Goal: Task Accomplishment & Management: Manage account settings

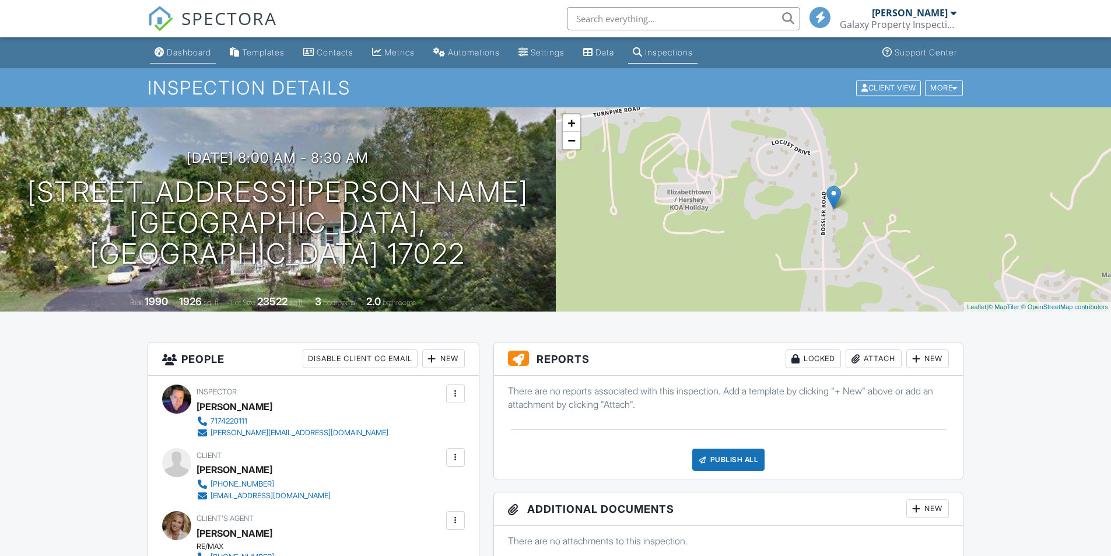
click at [190, 54] on div "Dashboard" at bounding box center [189, 52] width 44 height 10
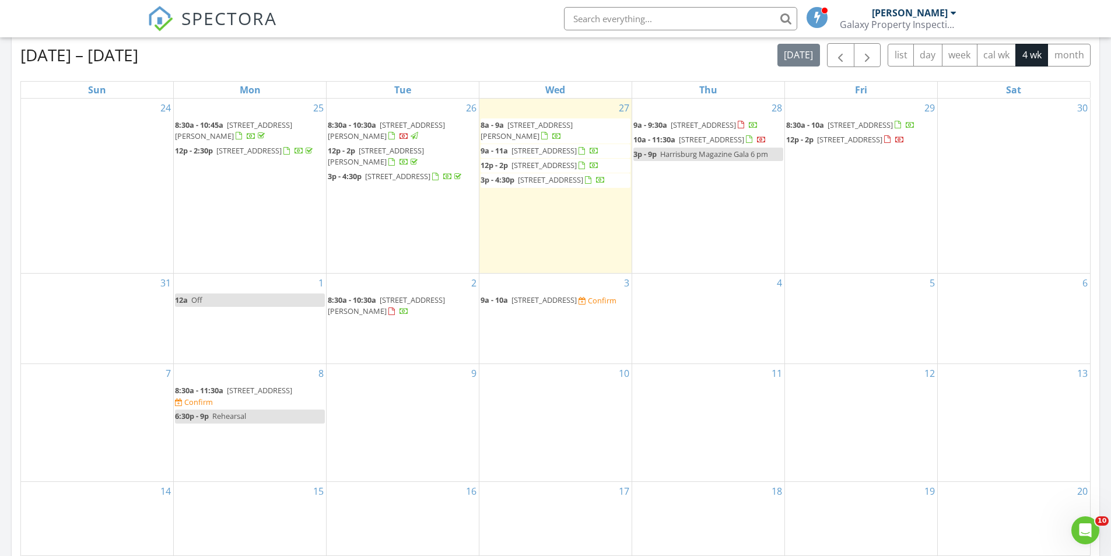
scroll to position [525, 0]
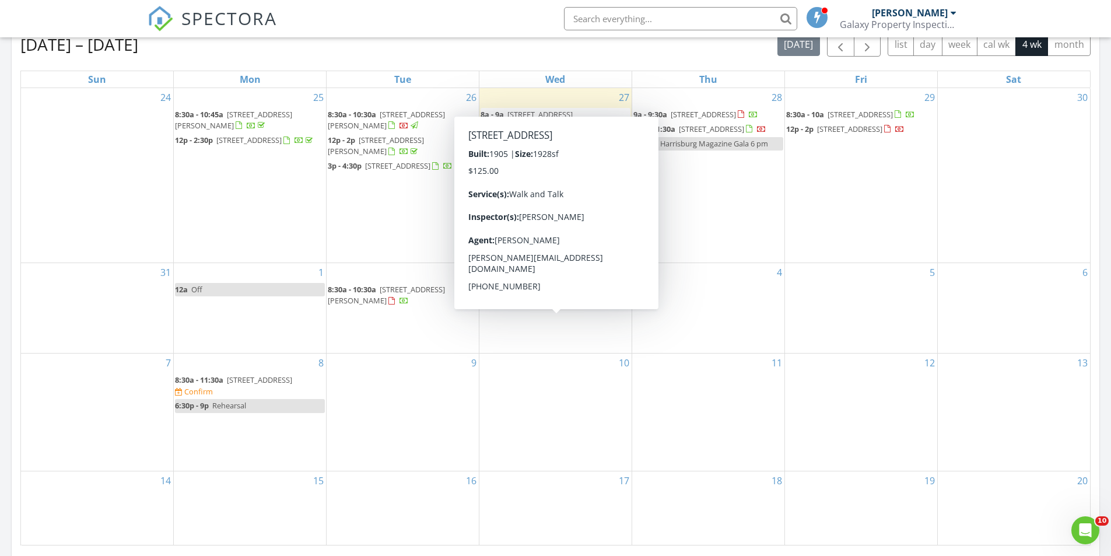
click at [545, 294] on span "1724 Sycamore St, Harrisburg 17104" at bounding box center [543, 289] width 65 height 10
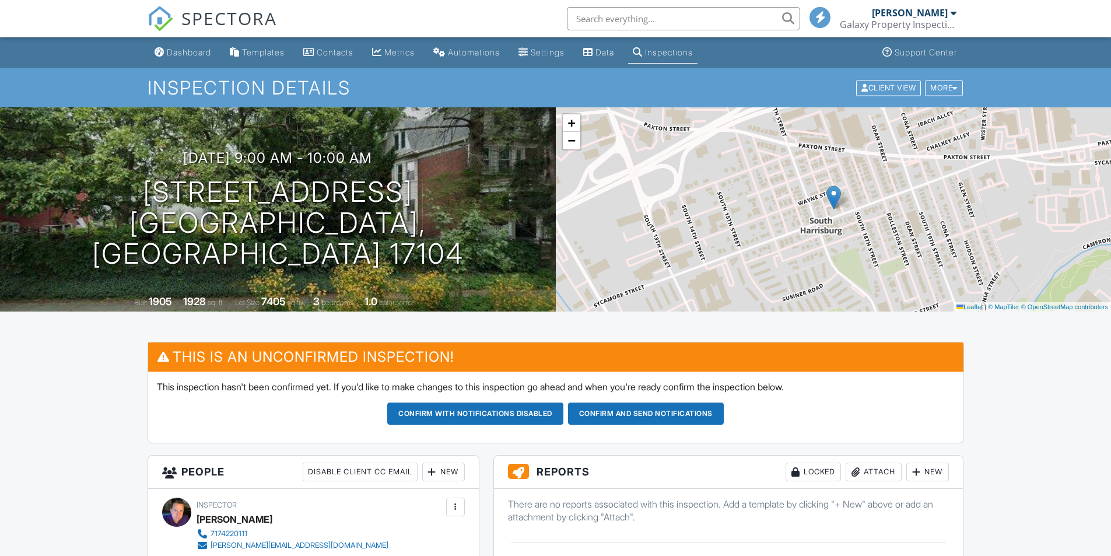
click at [430, 466] on div at bounding box center [432, 472] width 12 height 12
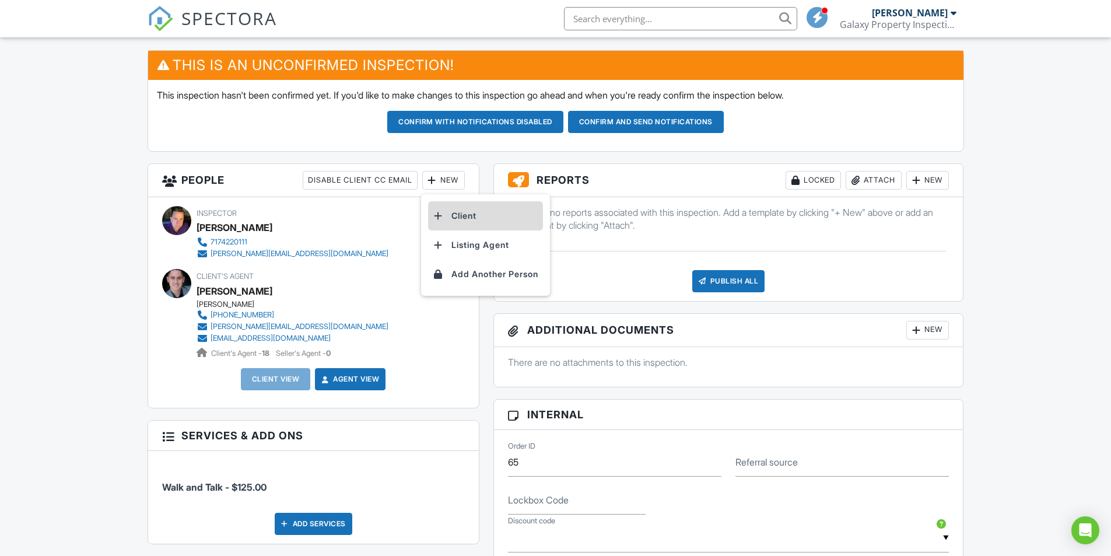
click at [461, 215] on li "Client" at bounding box center [485, 215] width 115 height 29
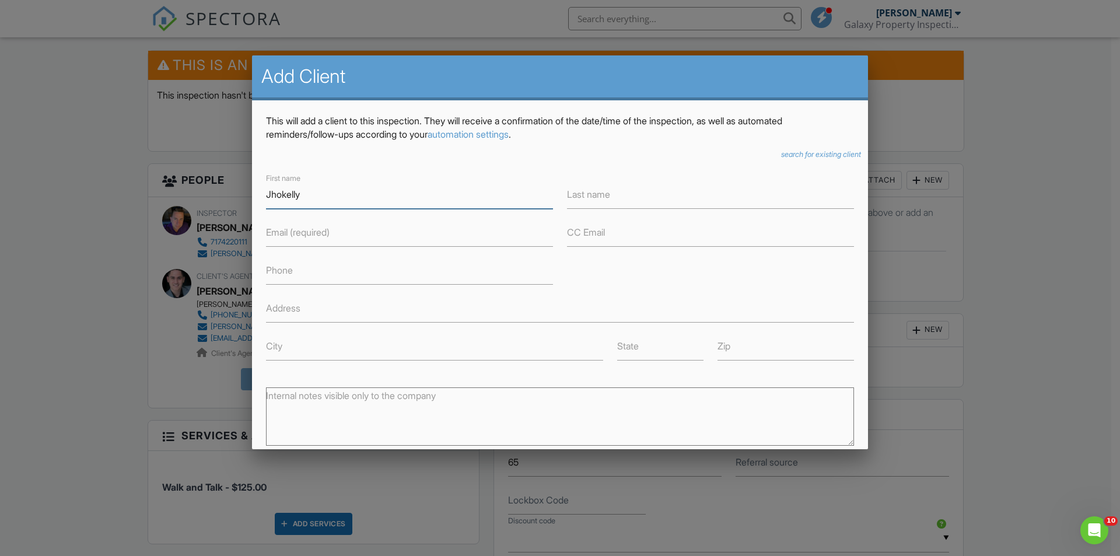
type input "Jhokelly"
type input "[PERSON_NAME]"
click at [301, 240] on input "Email (required)" at bounding box center [409, 232] width 287 height 29
type input "jhokelly2334@gmail.com"
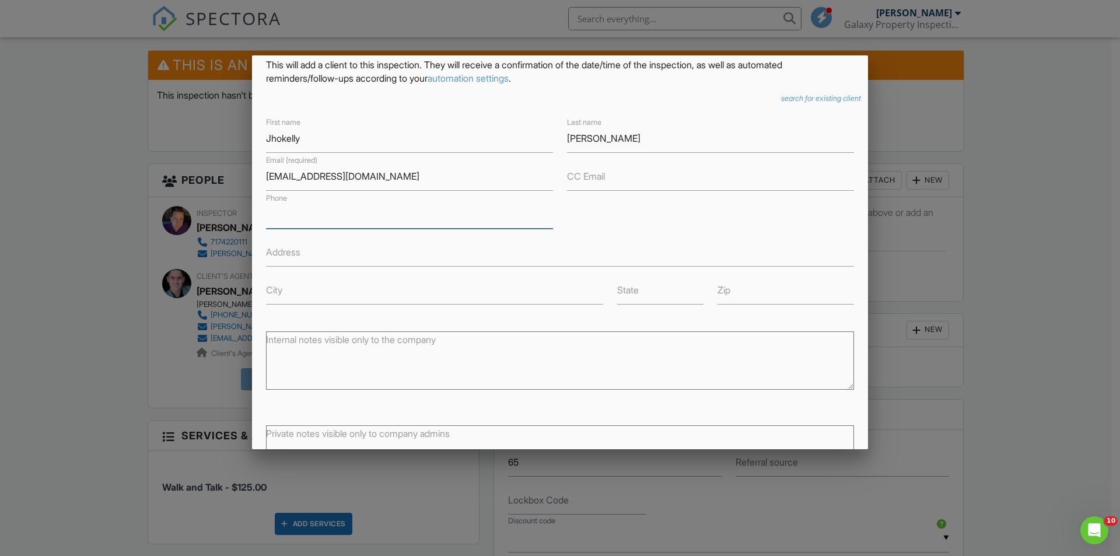
scroll to position [155, 0]
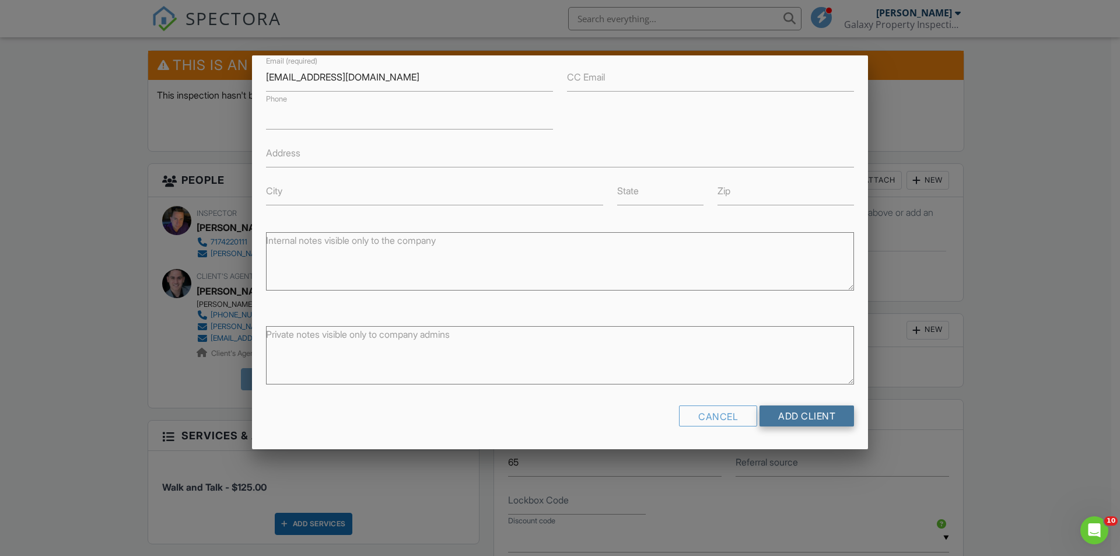
click at [800, 415] on input "Add Client" at bounding box center [806, 415] width 94 height 21
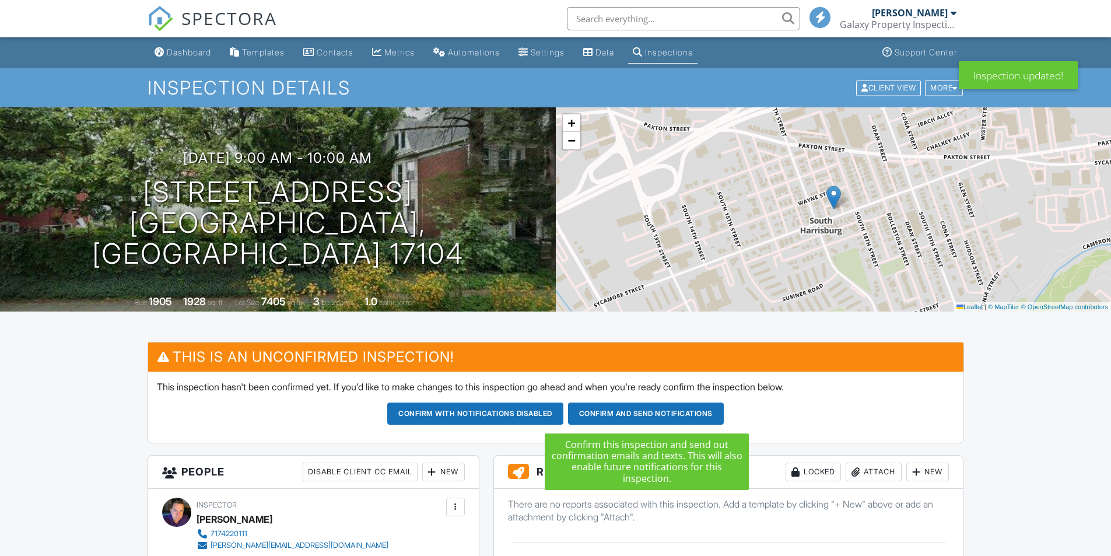
click at [563, 412] on button "Confirm and send notifications" at bounding box center [475, 413] width 176 height 22
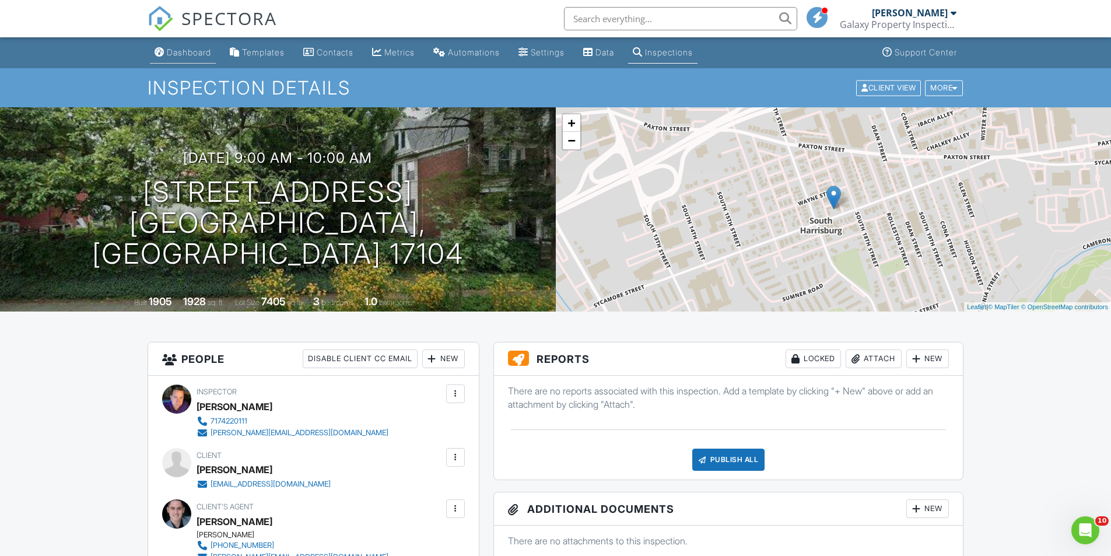
click at [190, 49] on div "Dashboard" at bounding box center [189, 52] width 44 height 10
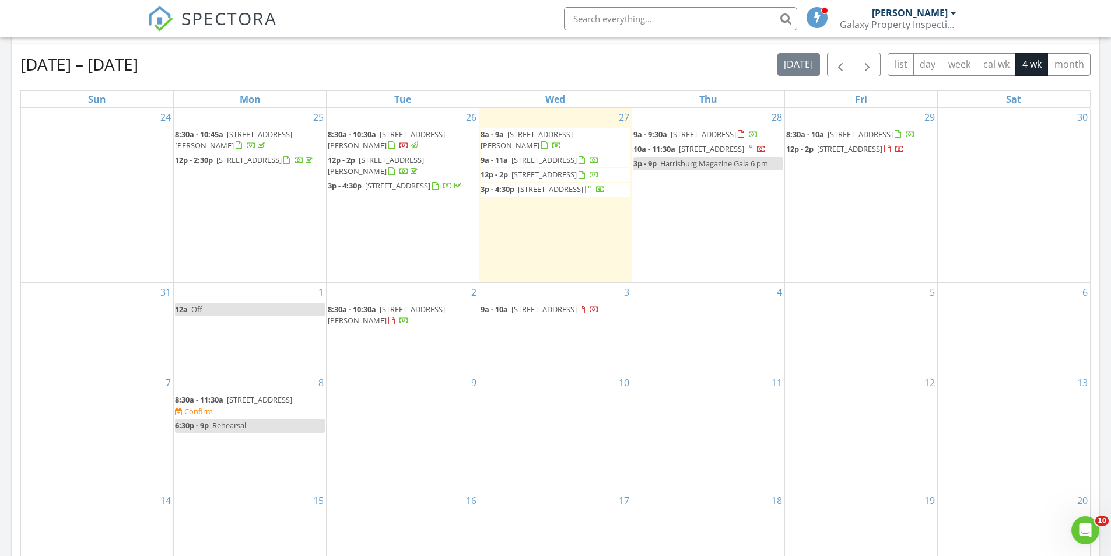
scroll to position [525, 0]
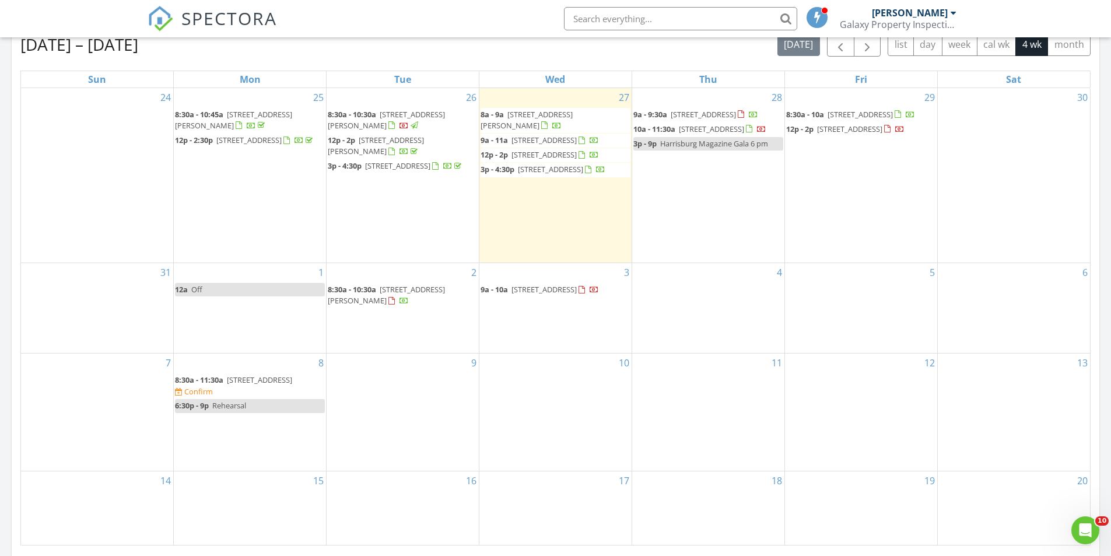
click at [362, 353] on div "2 8:30a - 10:30a 7 Bragg Dr, East Berlin 17316" at bounding box center [403, 308] width 152 height 90
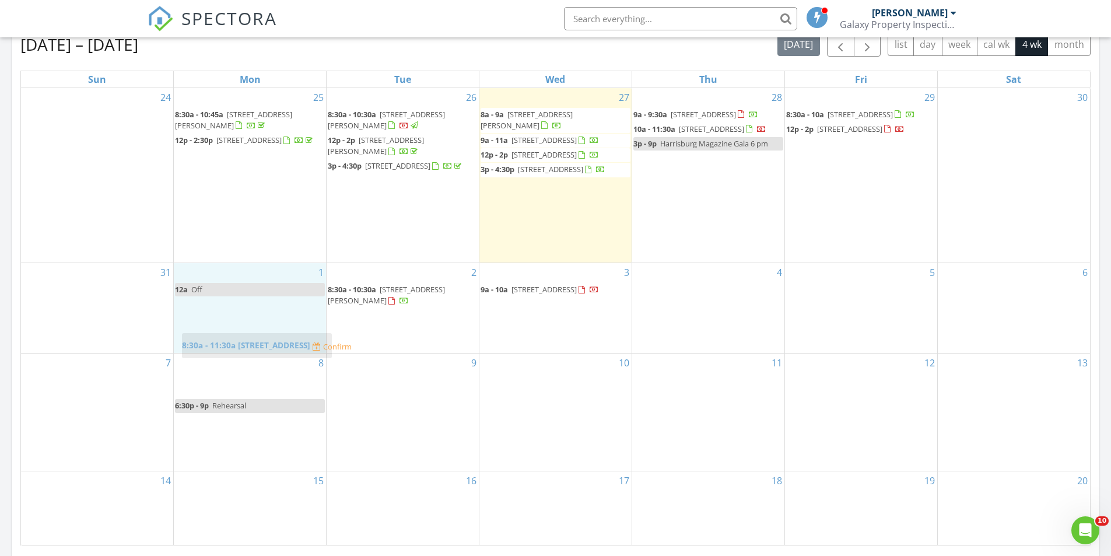
drag, startPoint x: 227, startPoint y: 405, endPoint x: 234, endPoint y: 341, distance: 64.5
click at [234, 341] on body "SPECTORA James Ruediger Galaxy Property Inspection (PA) Role: Inspector Change …" at bounding box center [555, 295] width 1111 height 1640
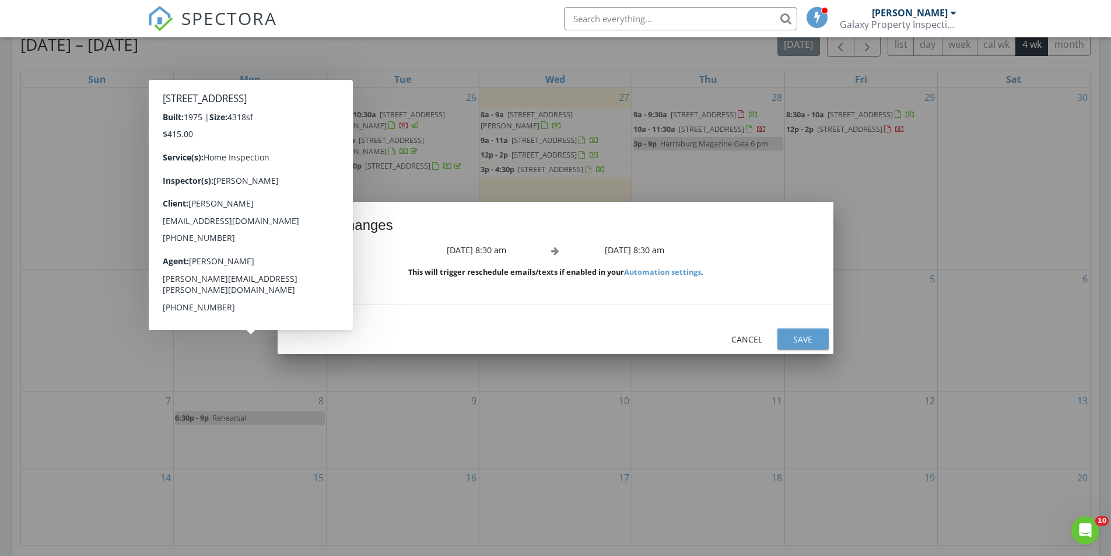
click at [809, 336] on div "Save" at bounding box center [803, 339] width 33 height 12
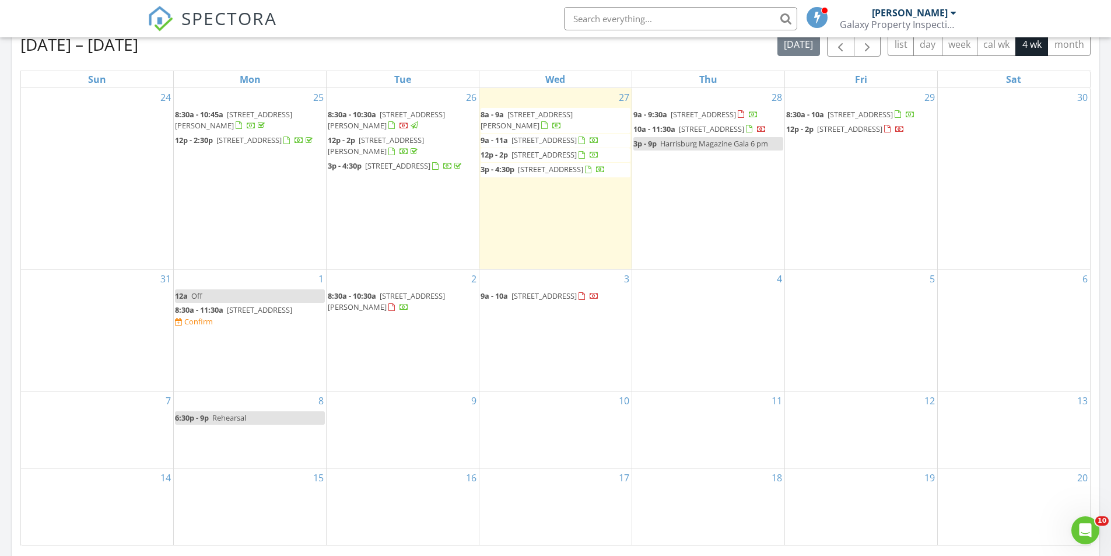
click at [383, 373] on div "2 8:30a - 10:30a 7 Bragg Dr, East Berlin 17316" at bounding box center [403, 329] width 152 height 121
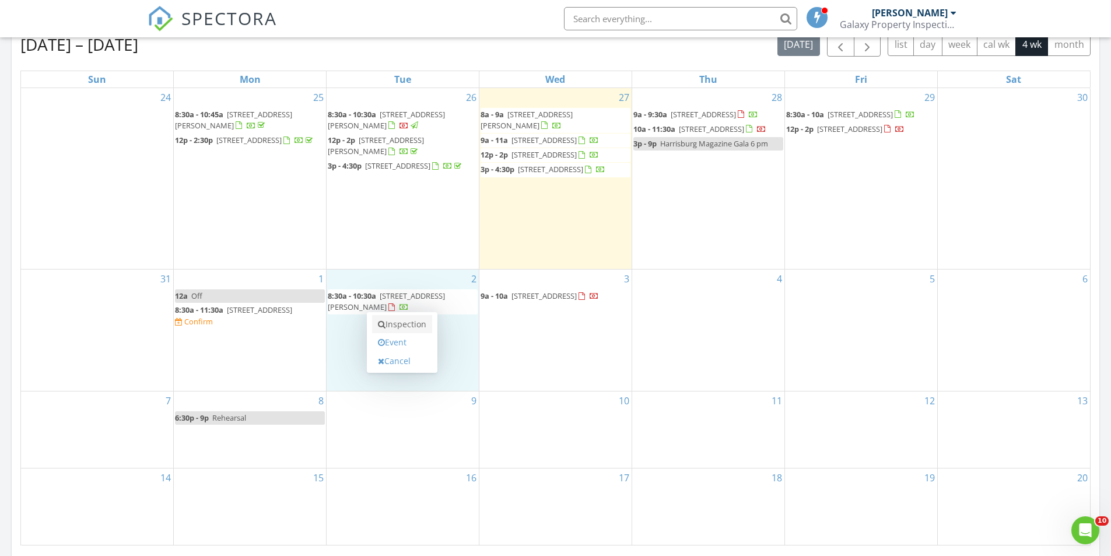
click at [390, 323] on link "Inspection" at bounding box center [402, 324] width 60 height 19
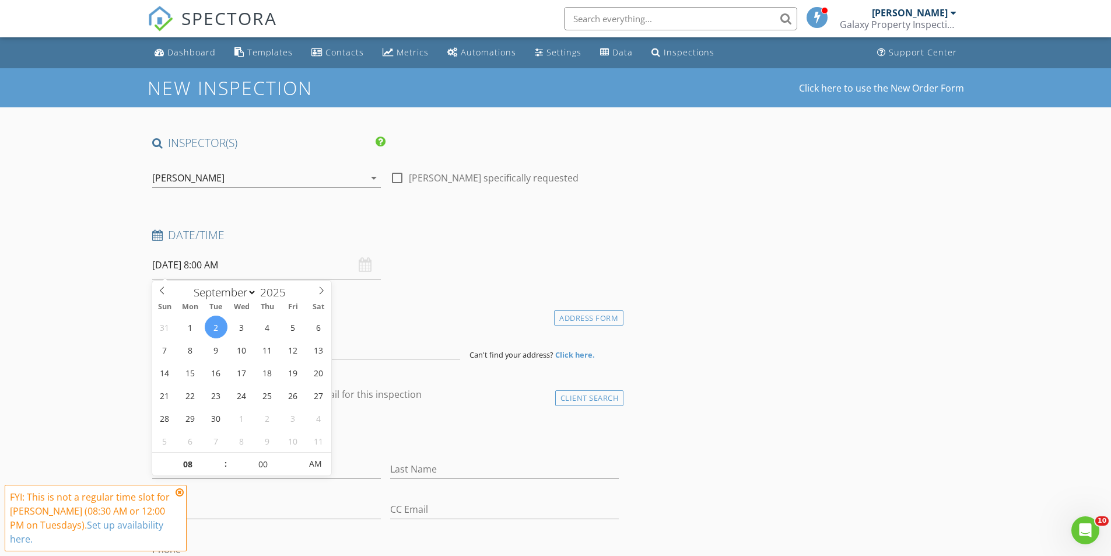
click at [248, 264] on input "09/02/2025 8:00 AM" at bounding box center [266, 265] width 229 height 29
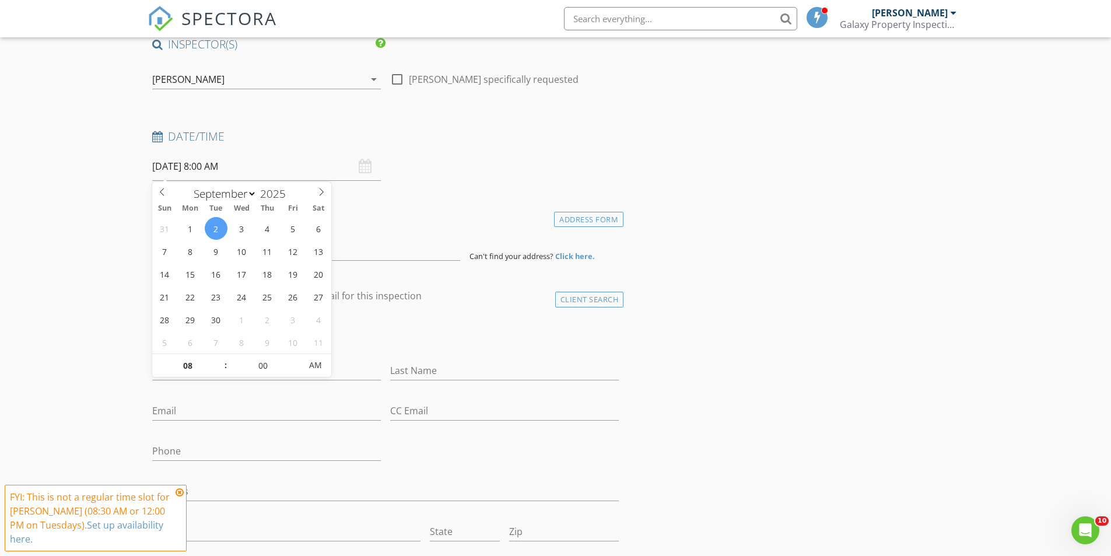
scroll to position [117, 0]
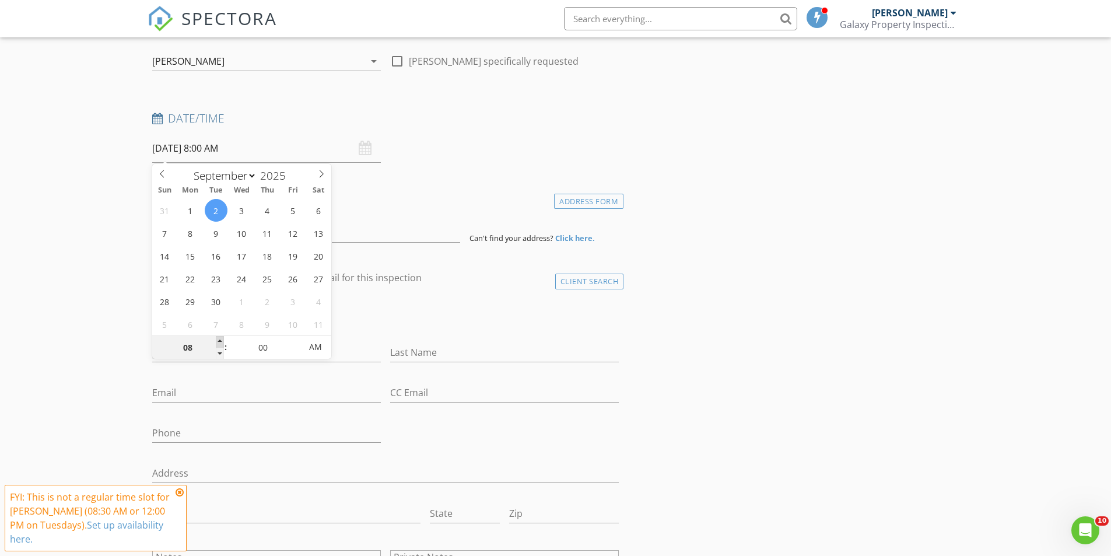
type input "09"
type input "09/02/2025 9:00 AM"
click at [220, 341] on span at bounding box center [220, 342] width 8 height 12
type input "10"
type input "09/02/2025 10:00 AM"
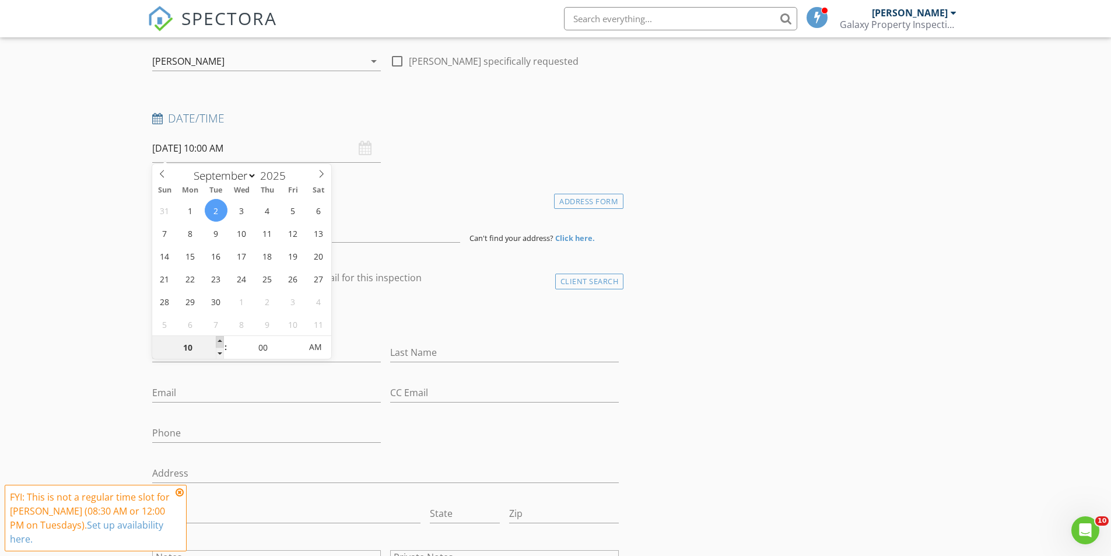
click at [220, 341] on span at bounding box center [220, 342] width 8 height 12
type input "11"
type input "09/02/2025 11:00 AM"
click at [219, 340] on span at bounding box center [220, 342] width 8 height 12
type input "12"
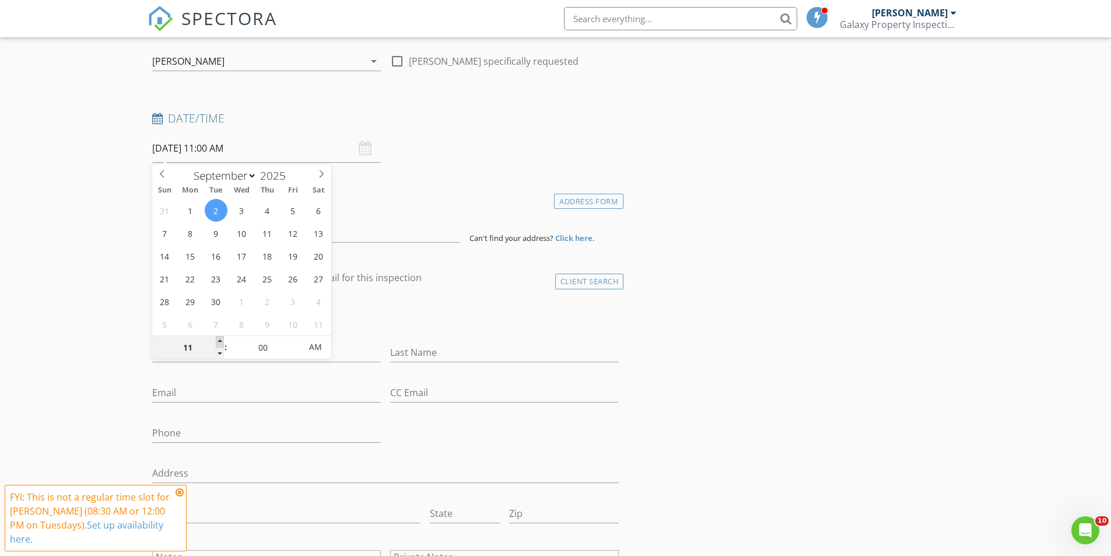
type input "09/02/2025 12:00 PM"
click at [219, 340] on span at bounding box center [220, 342] width 8 height 12
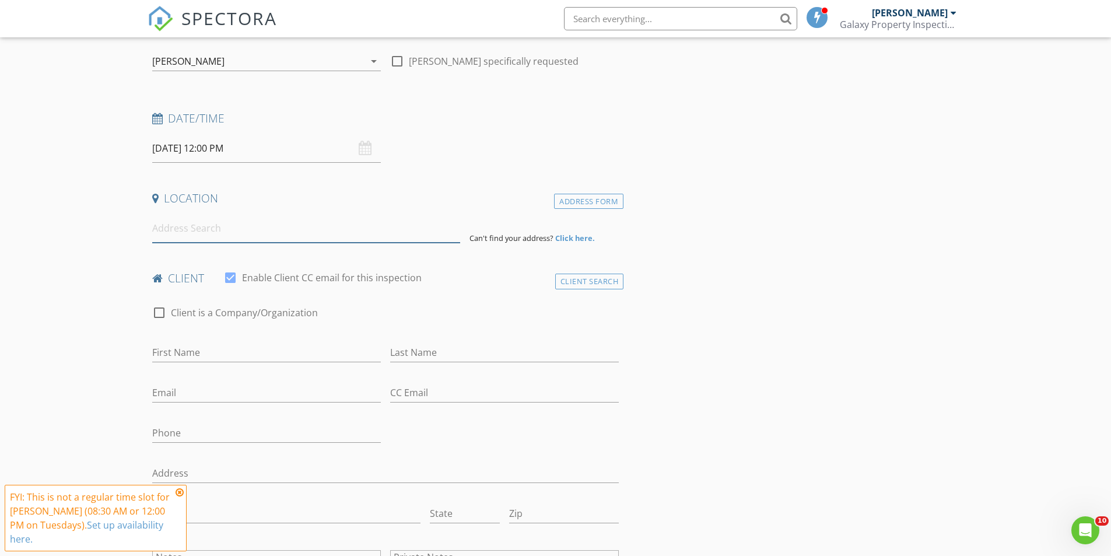
click at [373, 235] on input at bounding box center [306, 228] width 308 height 29
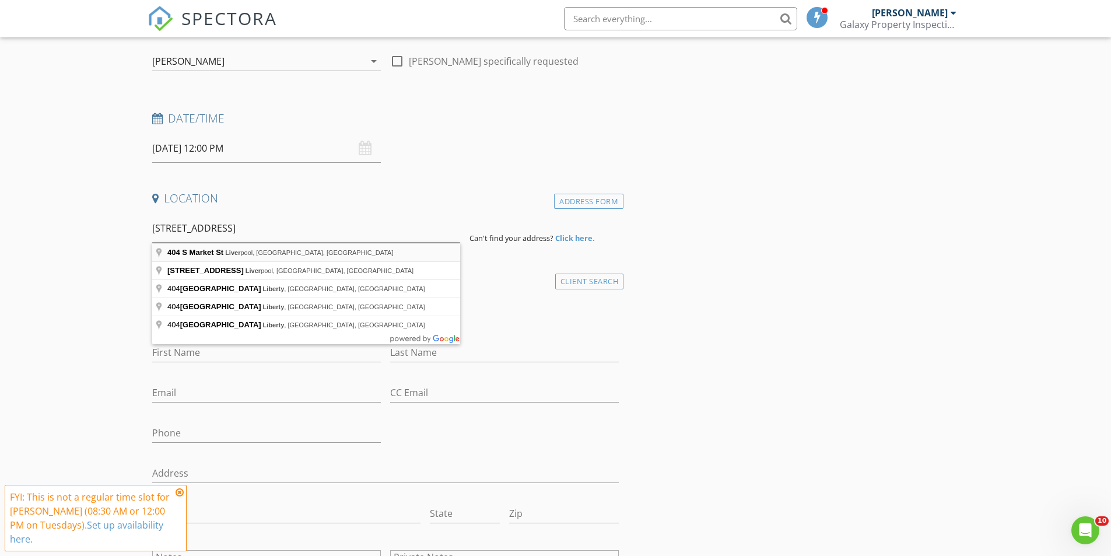
type input "404 S Market St, Liverpool, PA, USA"
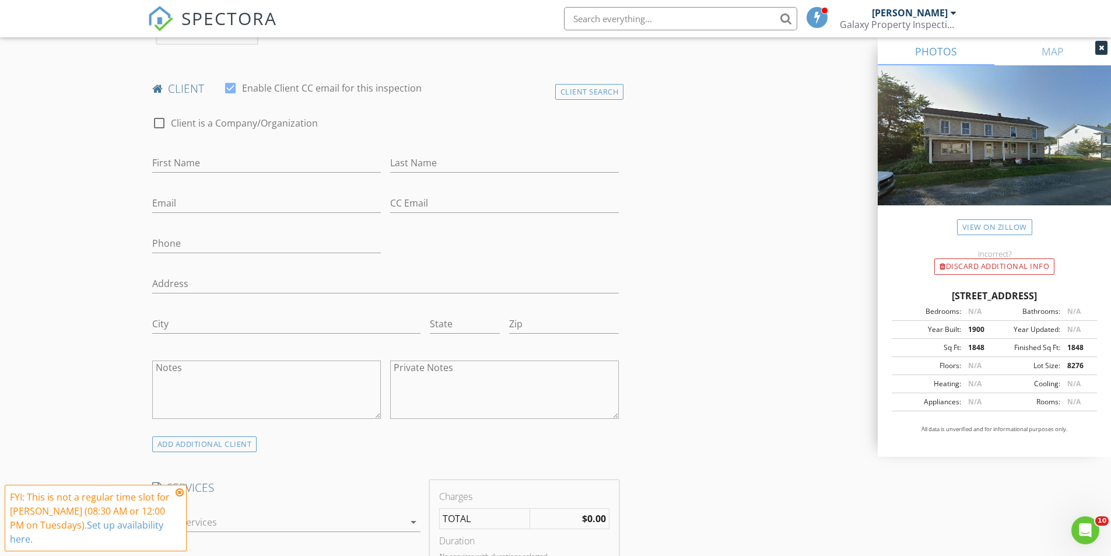
scroll to position [525, 0]
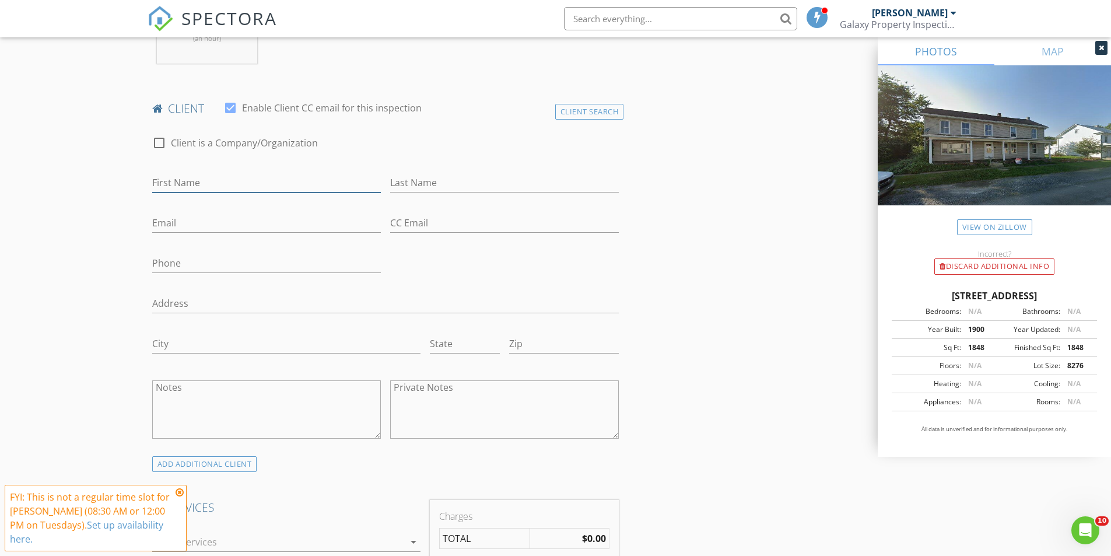
click at [248, 183] on input "First Name" at bounding box center [266, 182] width 229 height 19
type input "John"
type input "Cosme"
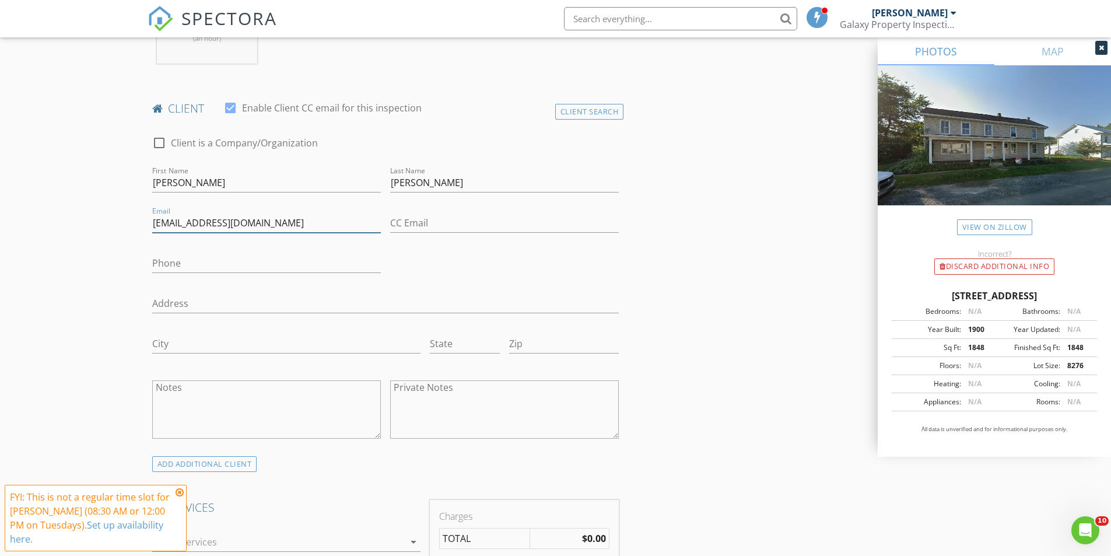
type input "[EMAIL_ADDRESS][DOMAIN_NAME]"
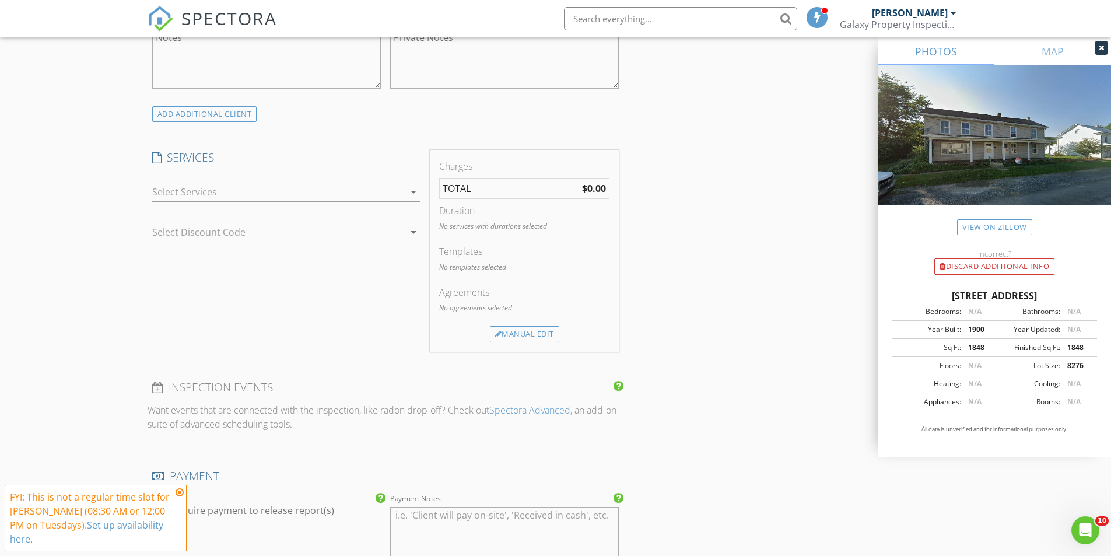
scroll to position [1166, 0]
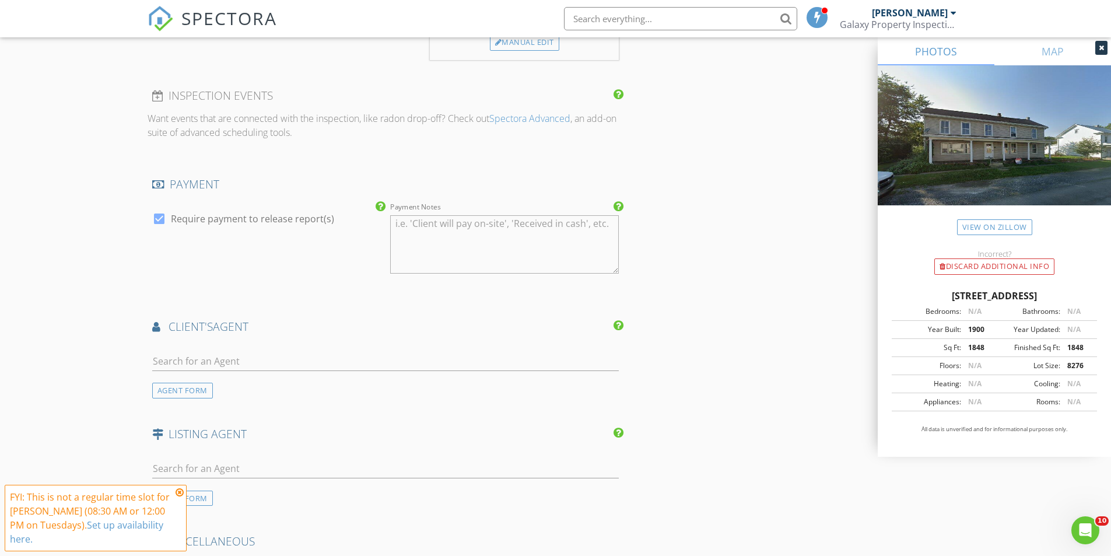
type input "717-719-3446"
click at [237, 362] on input "text" at bounding box center [385, 361] width 467 height 19
type input "Jill"
click at [203, 413] on div "Jill Romine" at bounding box center [221, 415] width 72 height 14
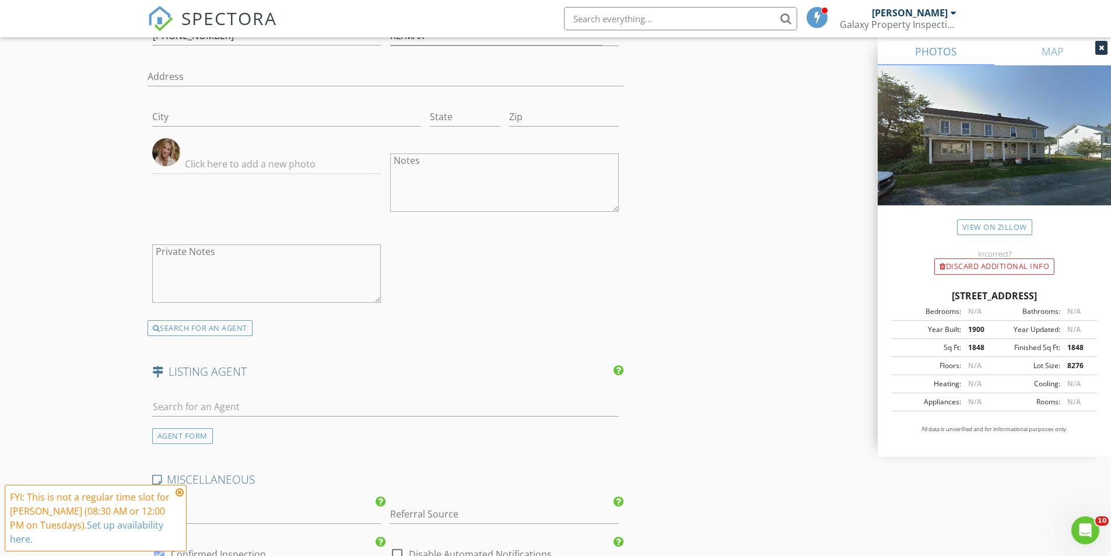
scroll to position [1749, 0]
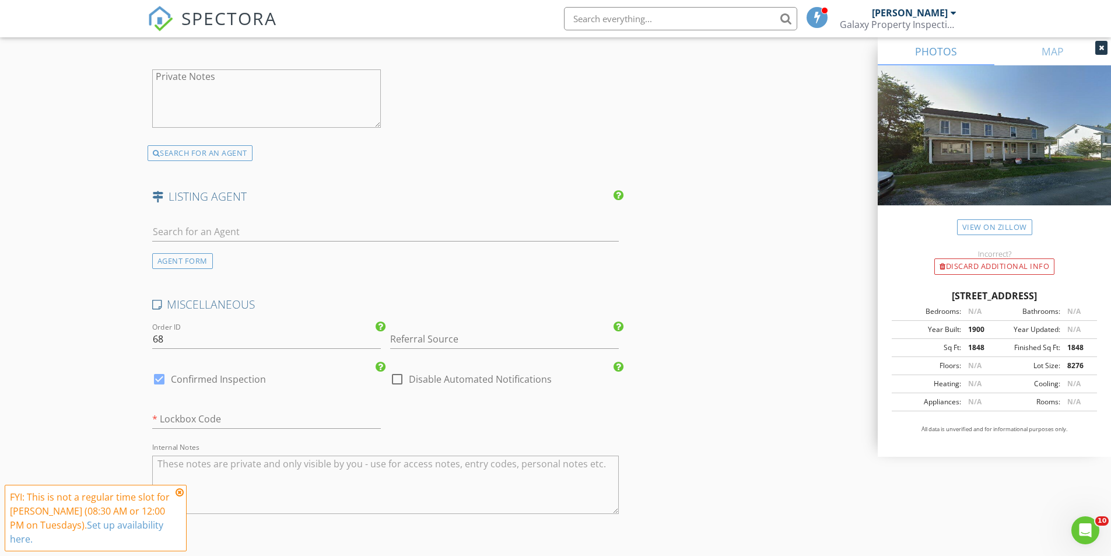
click at [160, 382] on div at bounding box center [159, 379] width 20 height 20
checkbox input "false"
checkbox input "true"
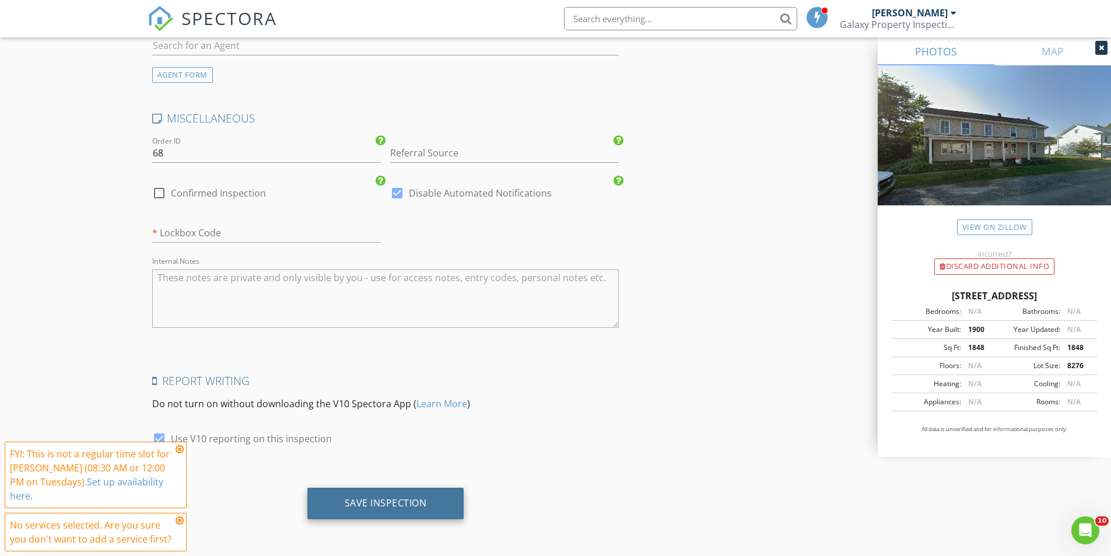
click at [408, 502] on div "Save Inspection" at bounding box center [386, 503] width 82 height 12
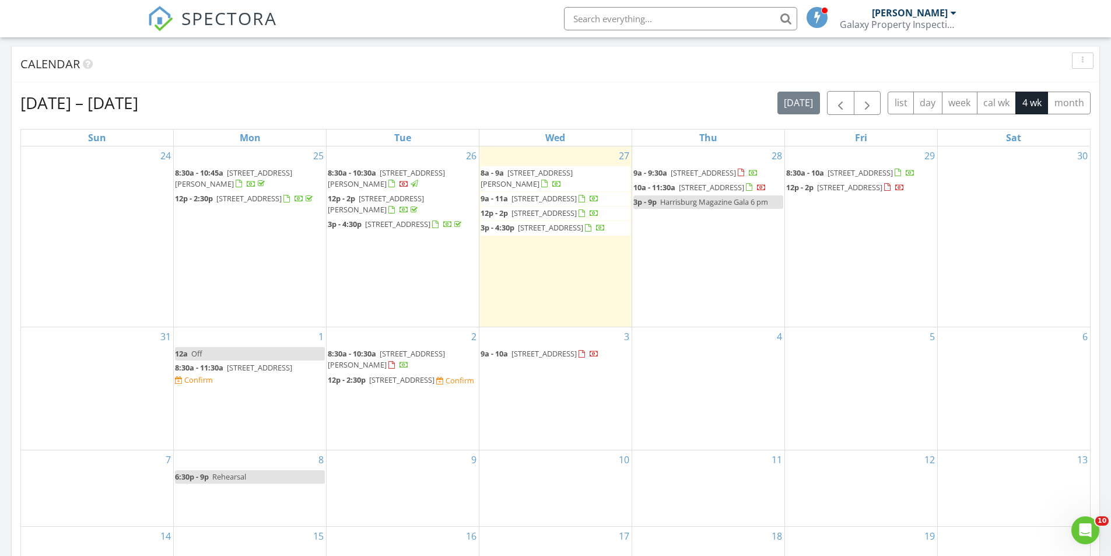
click at [539, 422] on div "3 9a - 10a [STREET_ADDRESS]" at bounding box center [555, 388] width 152 height 122
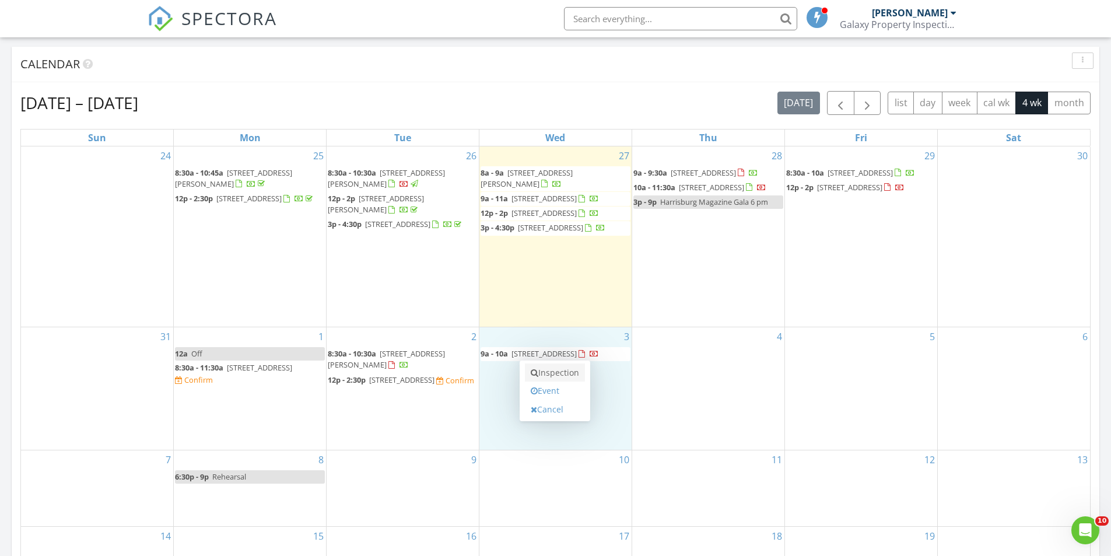
click at [551, 370] on link "Inspection" at bounding box center [555, 372] width 60 height 19
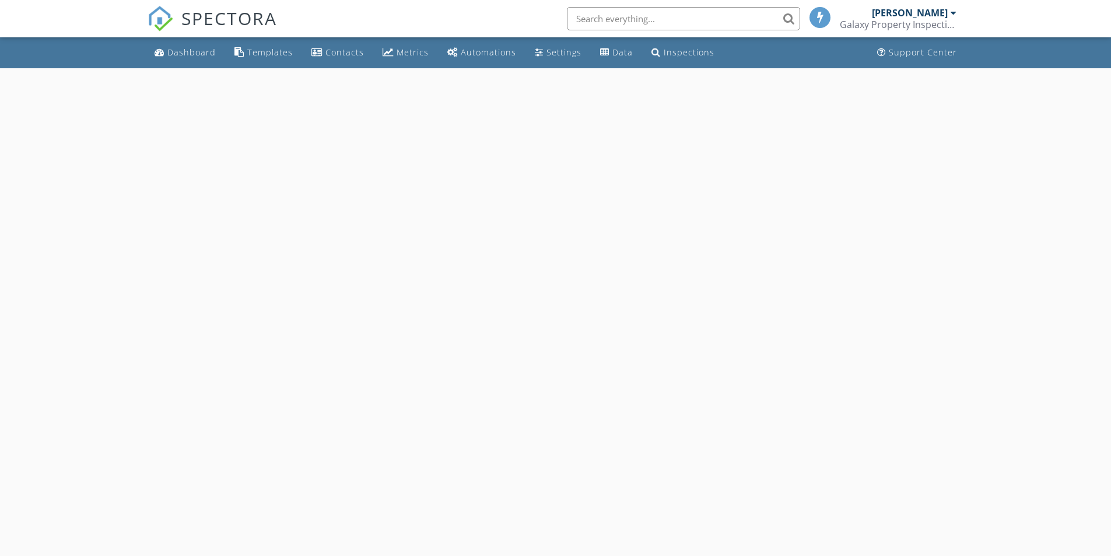
select select "8"
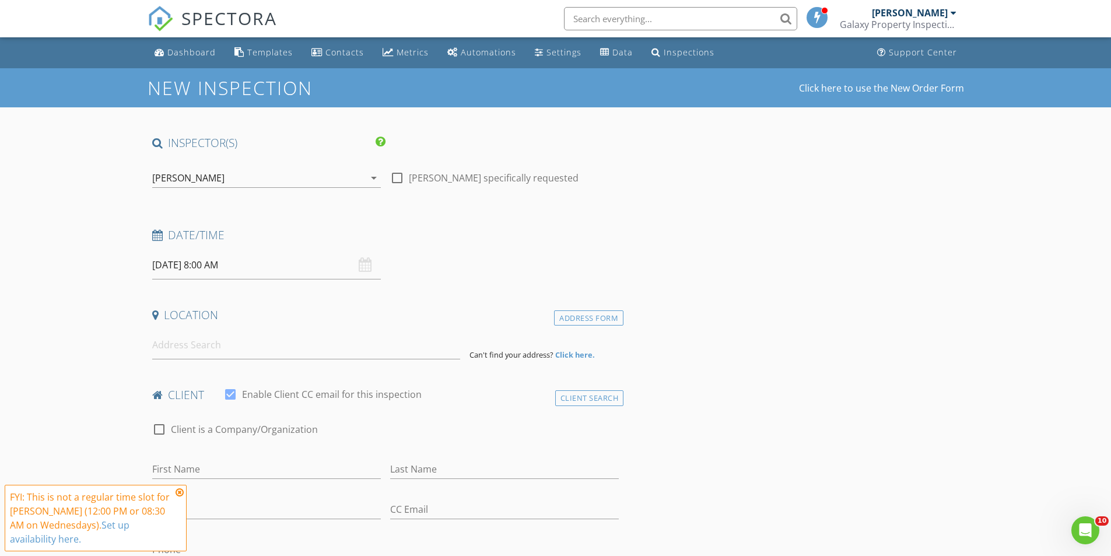
click at [250, 271] on input "09/03/2025 8:00 AM" at bounding box center [266, 265] width 229 height 29
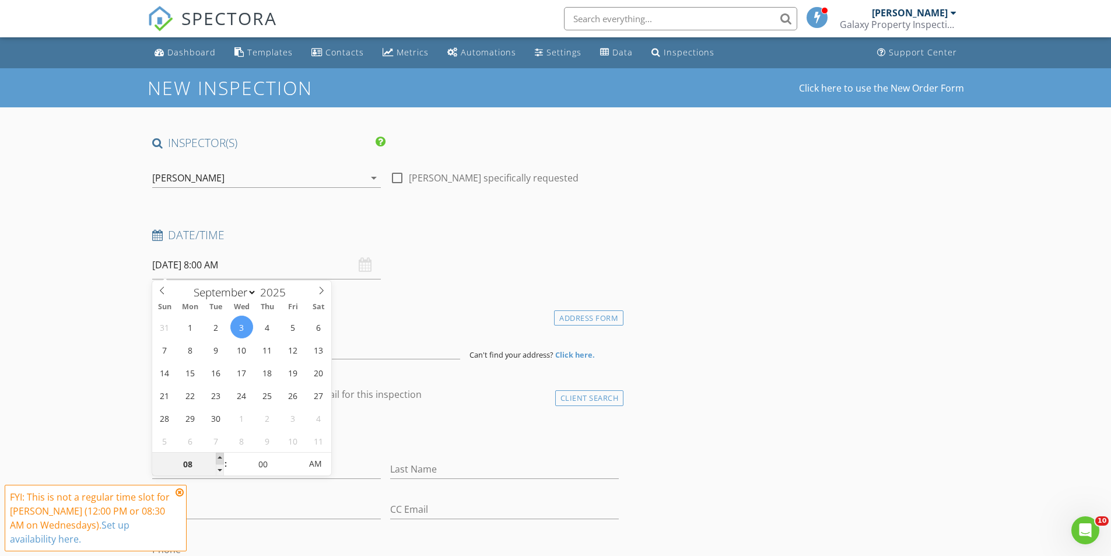
type input "09"
type input "09/03/2025 9:00 AM"
click at [219, 458] on span at bounding box center [220, 459] width 8 height 12
type input "10"
type input "09/03/2025 10:00 AM"
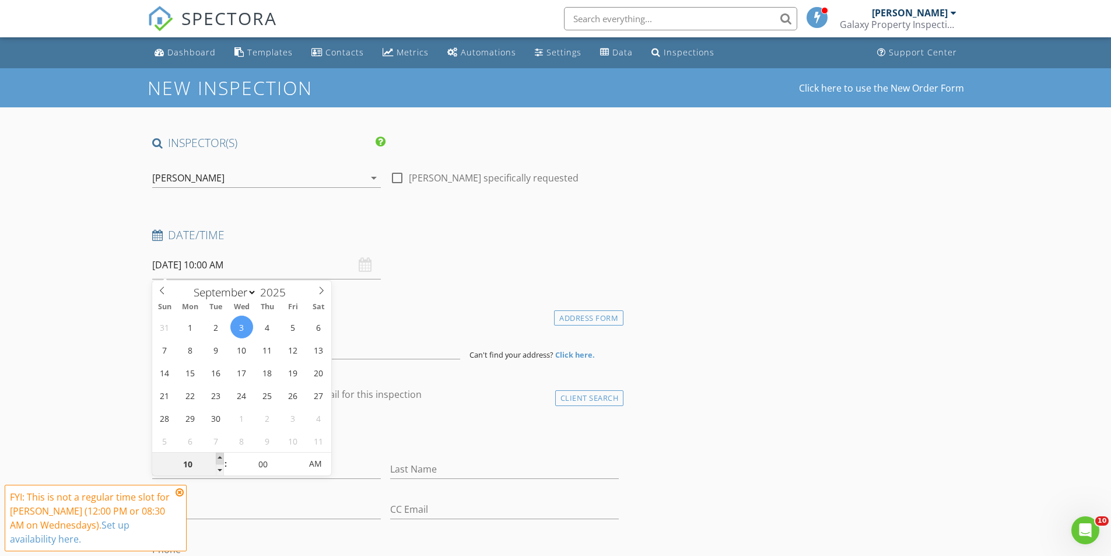
click at [219, 458] on span at bounding box center [220, 459] width 8 height 12
type input "11"
type input "09/03/2025 11:00 AM"
click at [219, 458] on span at bounding box center [220, 459] width 8 height 12
click at [350, 355] on input at bounding box center [306, 345] width 308 height 29
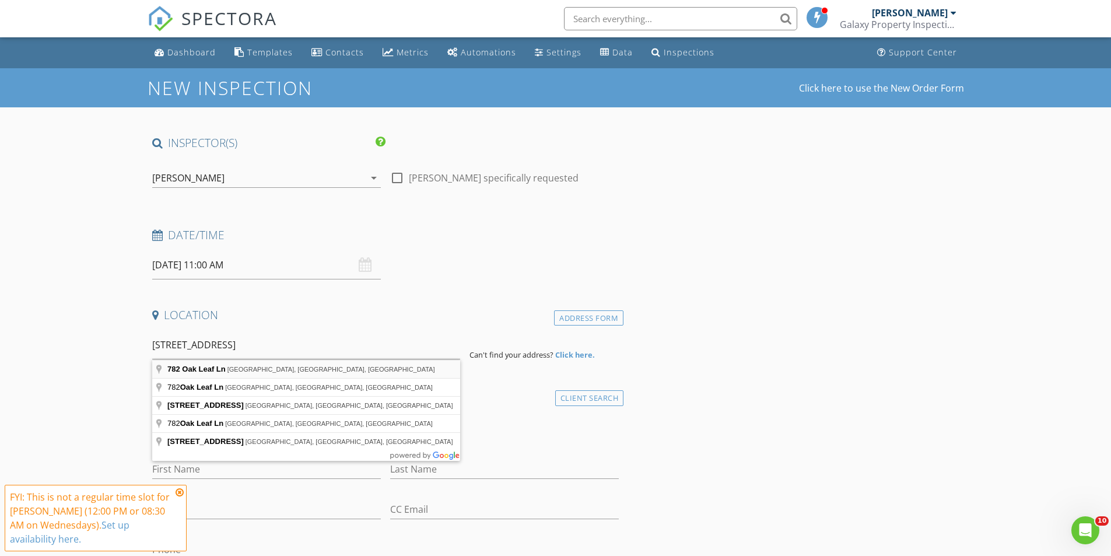
type input "782 Oak Leaf Ln, Harrisburg, PA, USA"
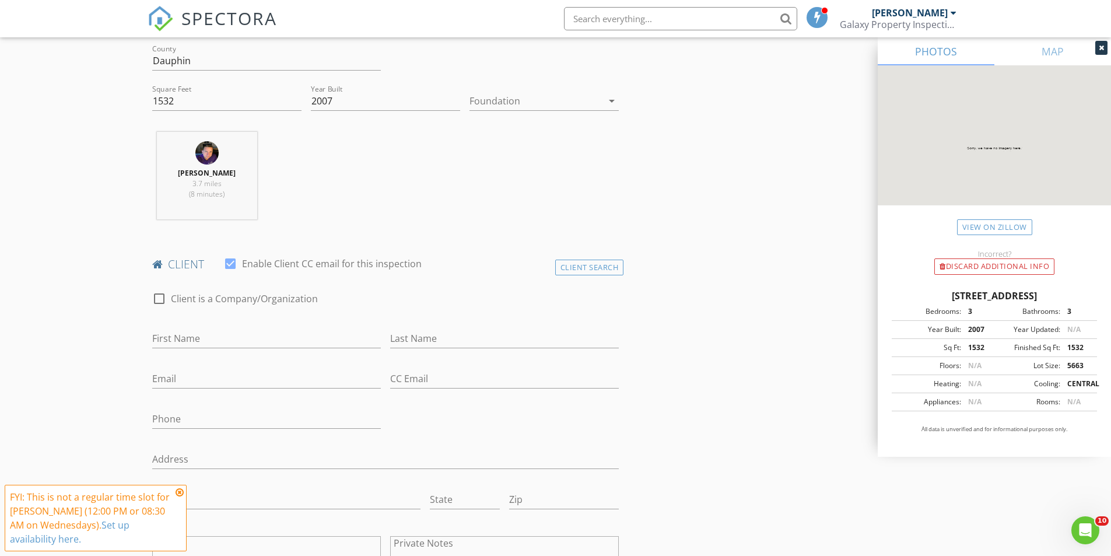
scroll to position [408, 0]
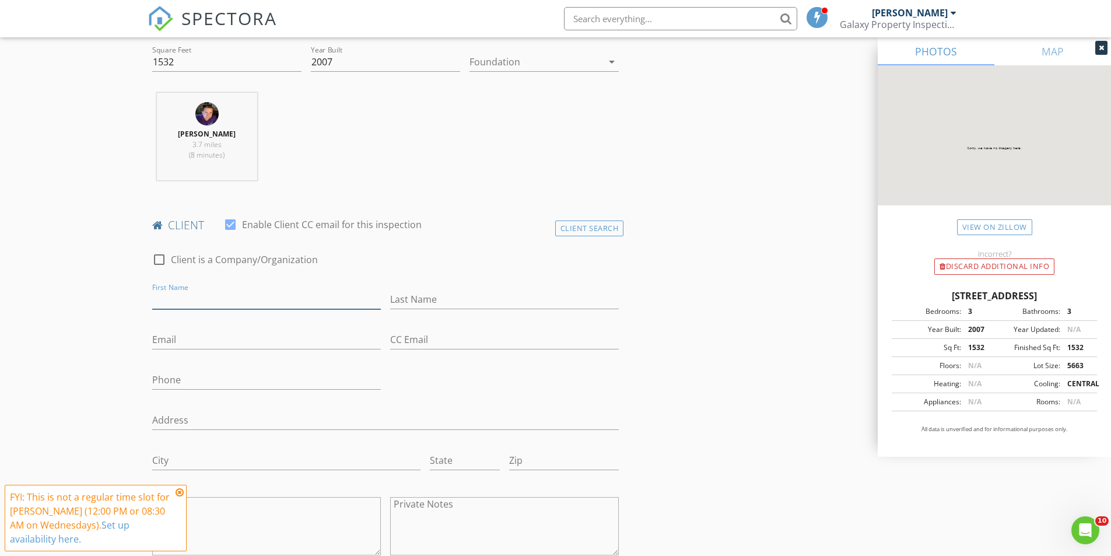
click at [250, 306] on input "First Name" at bounding box center [266, 299] width 229 height 19
type input "Juan"
type input "Ocoro"
type input "juanocoro2012@gmail.com"
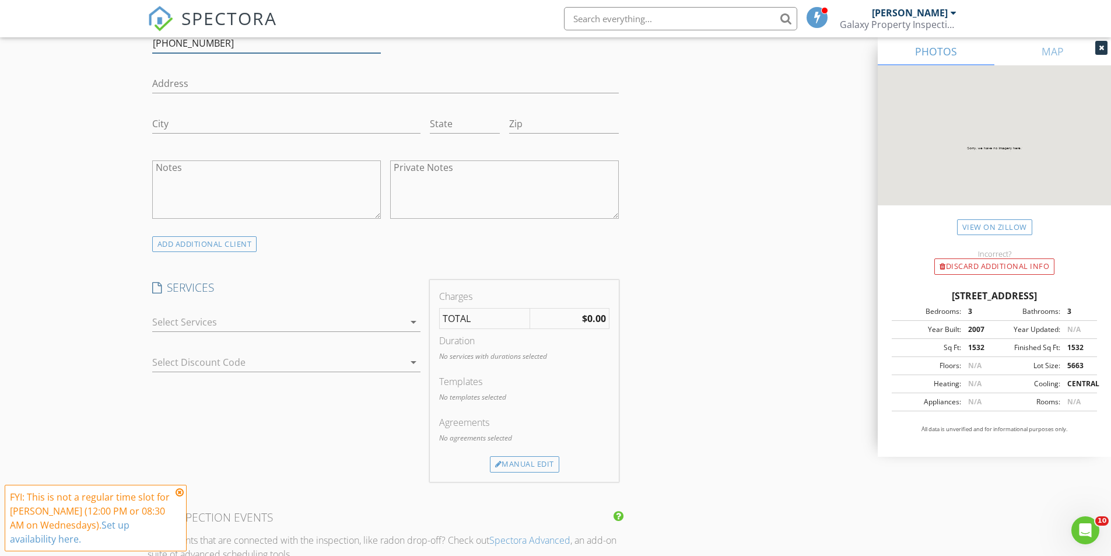
scroll to position [758, 0]
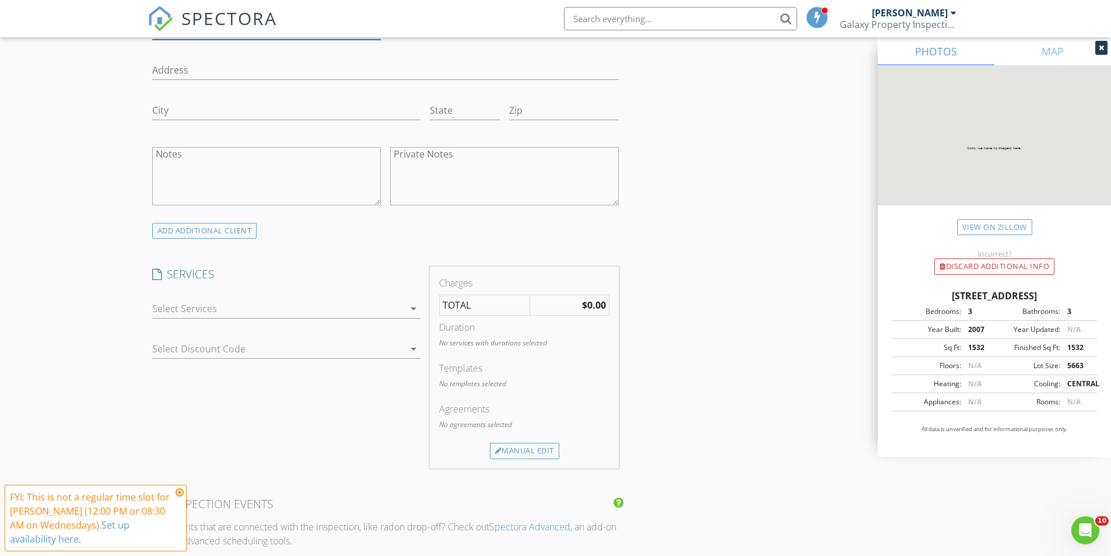
type input "908-636-3290"
click at [415, 309] on icon "arrow_drop_down" at bounding box center [413, 308] width 14 height 14
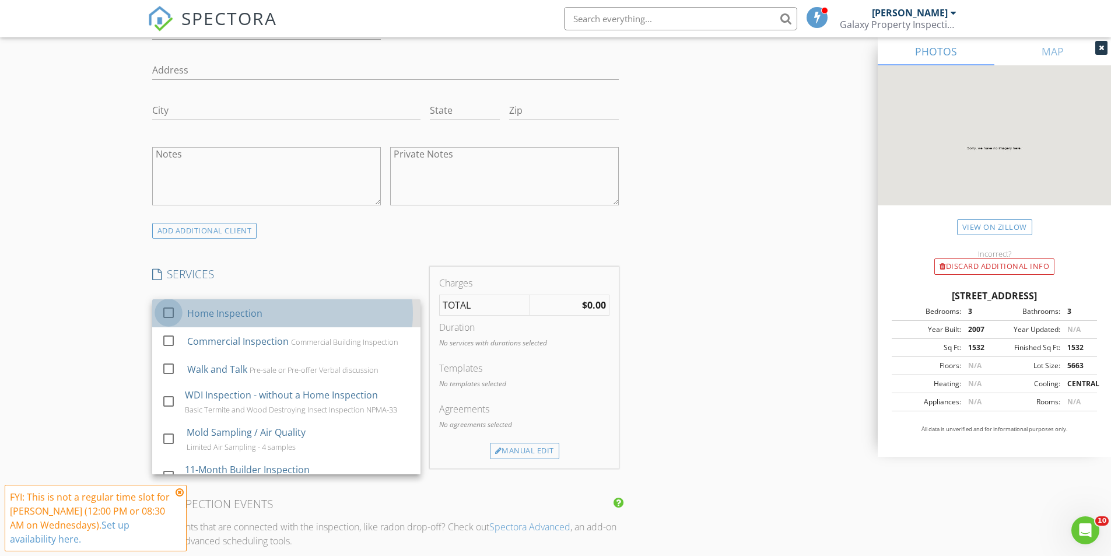
click at [172, 311] on div at bounding box center [169, 313] width 20 height 20
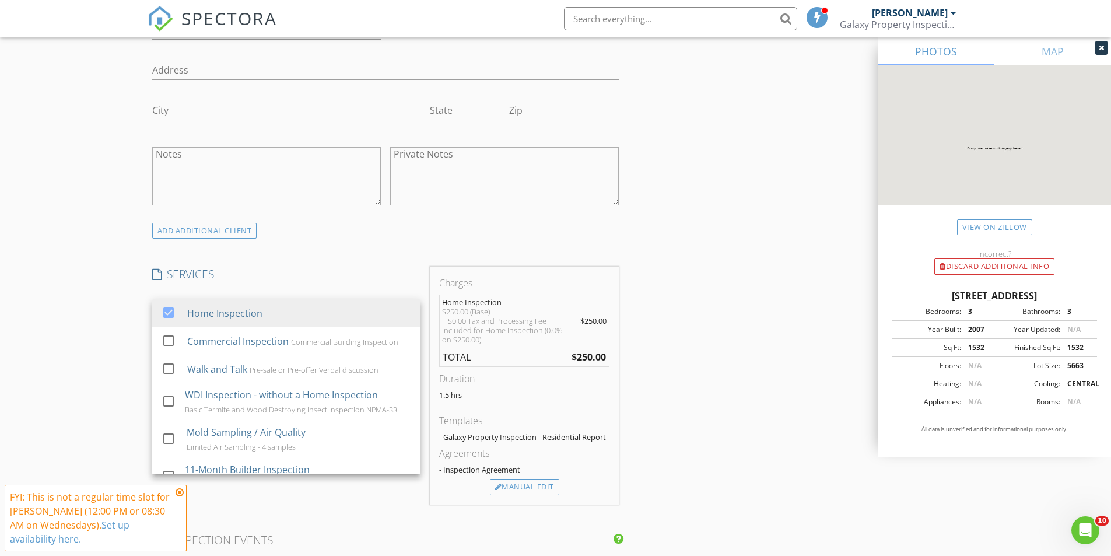
click at [317, 259] on div "INSPECTOR(S) check_box James Ruediger PRIMARY James Ruediger arrow_drop_down ch…" at bounding box center [386, 352] width 476 height 1950
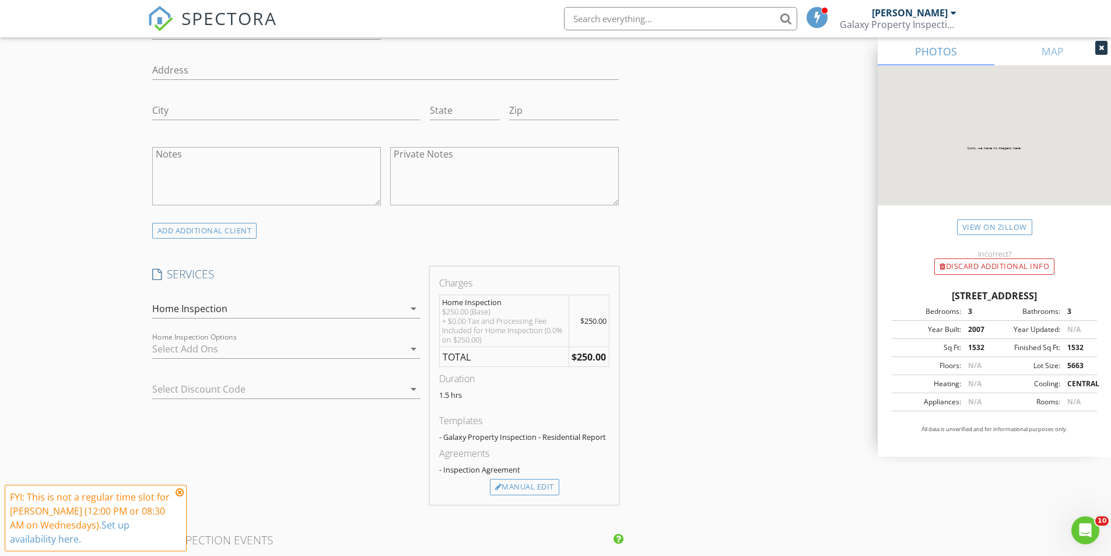
click at [413, 346] on icon "arrow_drop_down" at bounding box center [413, 349] width 14 height 14
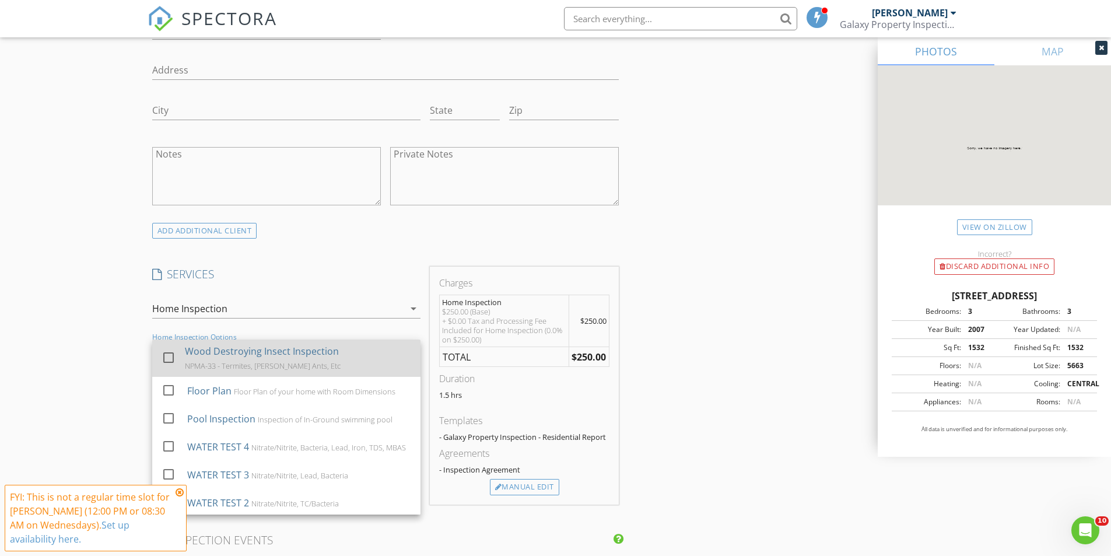
click at [169, 357] on div at bounding box center [169, 358] width 20 height 20
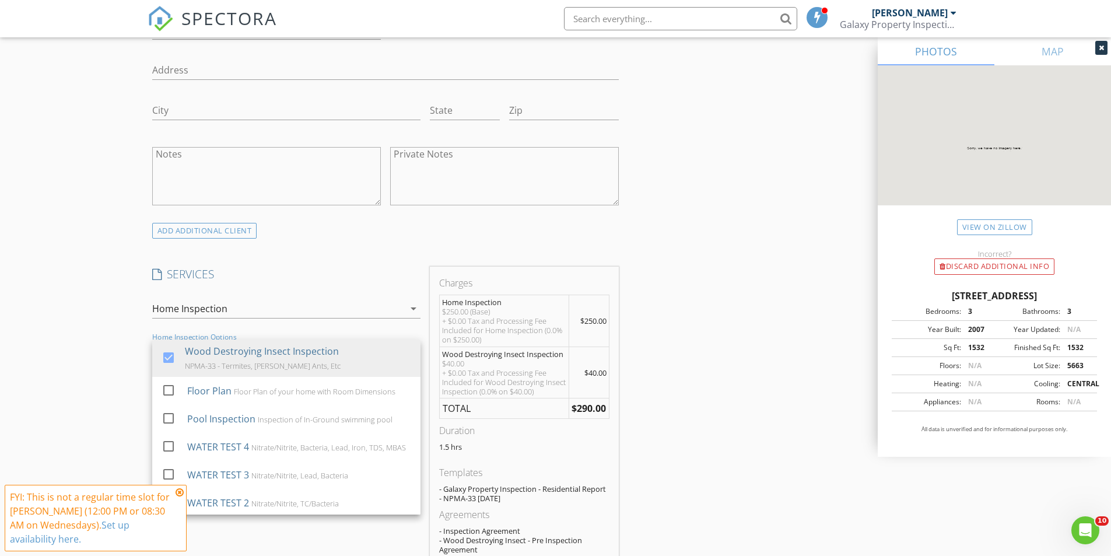
click at [300, 260] on div "INSPECTOR(S) check_box James Ruediger PRIMARY James Ruediger arrow_drop_down ch…" at bounding box center [386, 392] width 476 height 2030
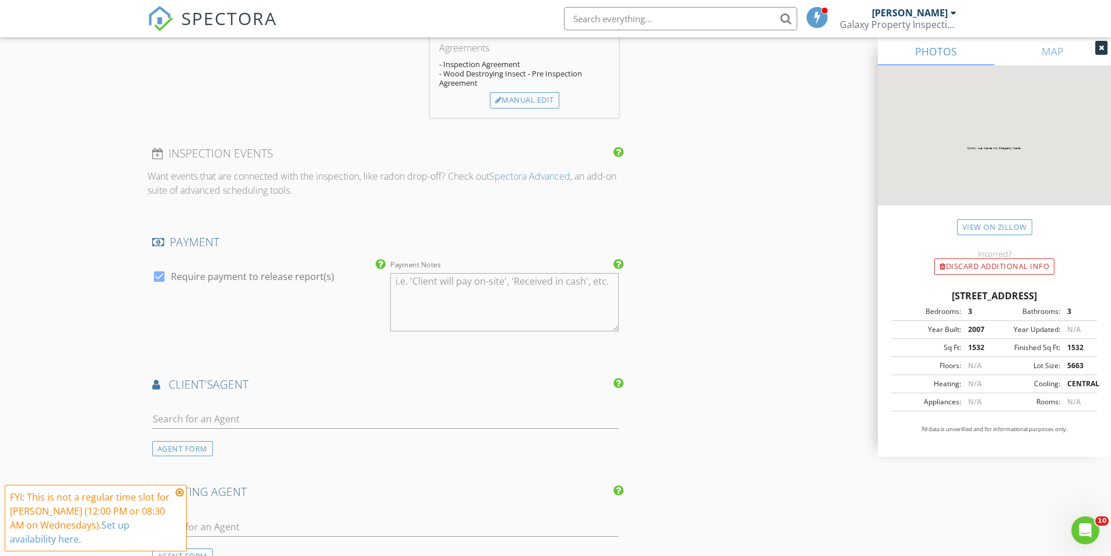
scroll to position [1400, 0]
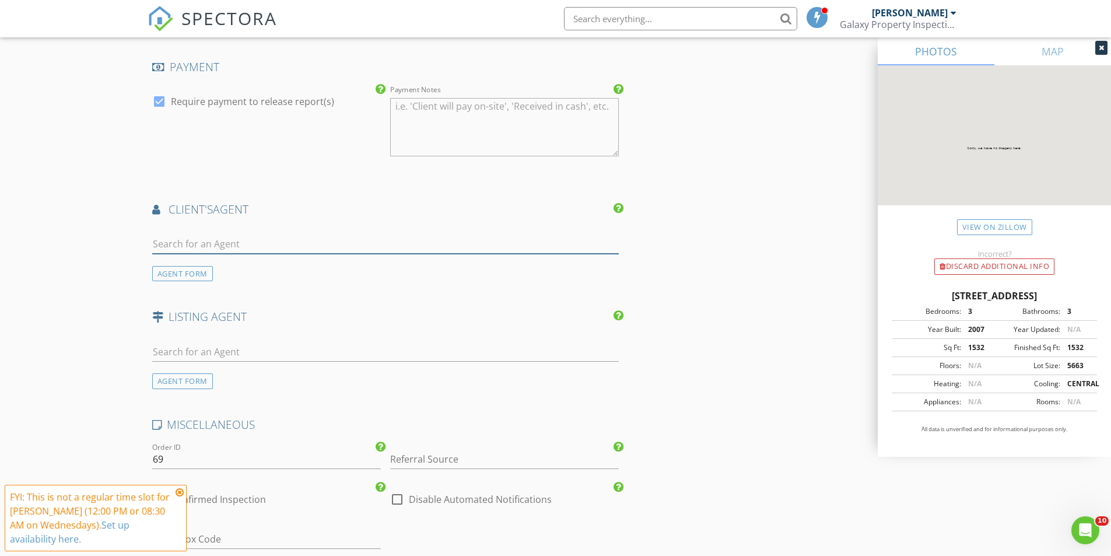
click at [243, 244] on input "text" at bounding box center [385, 243] width 467 height 19
type input "emily"
click at [201, 271] on div "Emily Goodling" at bounding box center [221, 270] width 72 height 14
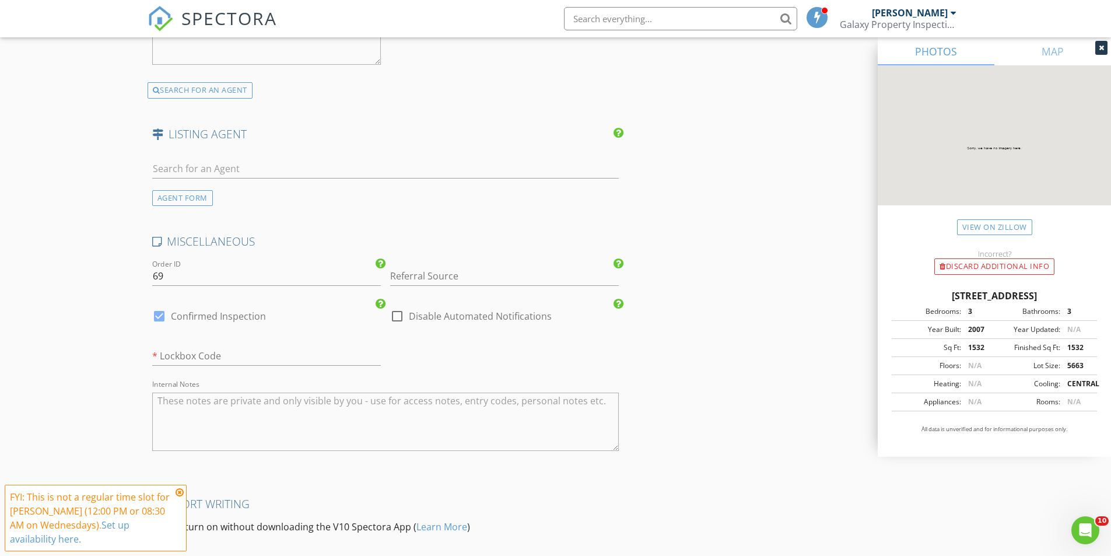
scroll to position [1983, 0]
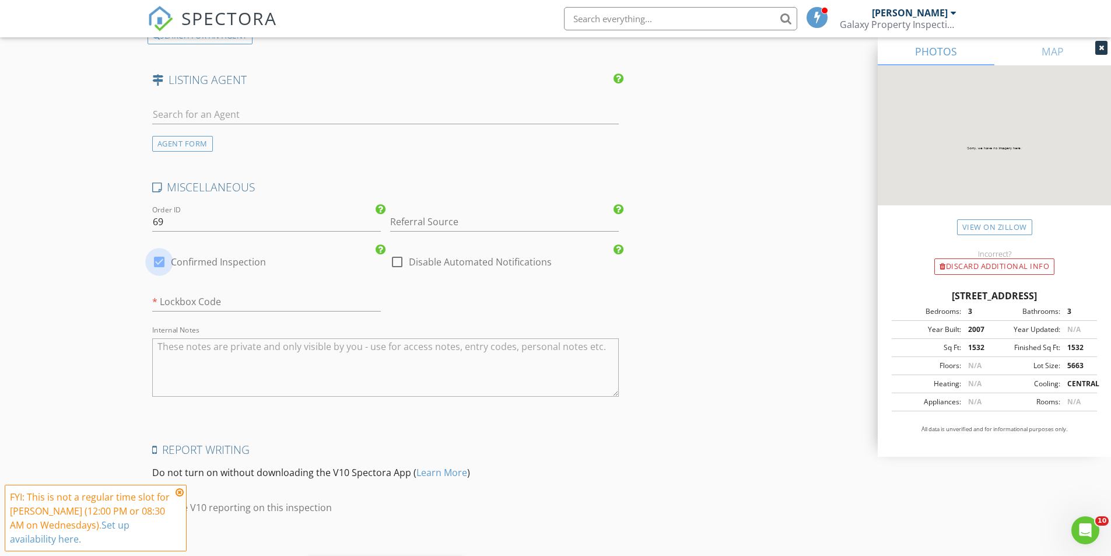
click at [158, 256] on div at bounding box center [159, 262] width 20 height 20
checkbox input "false"
checkbox input "true"
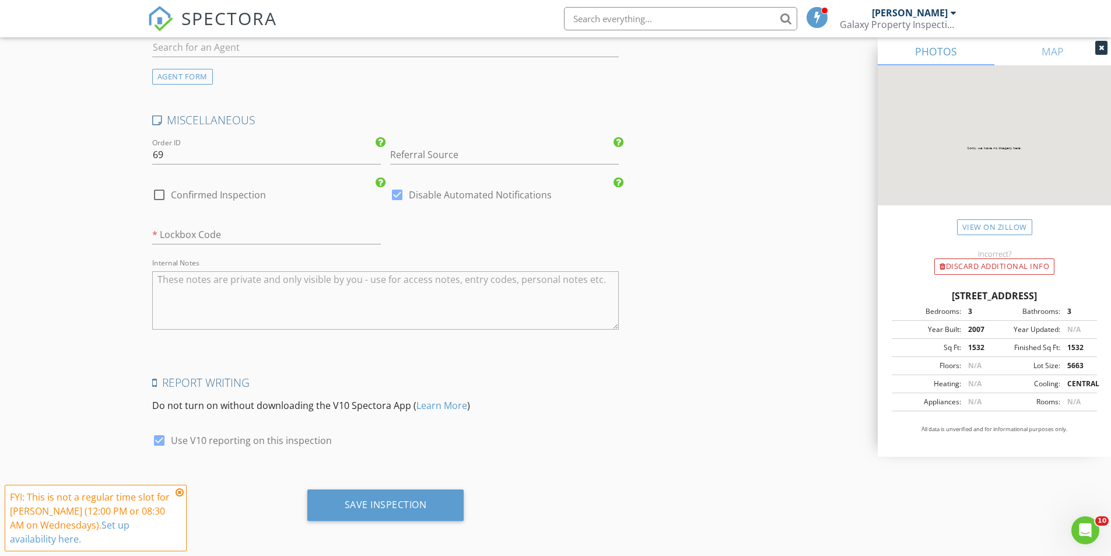
scroll to position [2052, 0]
click at [390, 500] on div "Save Inspection" at bounding box center [386, 503] width 82 height 12
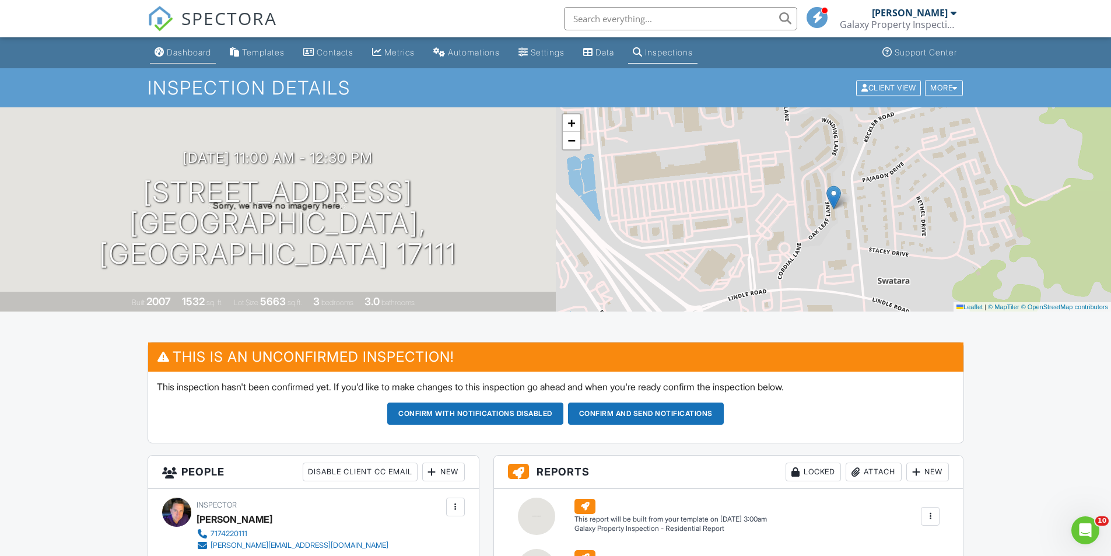
click at [195, 55] on div "Dashboard" at bounding box center [189, 52] width 44 height 10
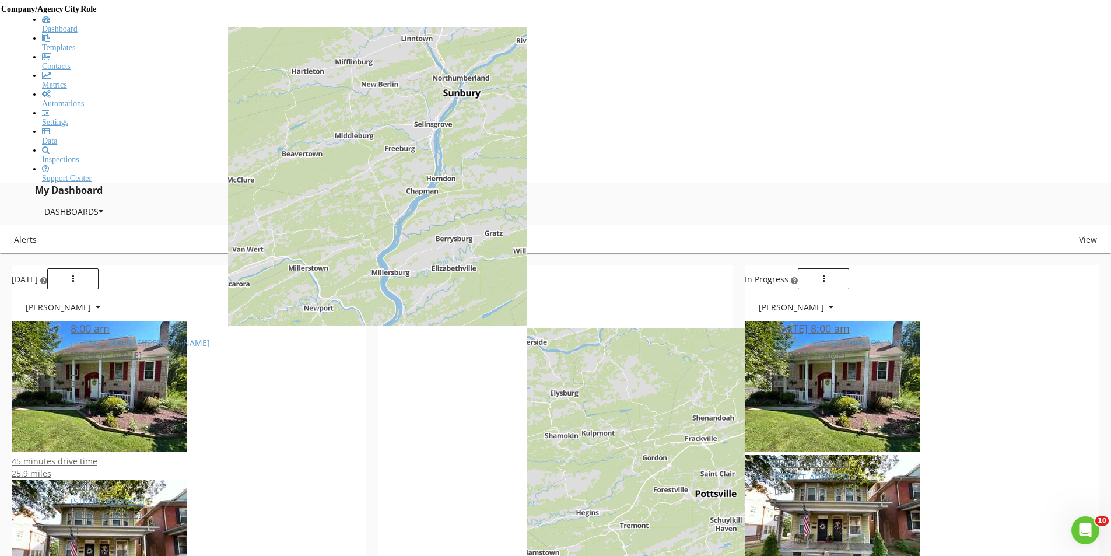
scroll to position [467, 0]
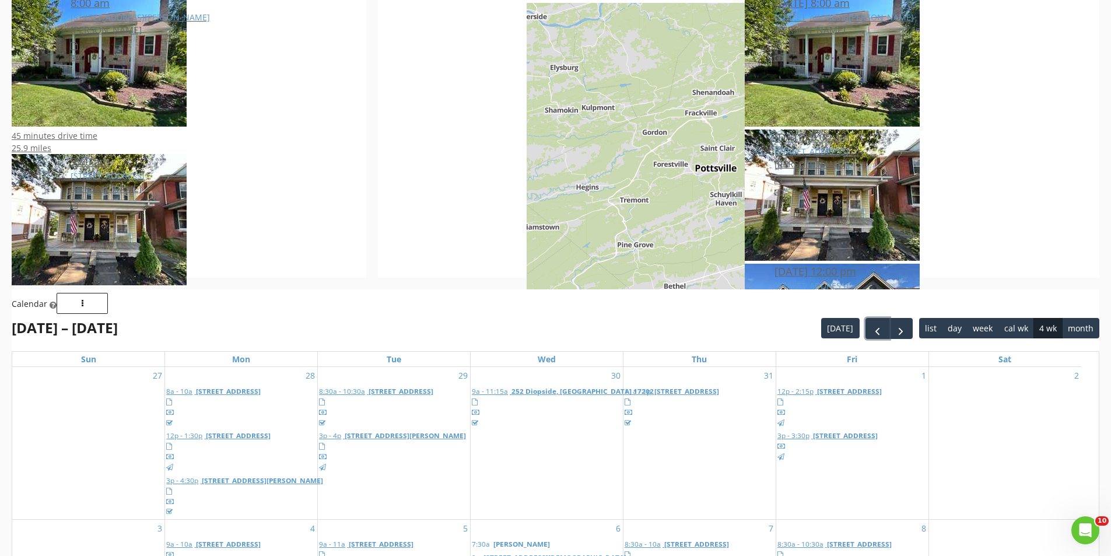
scroll to position [758, 0]
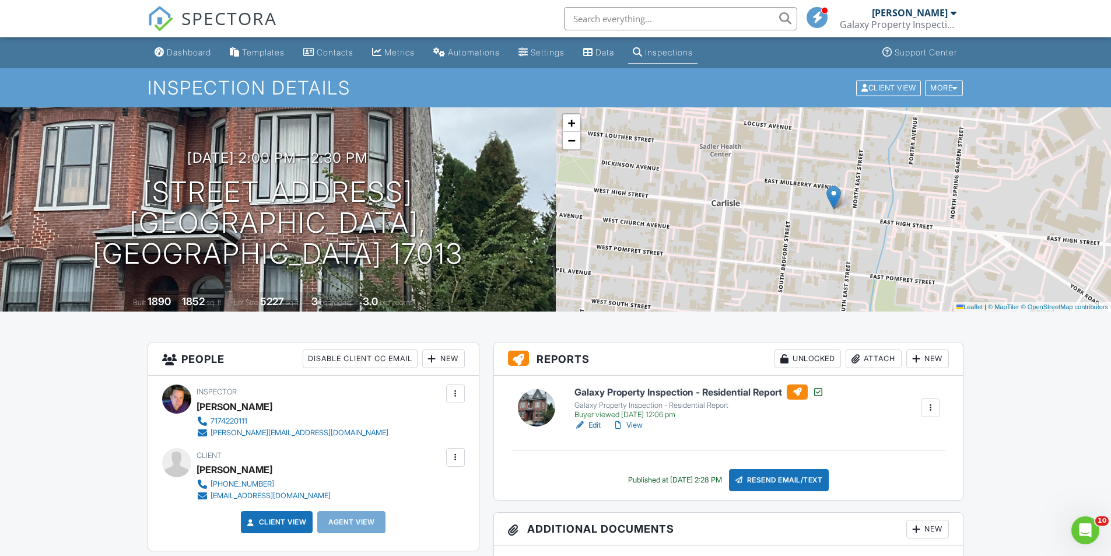
click at [639, 391] on h6 "Galaxy Property Inspection - Residential Report" at bounding box center [699, 391] width 250 height 15
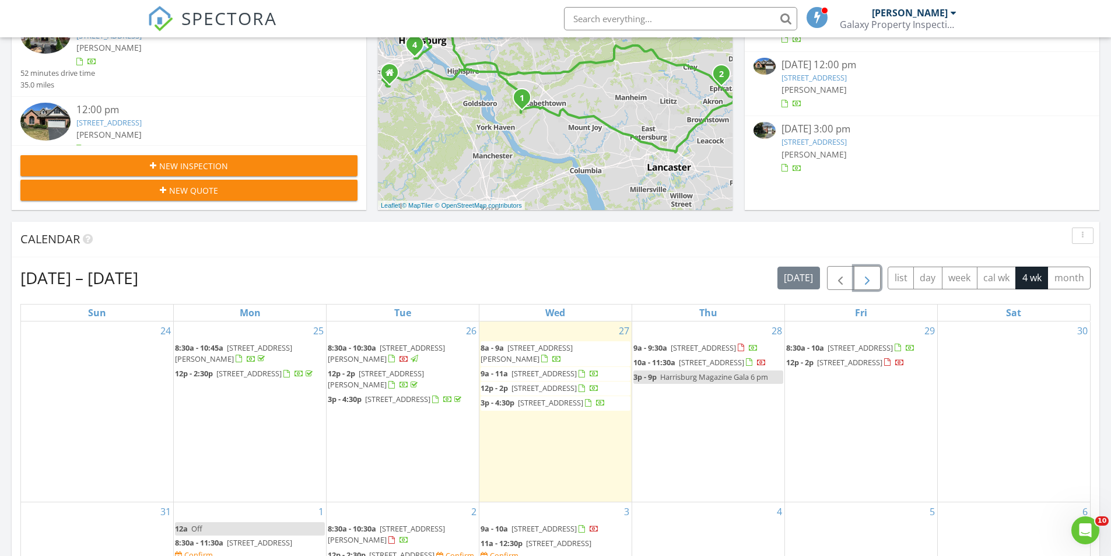
click at [868, 277] on span "button" at bounding box center [867, 278] width 14 height 14
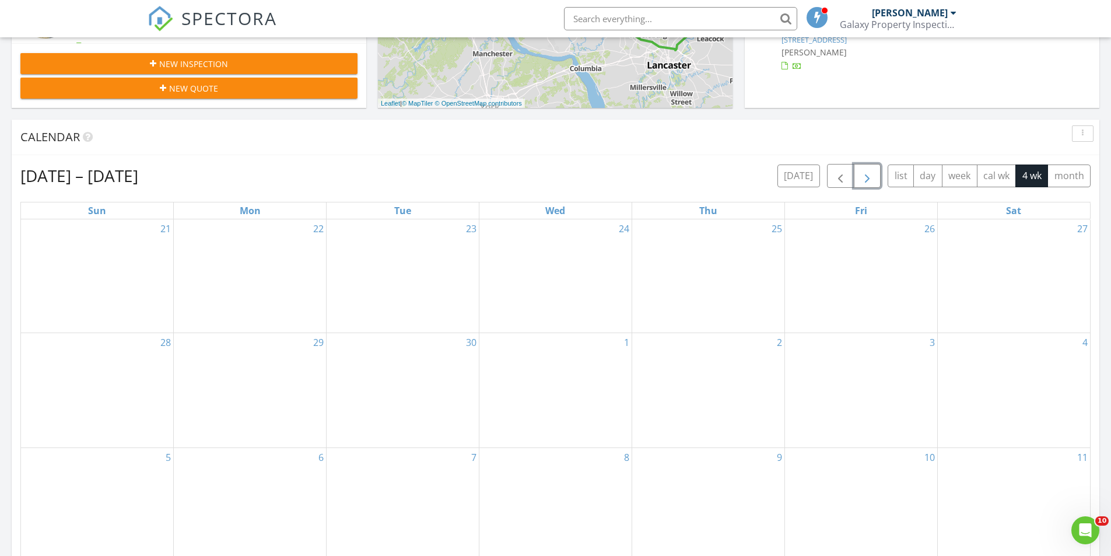
scroll to position [408, 0]
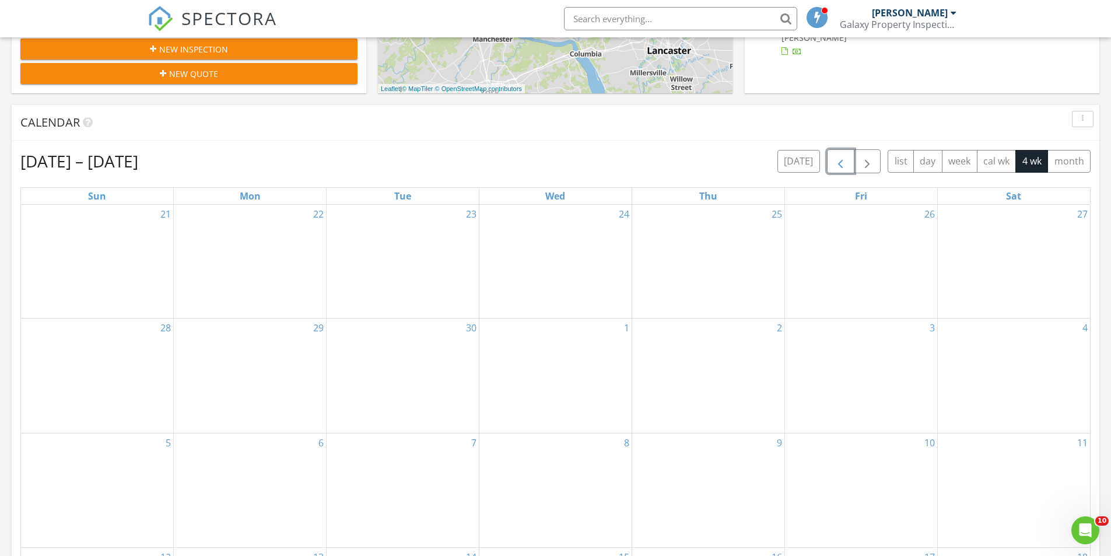
click at [841, 161] on span "button" at bounding box center [840, 162] width 14 height 14
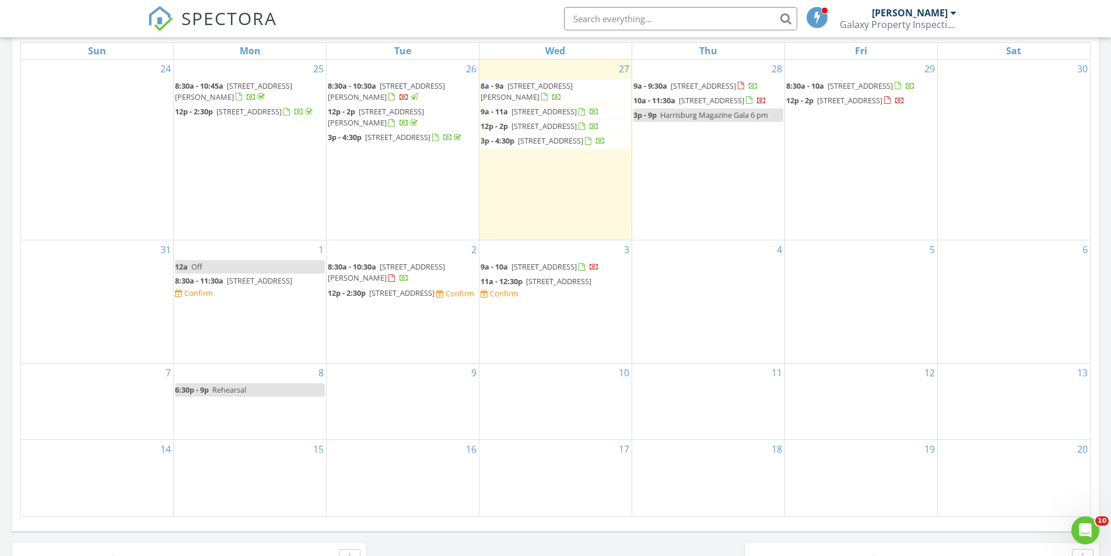
scroll to position [525, 0]
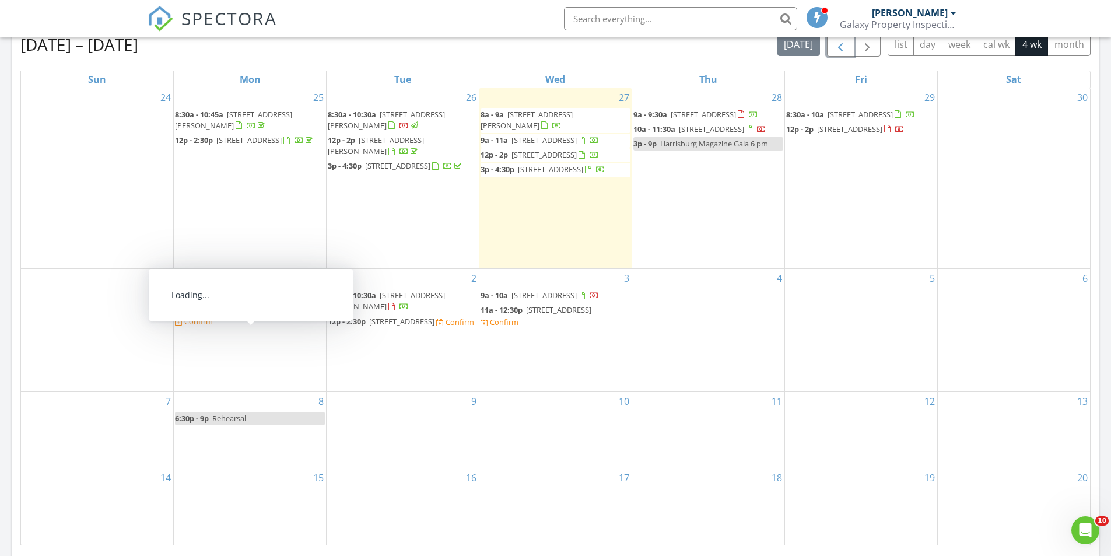
click at [256, 314] on span "912 Sunset Ave, Gettysburg 17325" at bounding box center [259, 309] width 65 height 10
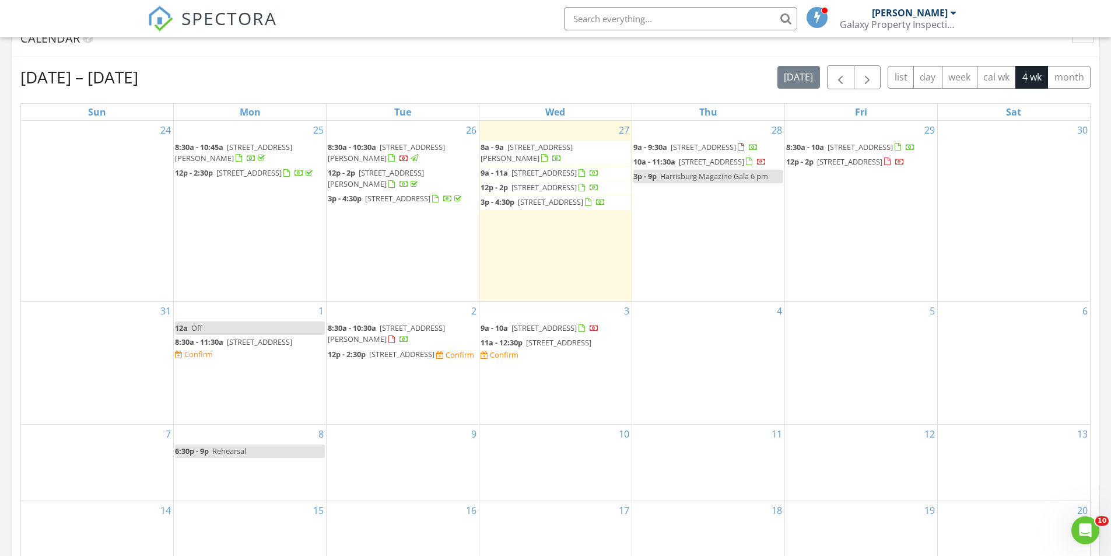
scroll to position [467, 0]
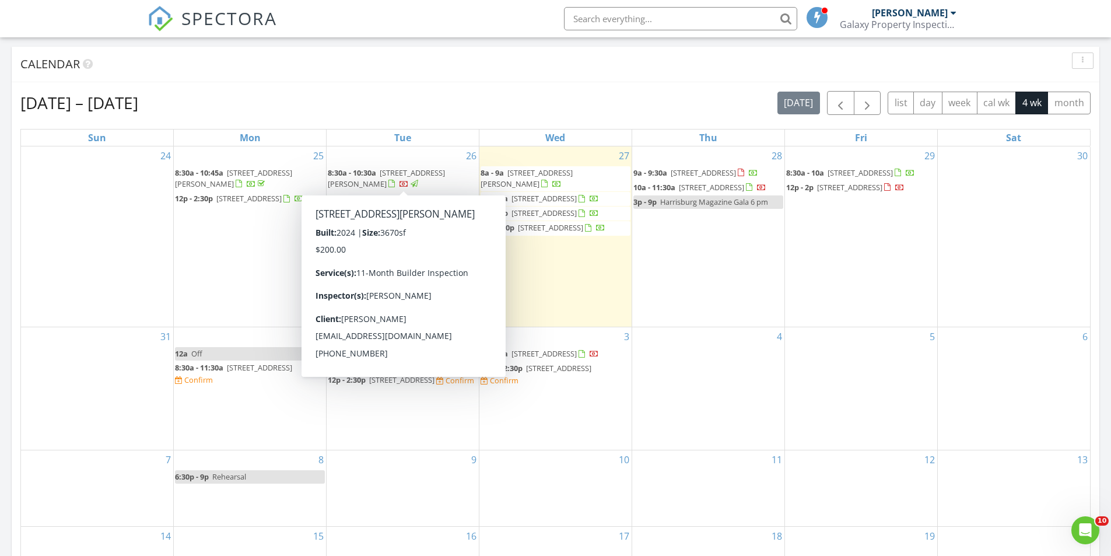
click at [387, 176] on span "1009 Edorma Ct, Harrisburg 17112" at bounding box center [386, 178] width 117 height 22
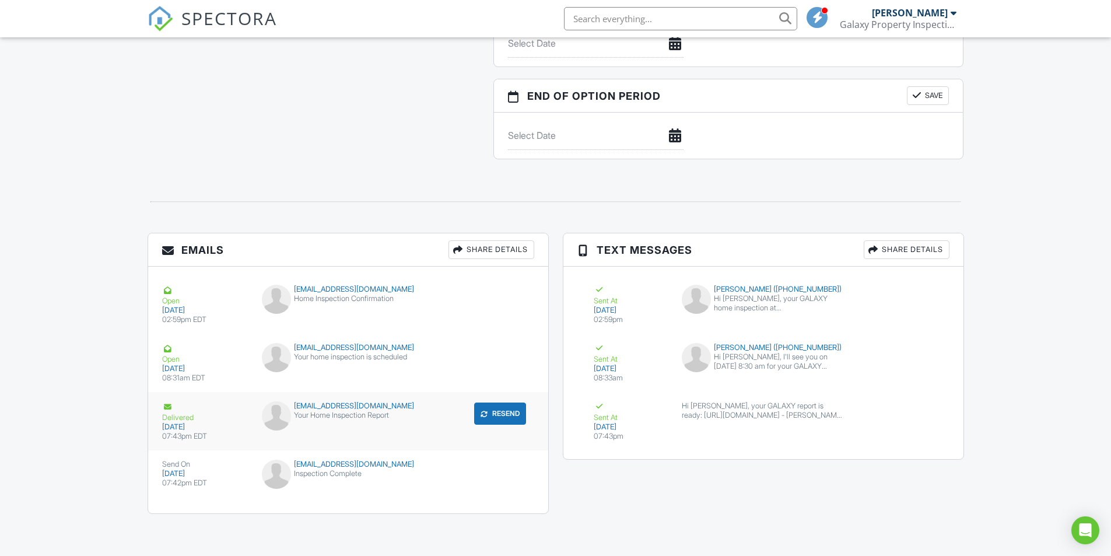
click at [504, 409] on button "Resend" at bounding box center [500, 413] width 52 height 22
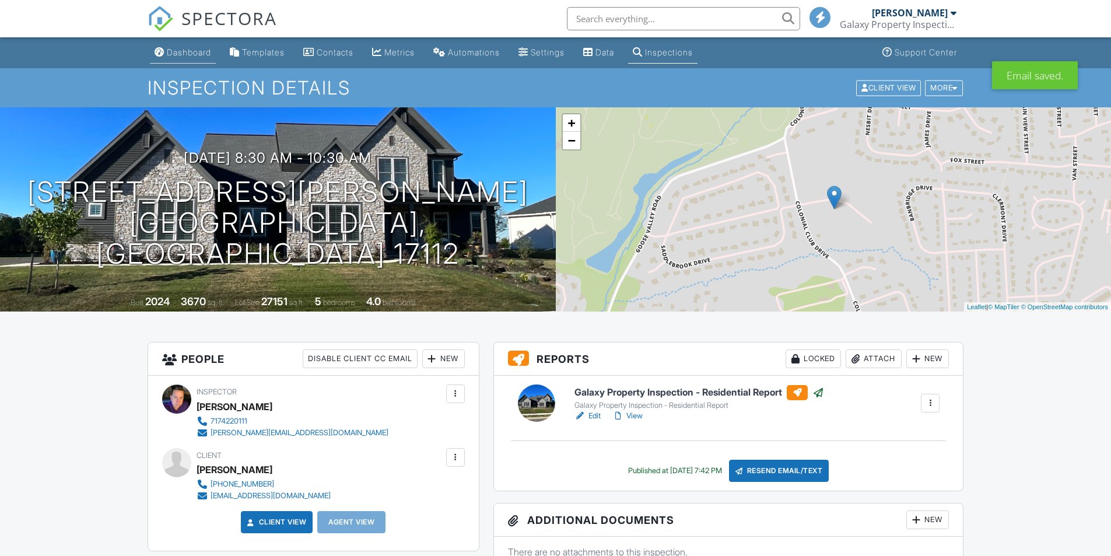
click at [187, 53] on div "Dashboard" at bounding box center [189, 52] width 44 height 10
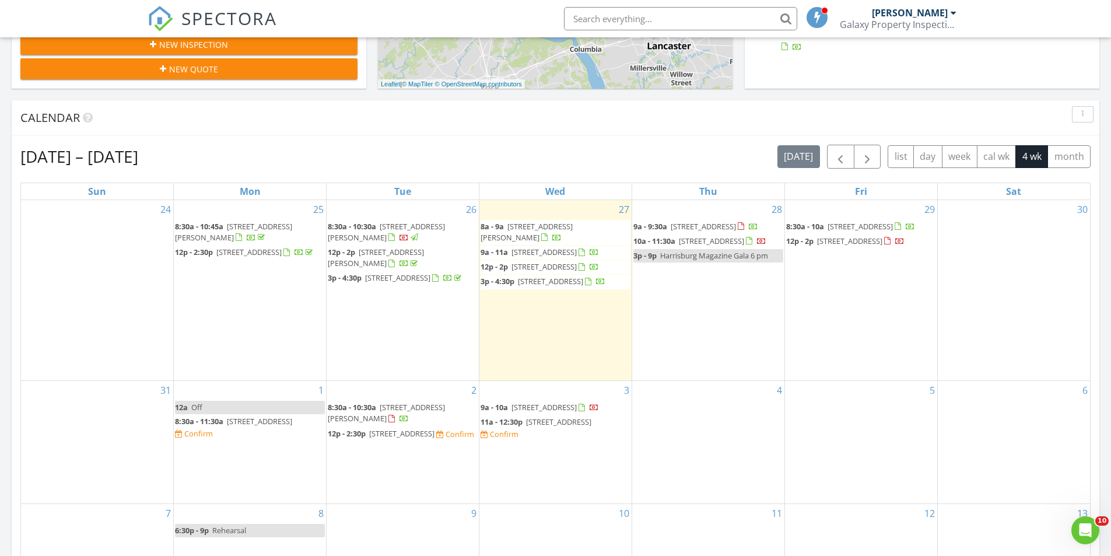
scroll to position [525, 0]
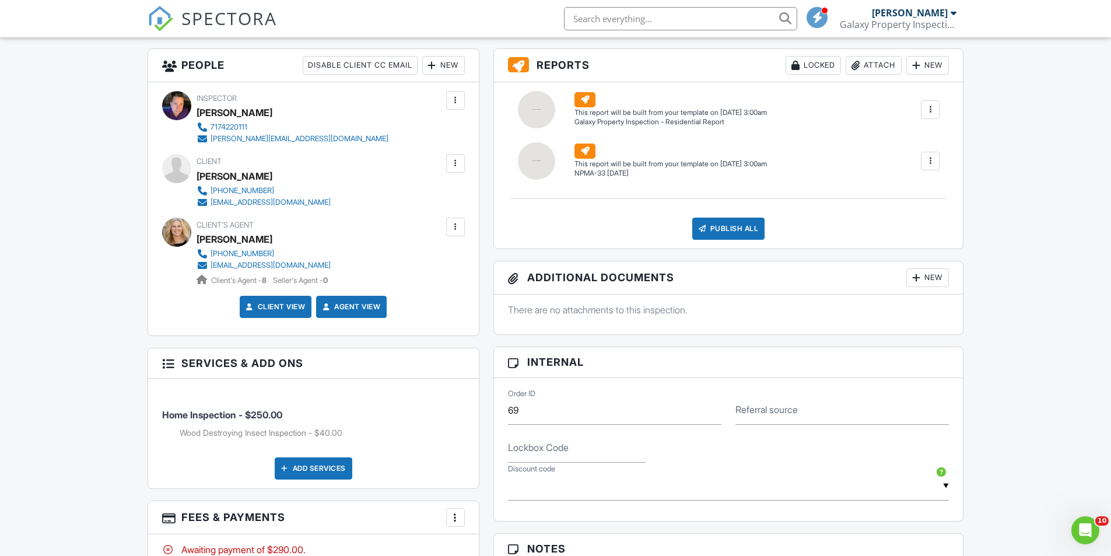
scroll to position [408, 0]
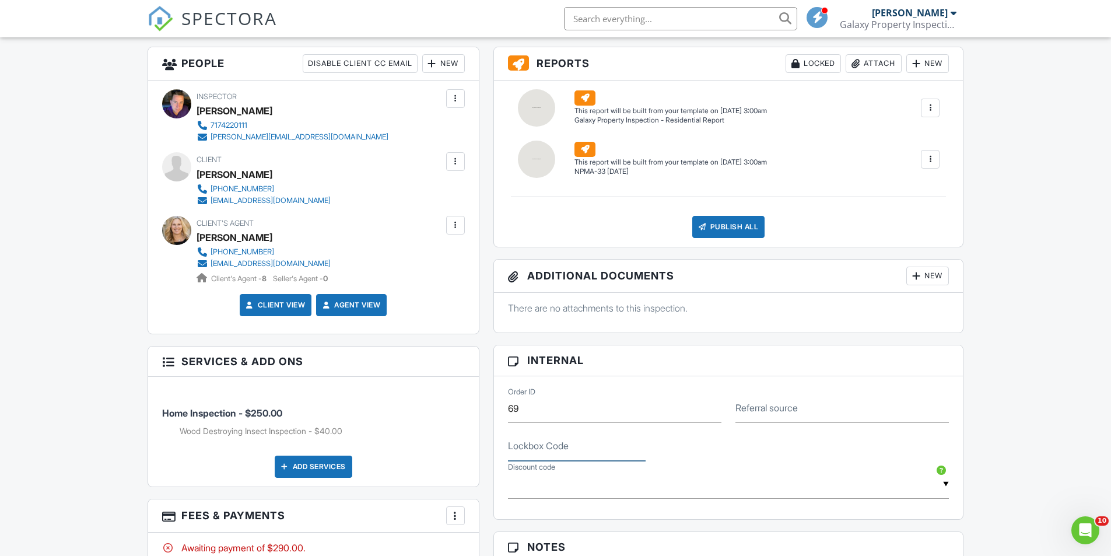
click at [553, 454] on input "Lockbox Code" at bounding box center [577, 446] width 138 height 29
type input "supra"
click at [716, 450] on div "Lockbox Code supra" at bounding box center [728, 442] width 455 height 38
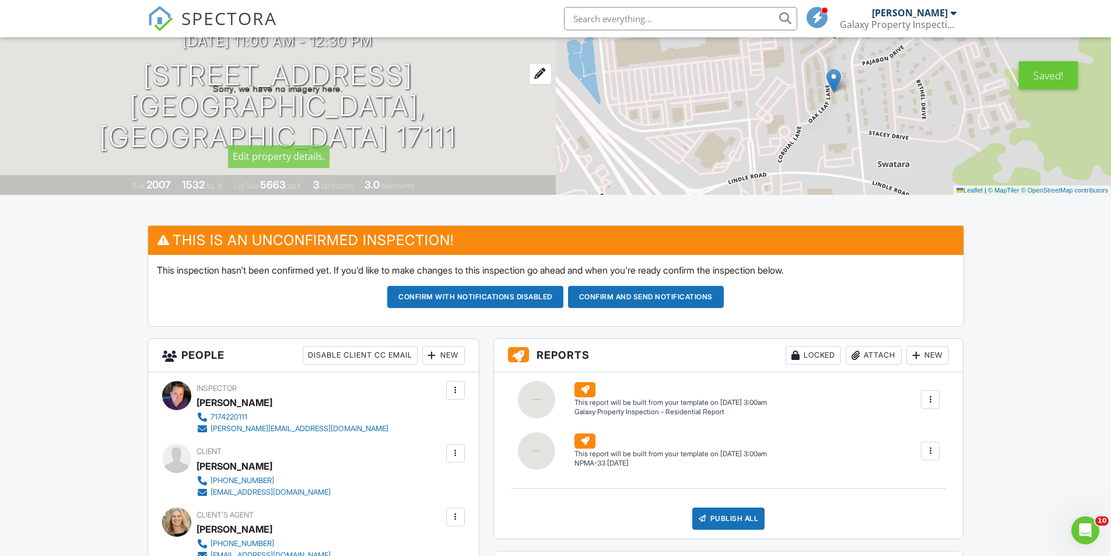
scroll to position [0, 0]
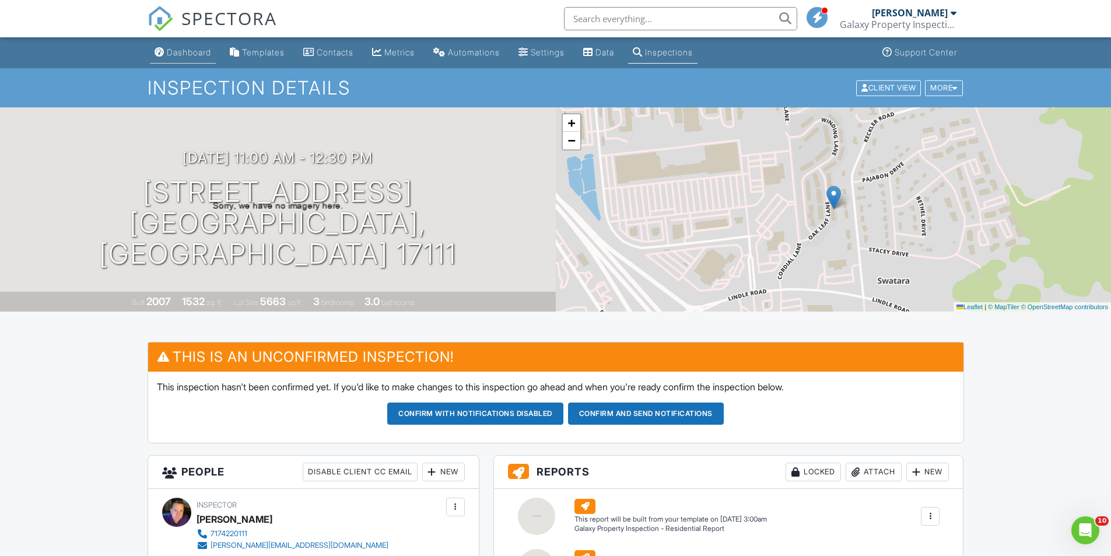
click at [187, 55] on div "Dashboard" at bounding box center [189, 52] width 44 height 10
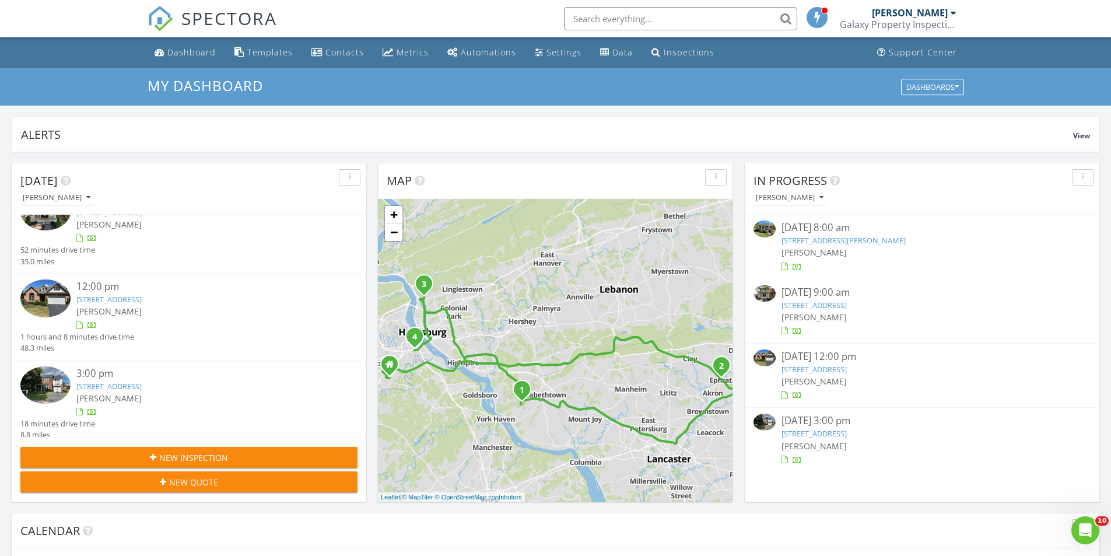
scroll to position [124, 0]
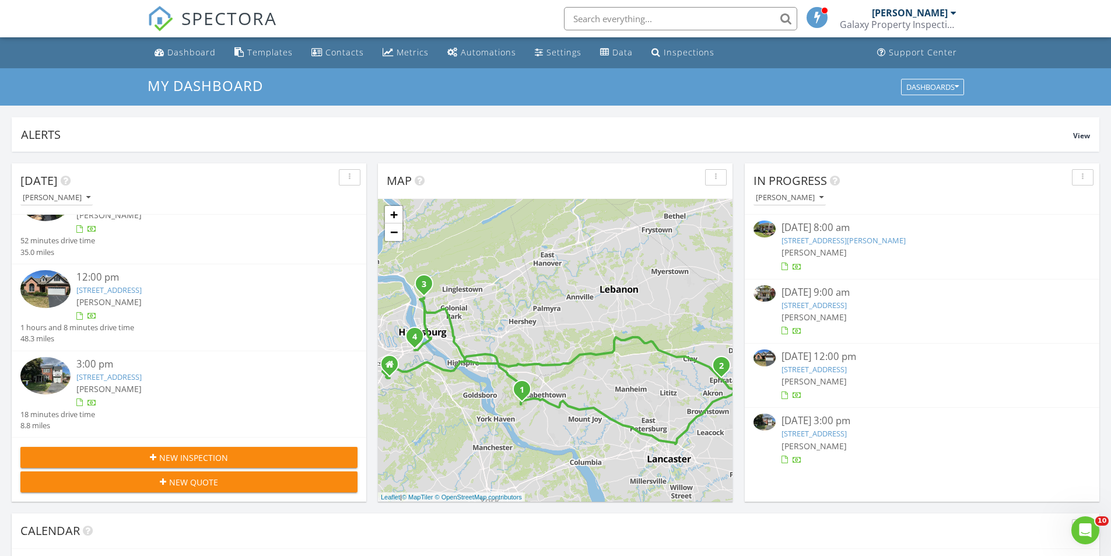
click at [820, 239] on link "[STREET_ADDRESS][PERSON_NAME]" at bounding box center [843, 240] width 124 height 10
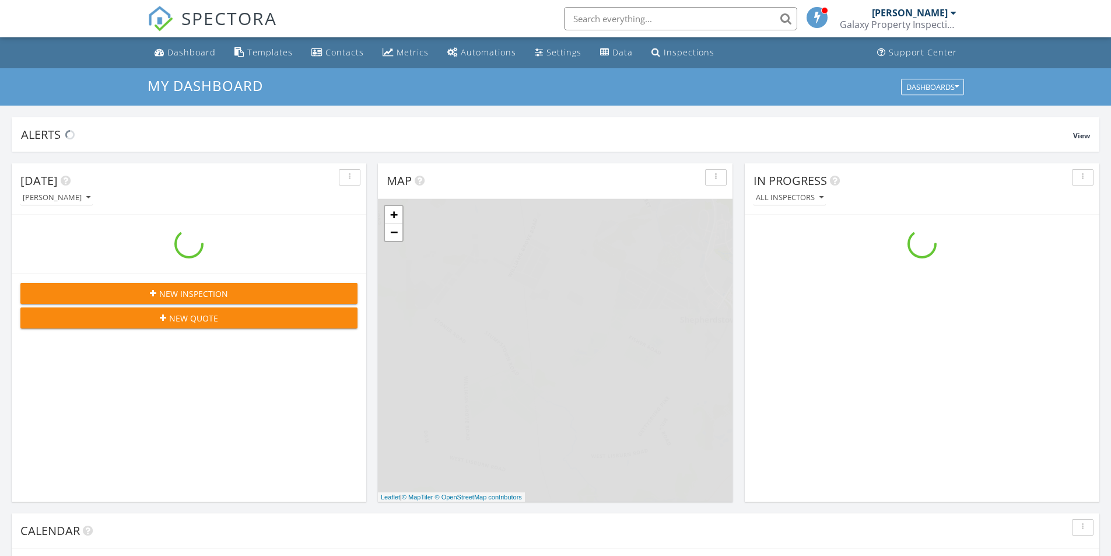
scroll to position [1079, 1129]
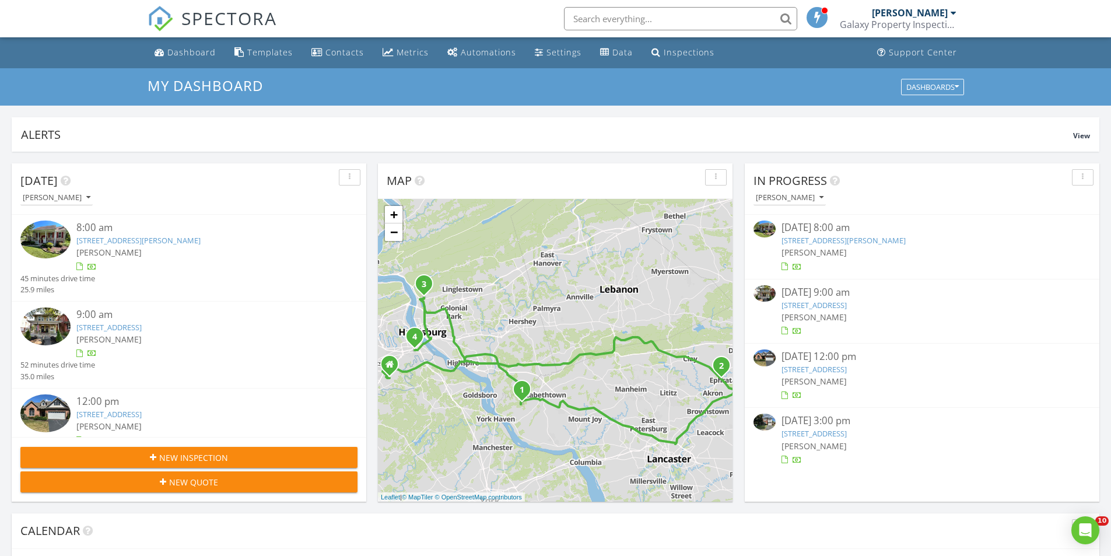
click at [813, 237] on link "[STREET_ADDRESS][PERSON_NAME]" at bounding box center [843, 240] width 124 height 10
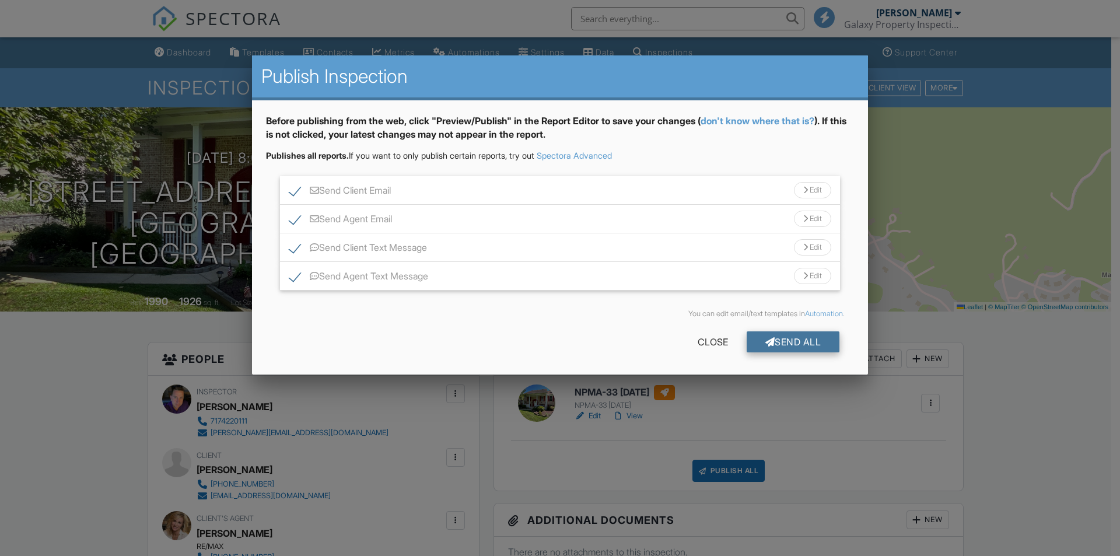
scroll to position [58, 0]
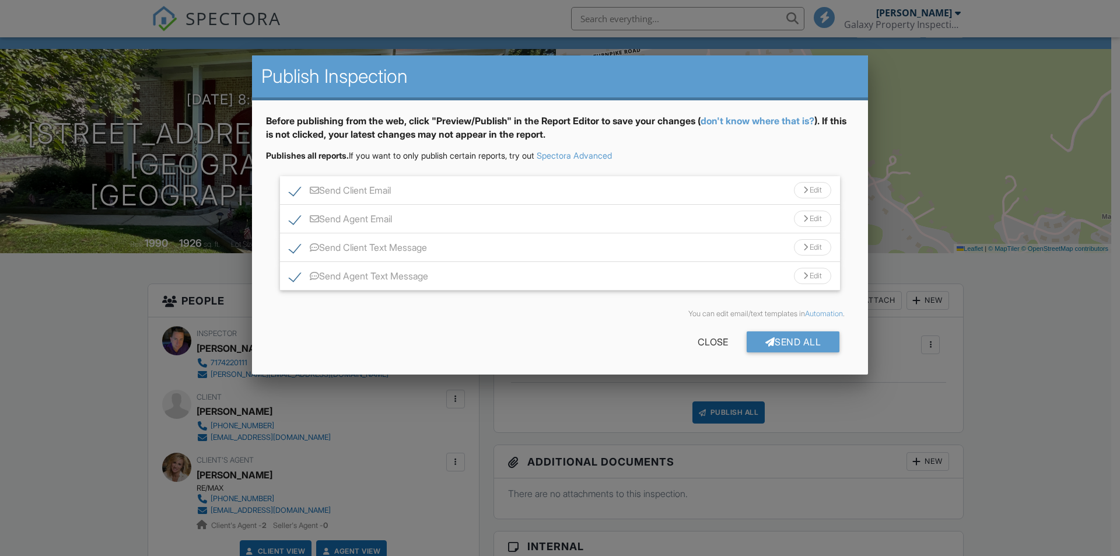
click at [787, 341] on div "Send All" at bounding box center [792, 341] width 93 height 21
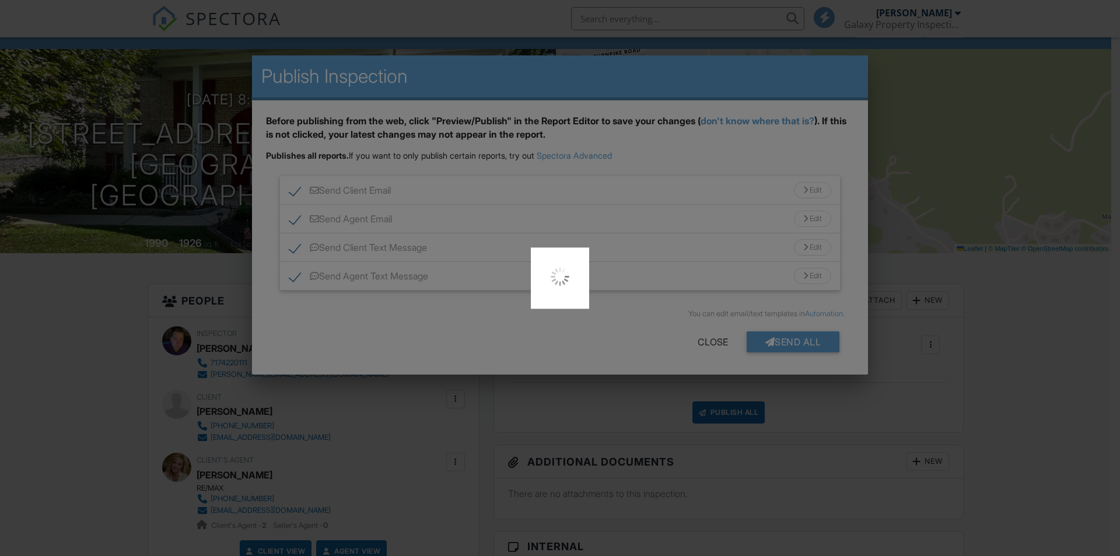
scroll to position [0, 0]
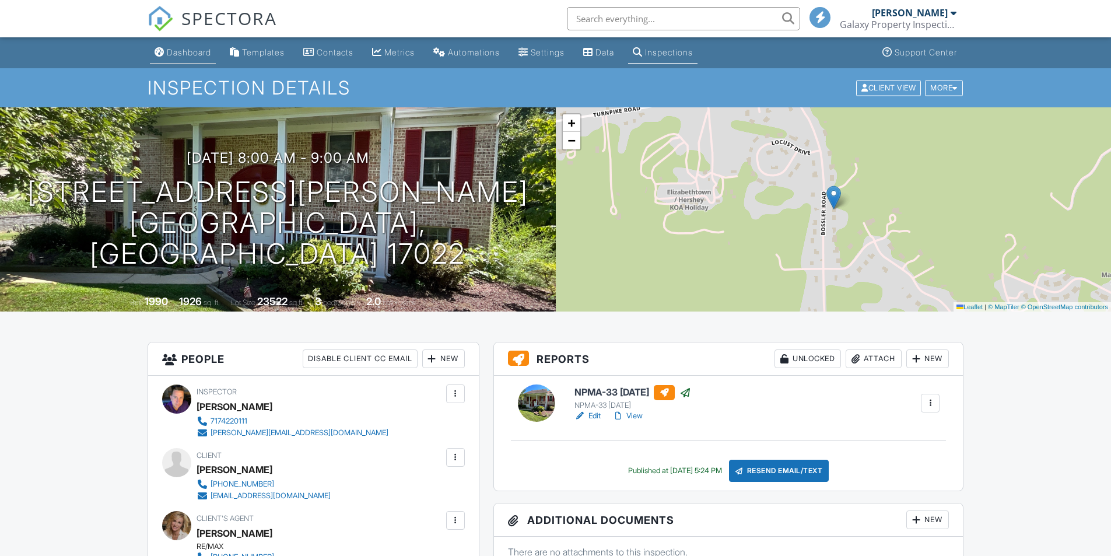
click at [196, 51] on div "Dashboard" at bounding box center [189, 52] width 44 height 10
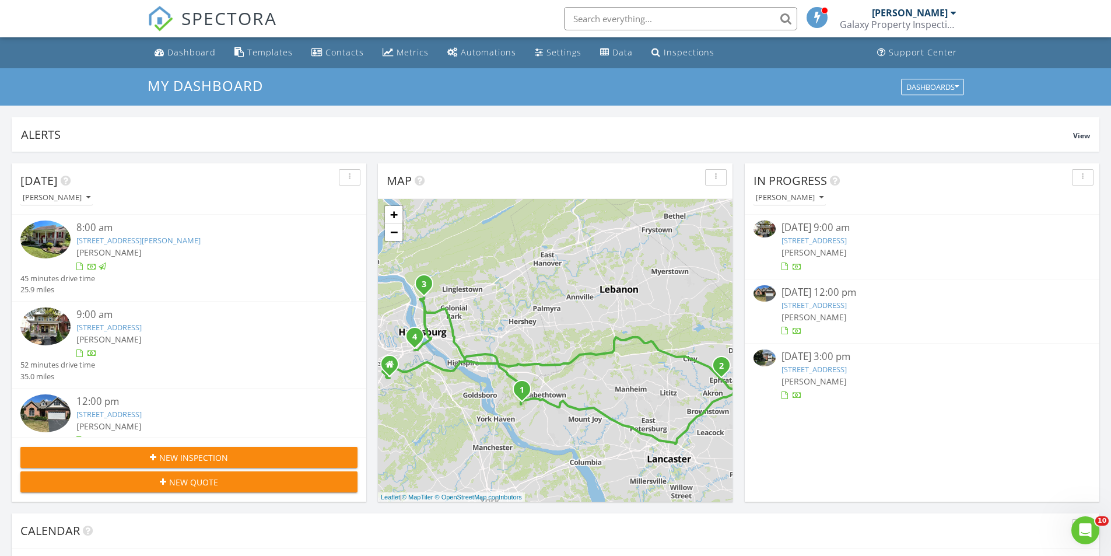
click at [843, 304] on link "1300 Mountain Laurel Cir, Harrisburg, PA 17110" at bounding box center [813, 305] width 65 height 10
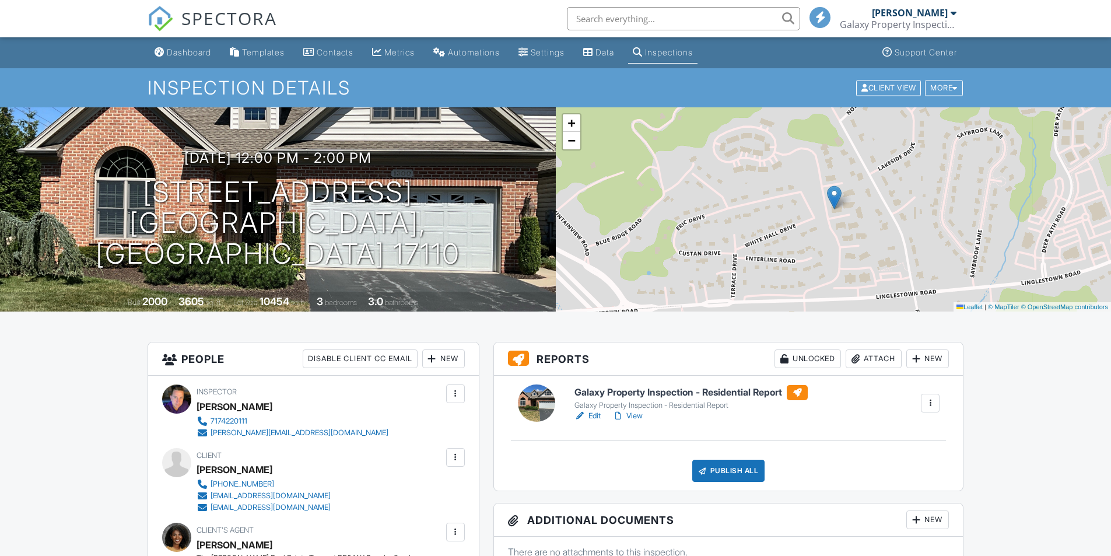
click at [667, 392] on h6 "Galaxy Property Inspection - Residential Report" at bounding box center [690, 392] width 233 height 15
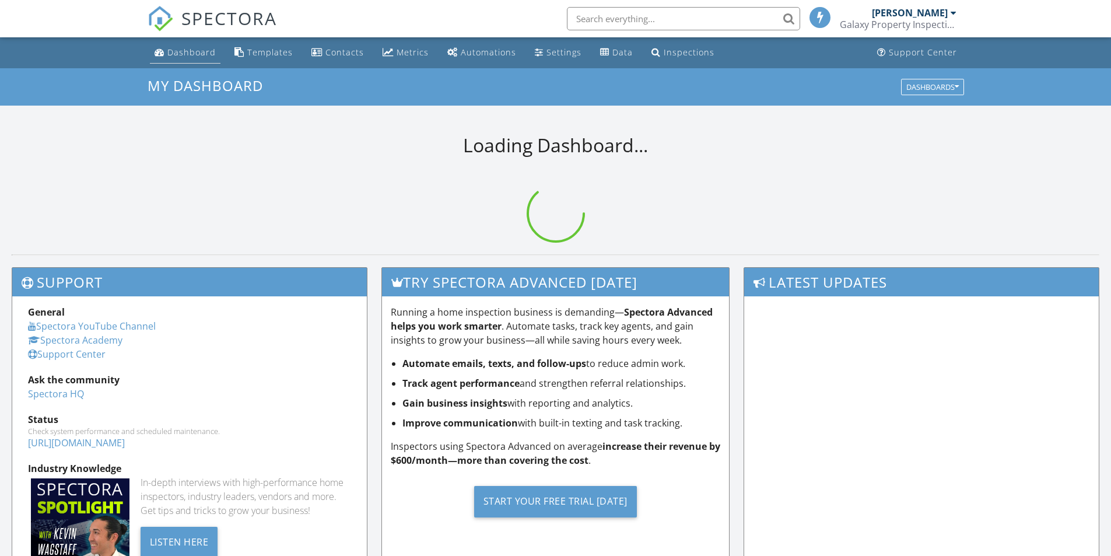
click at [199, 50] on div "Dashboard" at bounding box center [191, 52] width 48 height 11
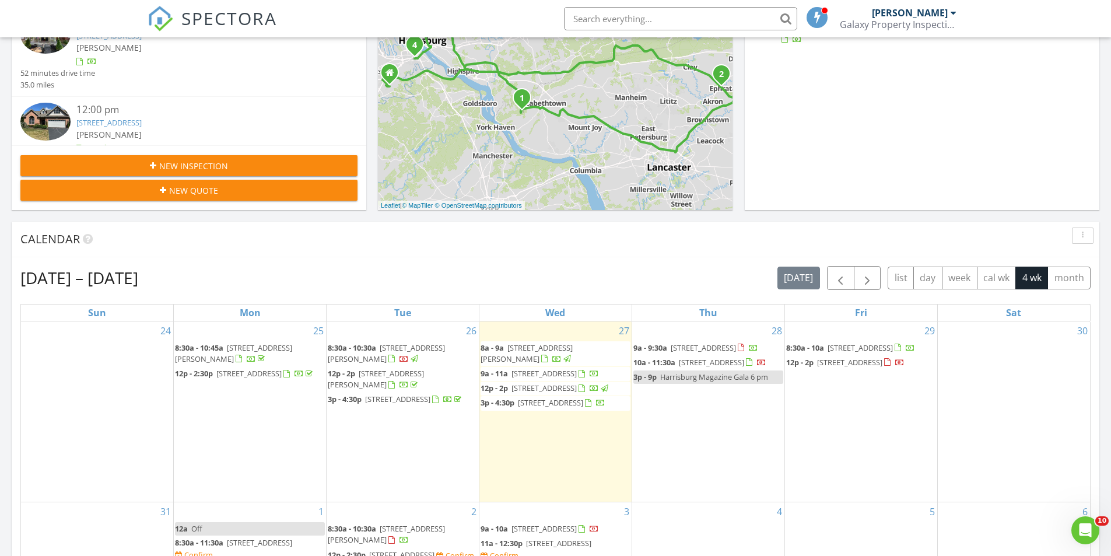
scroll to position [408, 0]
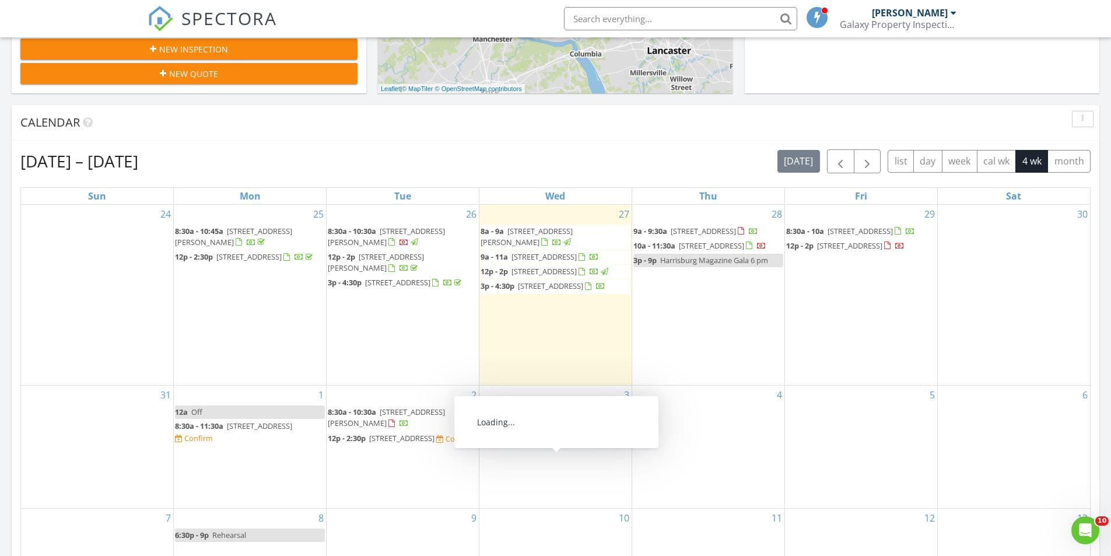
click at [553, 432] on span "782 Oak Leaf Ln, Harrisburg 17111" at bounding box center [558, 426] width 65 height 10
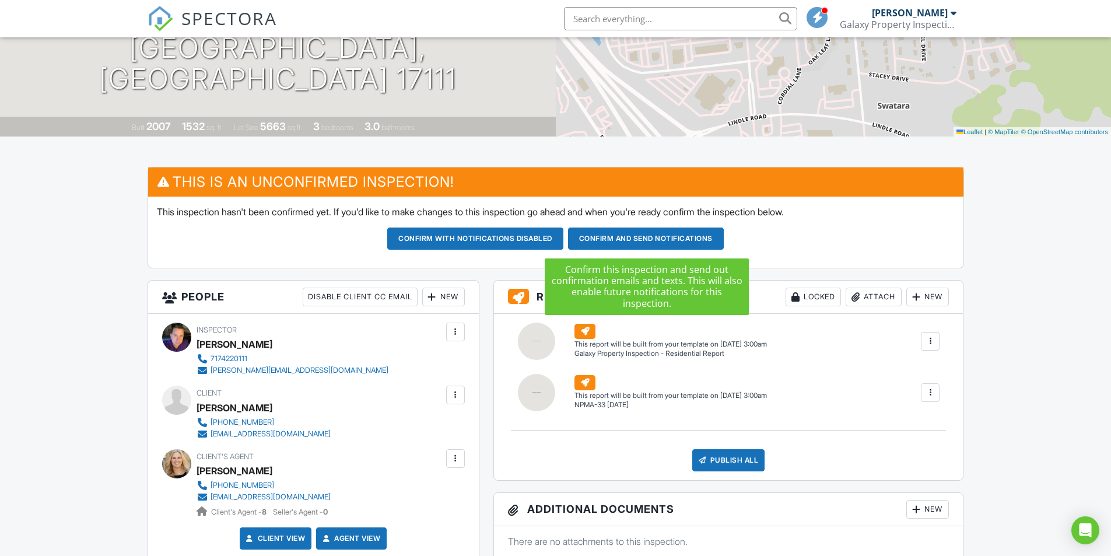
click at [563, 237] on button "Confirm and send notifications" at bounding box center [475, 238] width 176 height 22
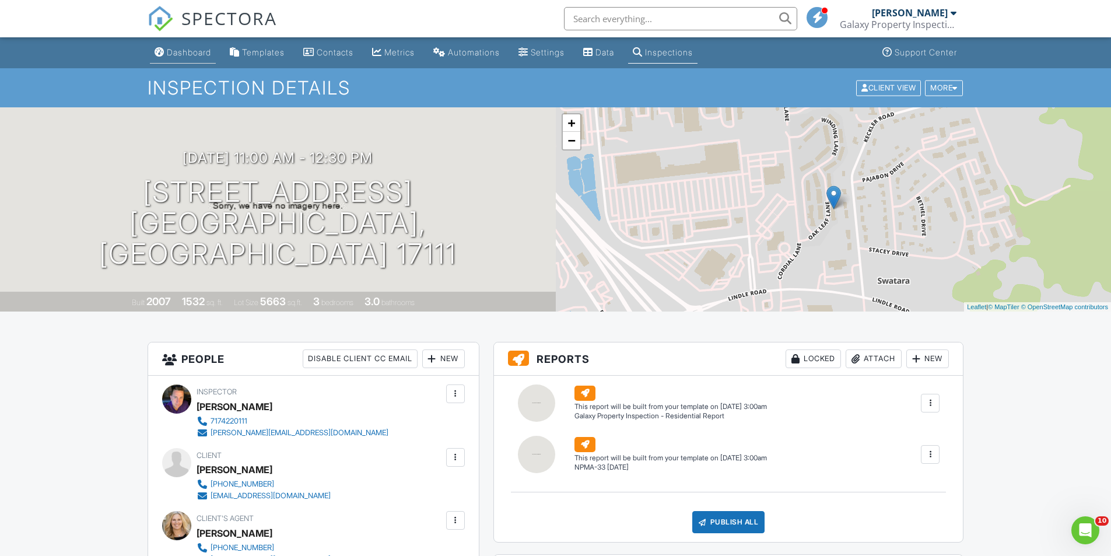
click at [187, 52] on div "Dashboard" at bounding box center [189, 52] width 44 height 10
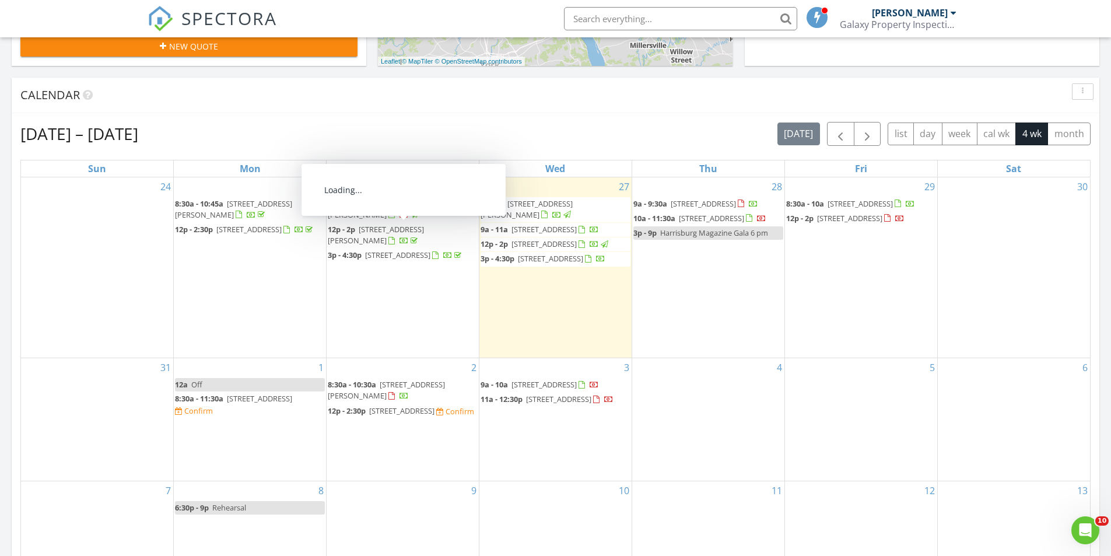
scroll to position [583, 0]
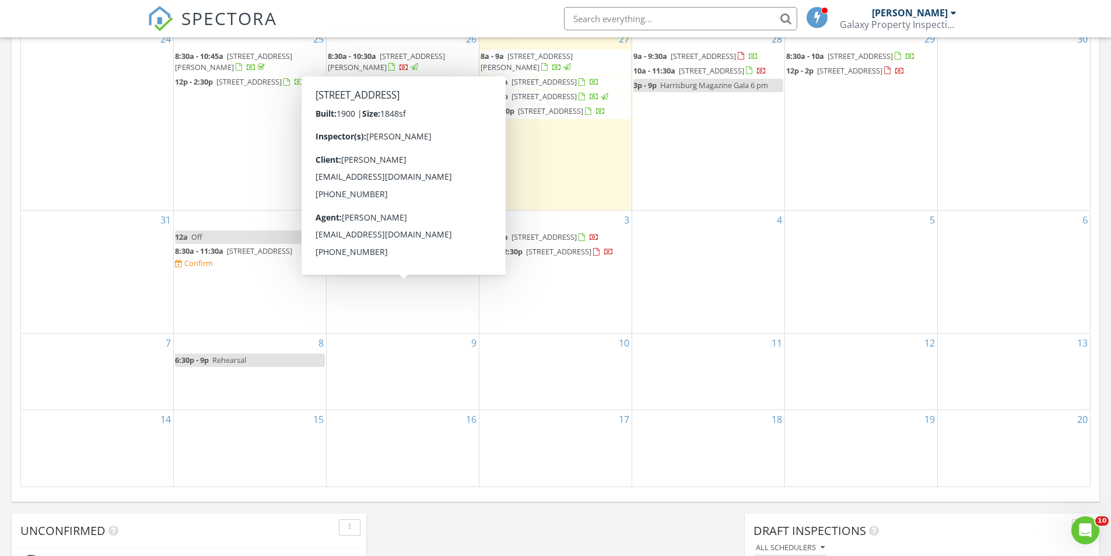
click at [135, 160] on div "24" at bounding box center [97, 120] width 152 height 181
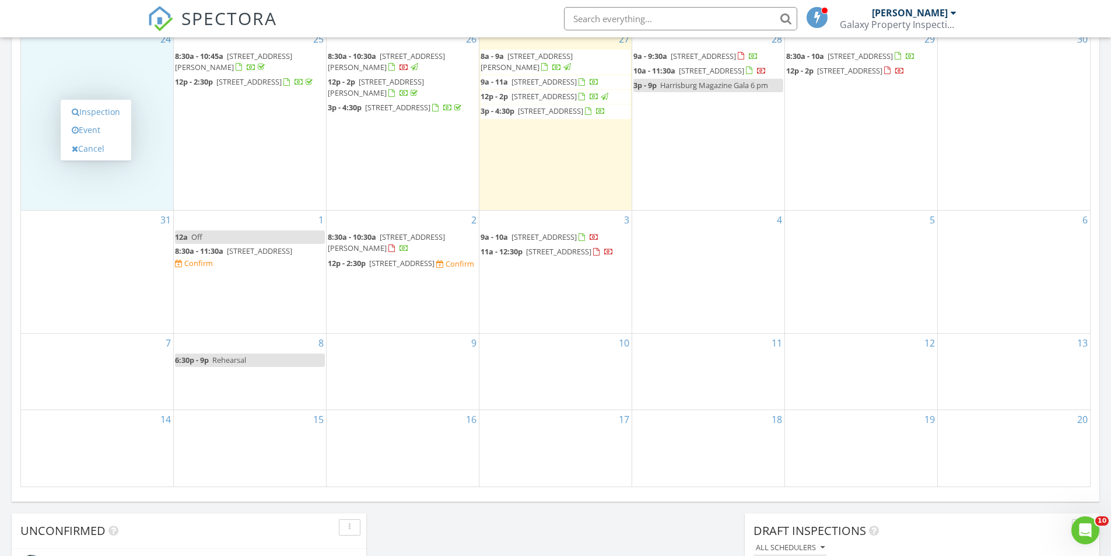
click at [664, 148] on div "28 9a - 9:30a [STREET_ADDRESS] 10a - 11:30a [STREET_ADDRESS] 3p - 9p Harrisburg…" at bounding box center [708, 120] width 152 height 181
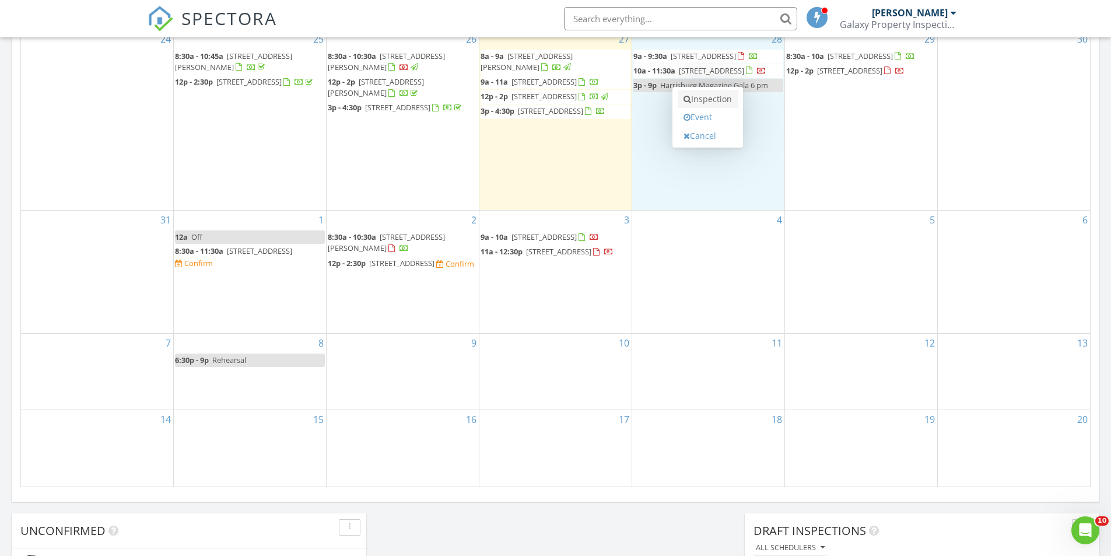
click at [708, 100] on link "Inspection" at bounding box center [708, 99] width 60 height 19
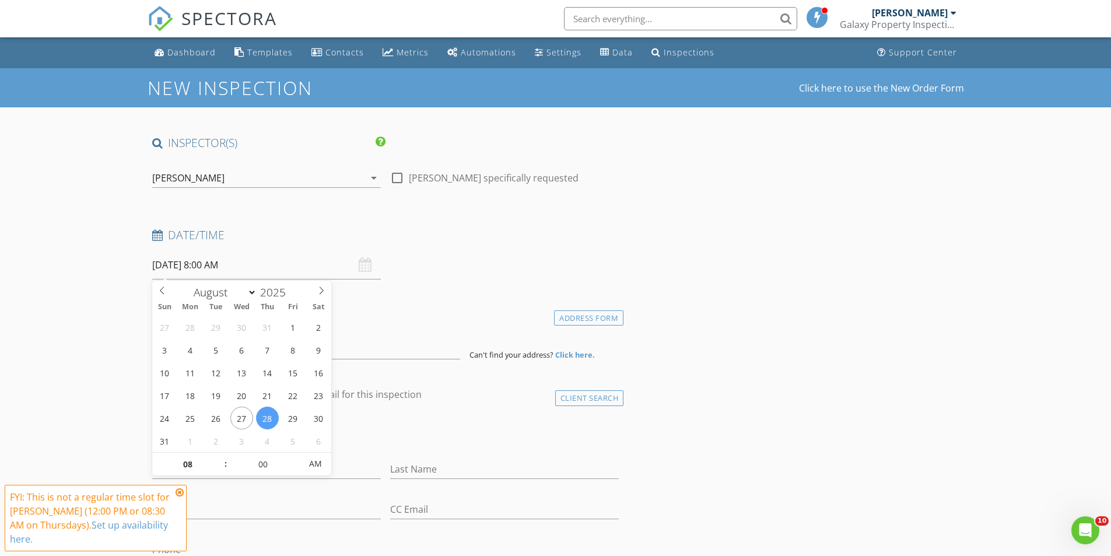
click at [255, 268] on input "[DATE] 8:00 AM" at bounding box center [266, 265] width 229 height 29
type input "09"
type input "[DATE] 9:00 AM"
click at [219, 455] on span at bounding box center [220, 459] width 8 height 12
type input "10"
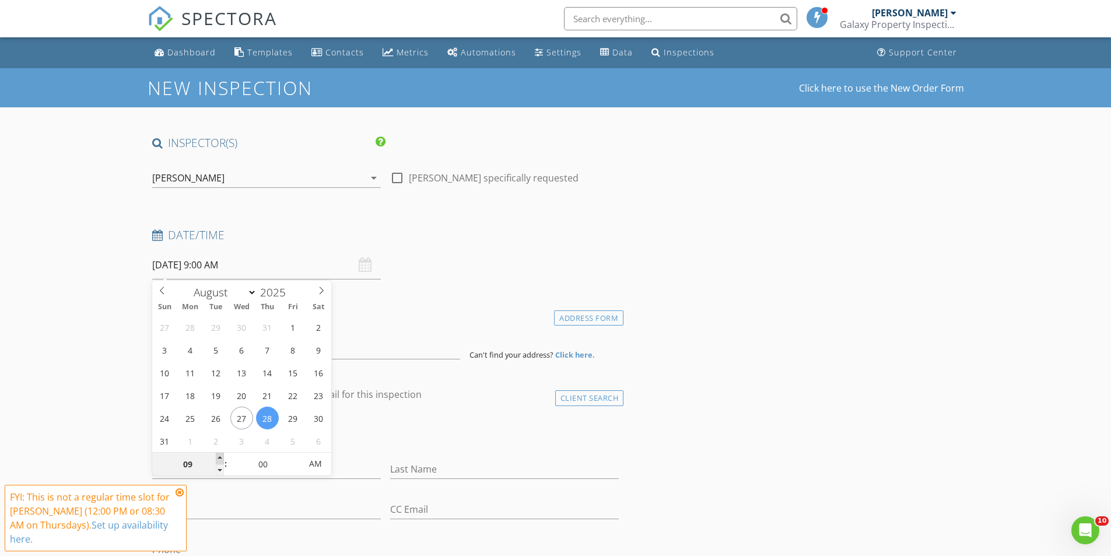
type input "[DATE] 10:00 AM"
click at [219, 455] on span at bounding box center [220, 459] width 8 height 12
type input "11"
type input "[DATE] 11:00 AM"
click at [219, 455] on span at bounding box center [220, 459] width 8 height 12
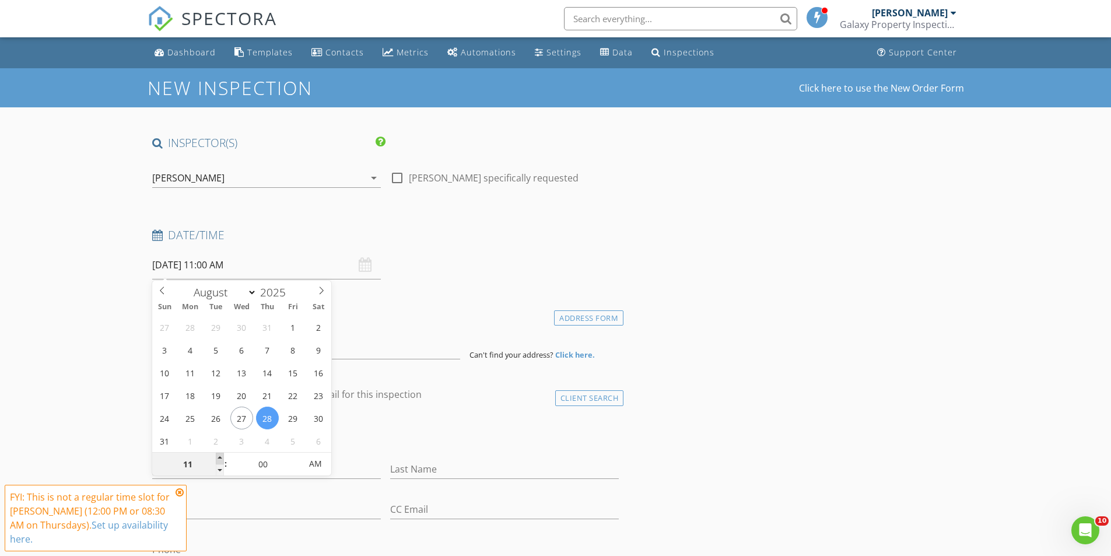
type input "12"
type input "[DATE] 12:00 PM"
click at [219, 455] on span at bounding box center [220, 459] width 8 height 12
type input "01"
type input "[DATE] 1:00 PM"
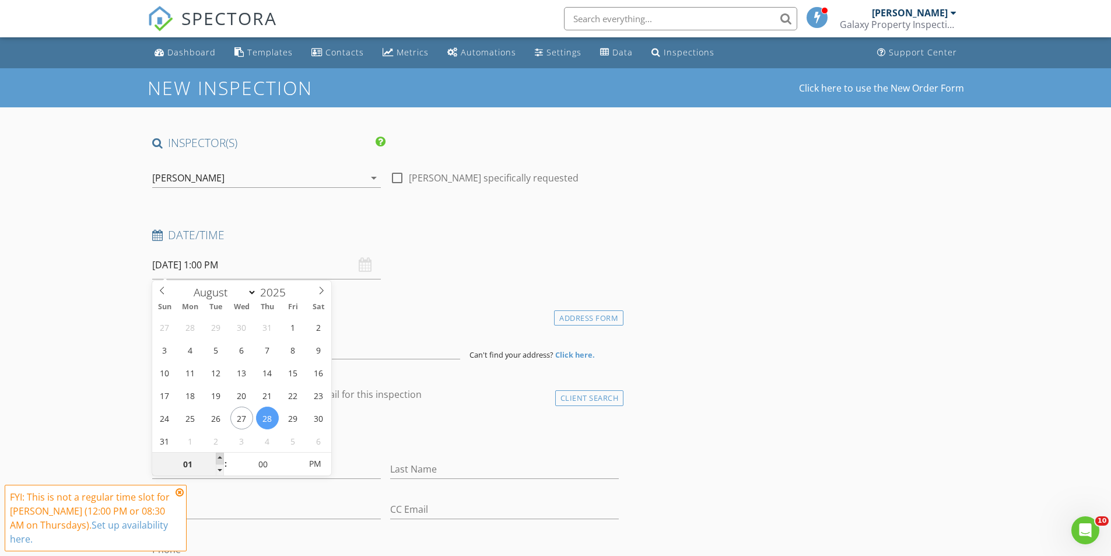
click at [219, 455] on span at bounding box center [220, 459] width 8 height 12
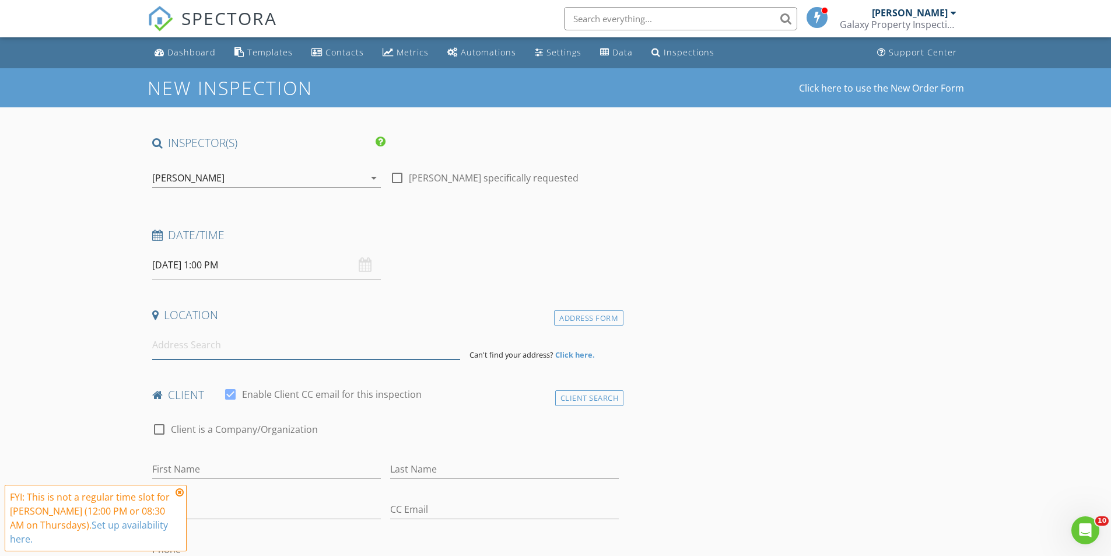
click at [369, 350] on input at bounding box center [306, 345] width 308 height 29
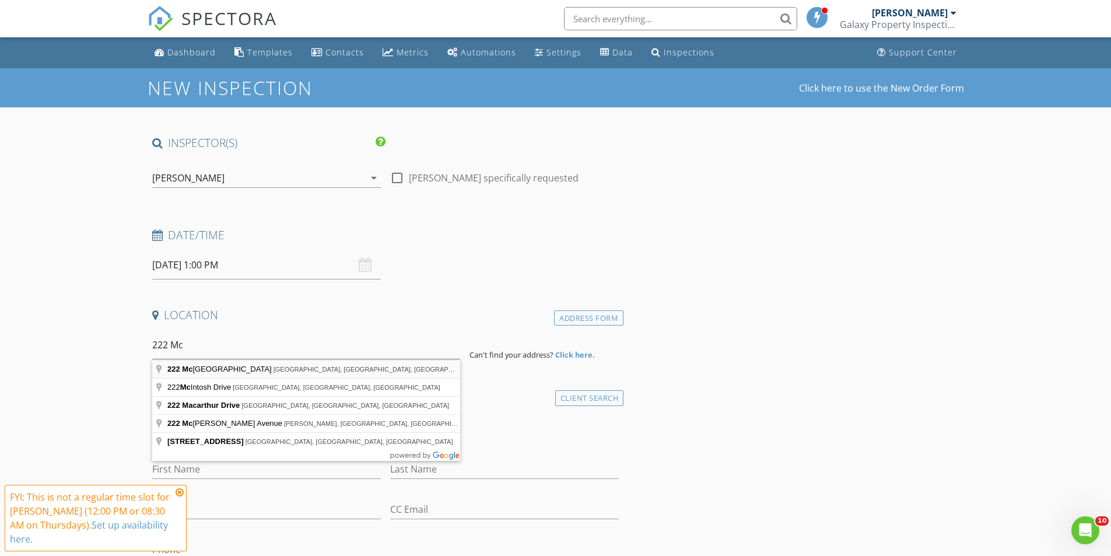
type input "[STREET_ADDRESS][PERSON_NAME]"
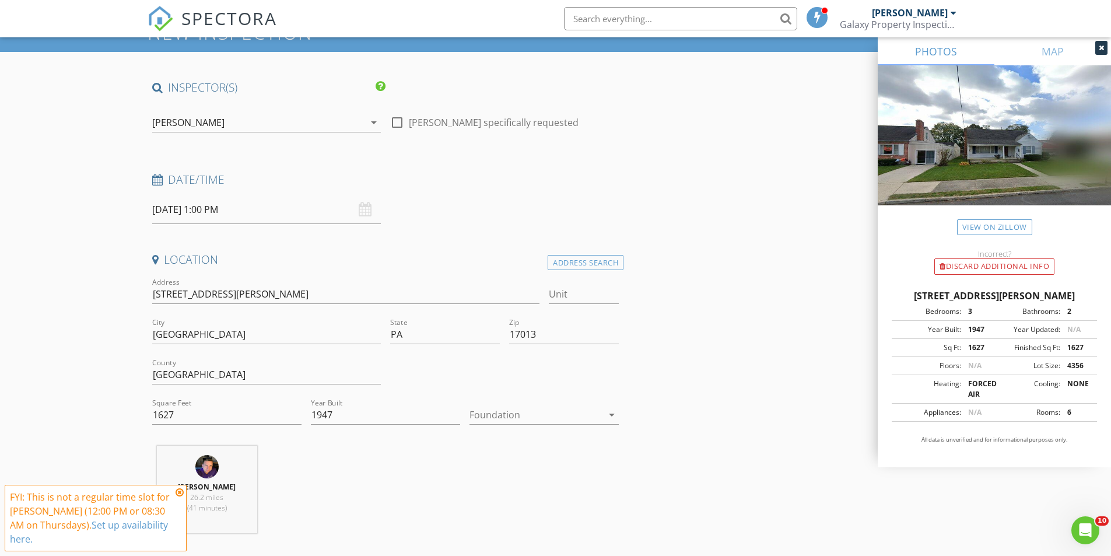
scroll to position [58, 0]
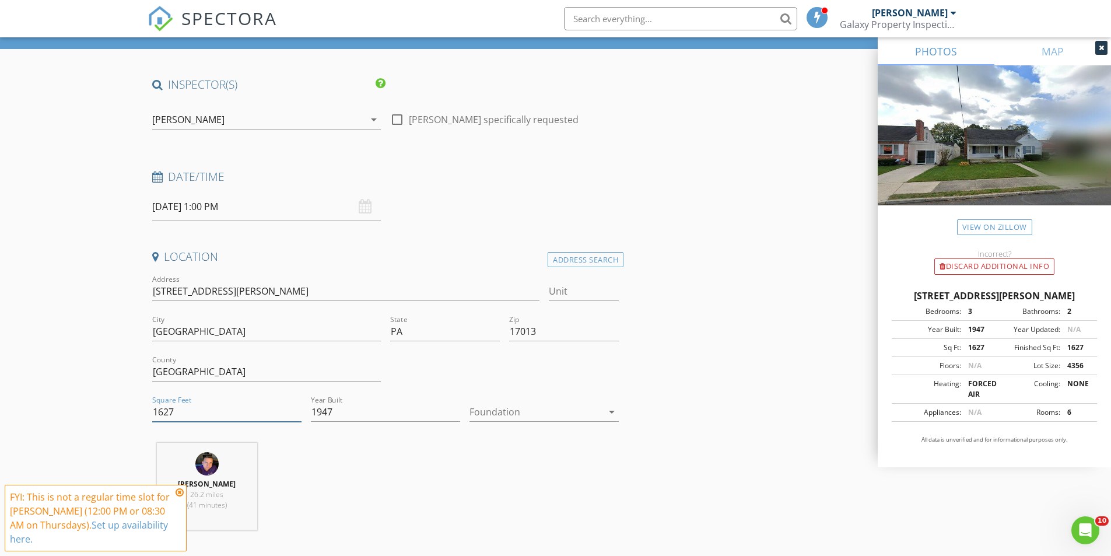
drag, startPoint x: 179, startPoint y: 411, endPoint x: 126, endPoint y: 413, distance: 53.1
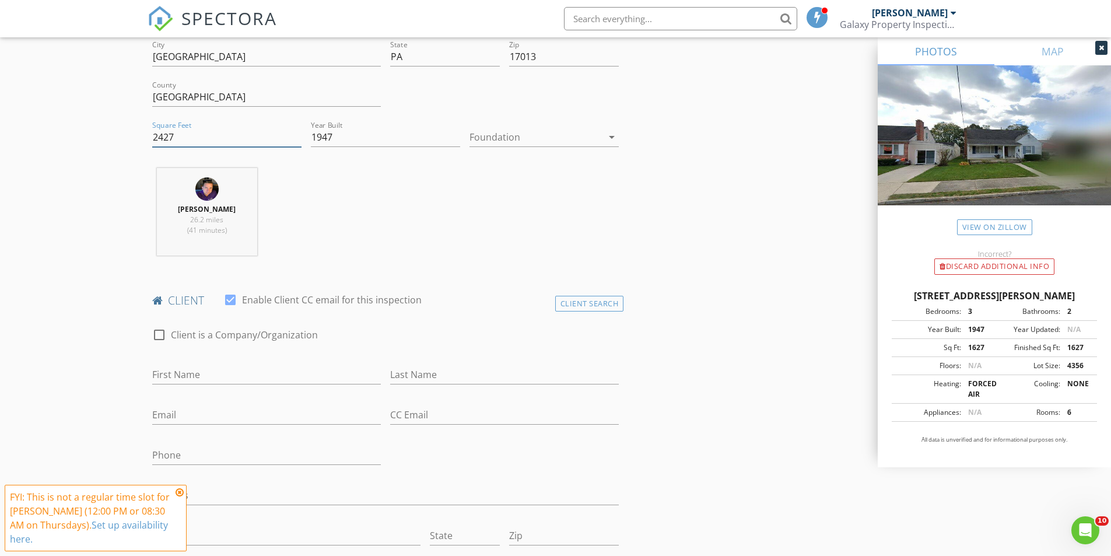
scroll to position [350, 0]
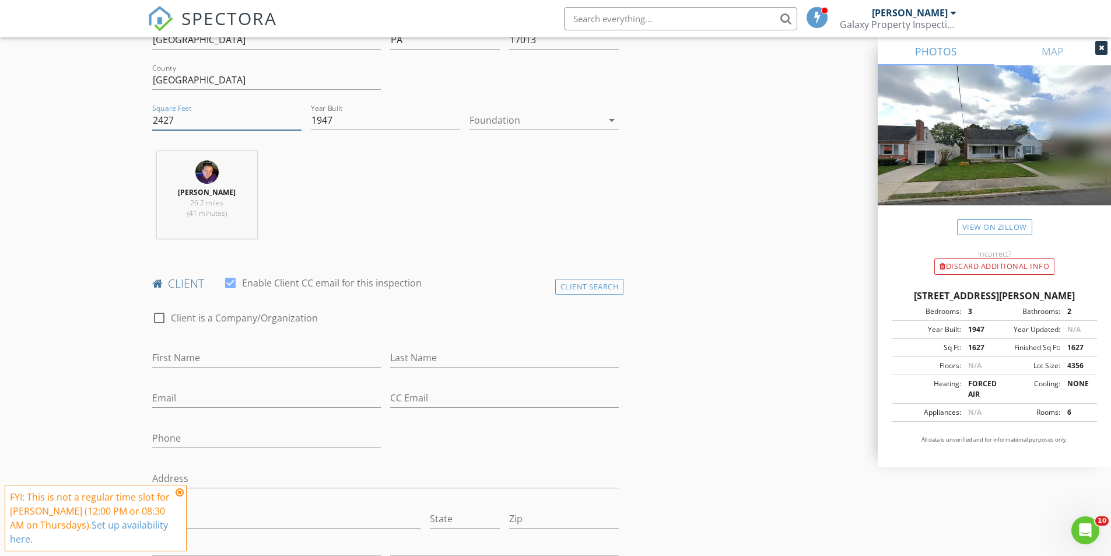
type input "2427"
click at [233, 358] on input "First Name" at bounding box center [266, 357] width 229 height 19
type input "[PERSON_NAME]"
type input "[EMAIL_ADDRESS][DOMAIN_NAME]"
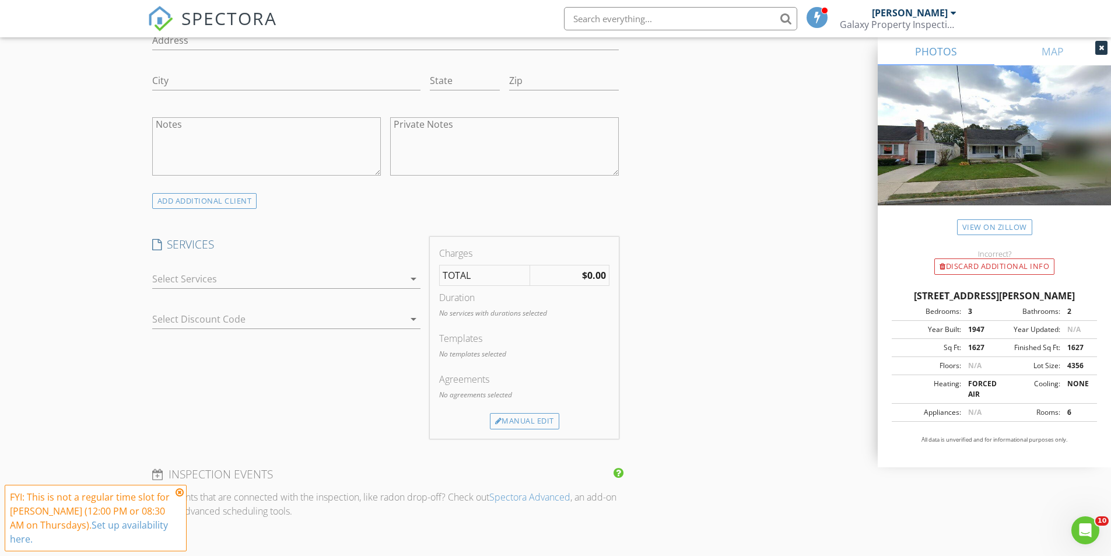
scroll to position [816, 0]
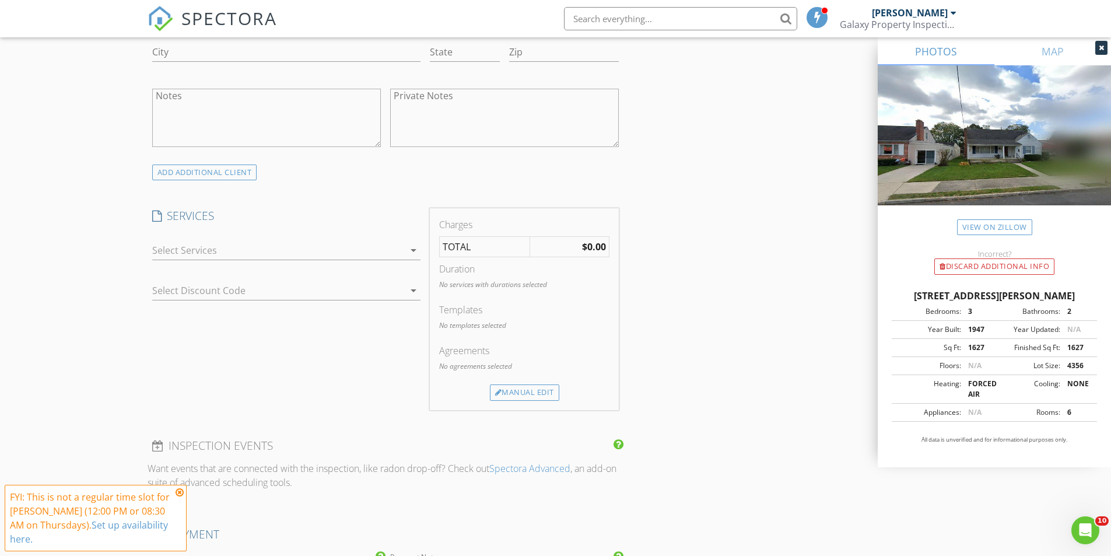
type input "[PHONE_NUMBER]"
click at [414, 250] on icon "arrow_drop_down" at bounding box center [413, 250] width 14 height 14
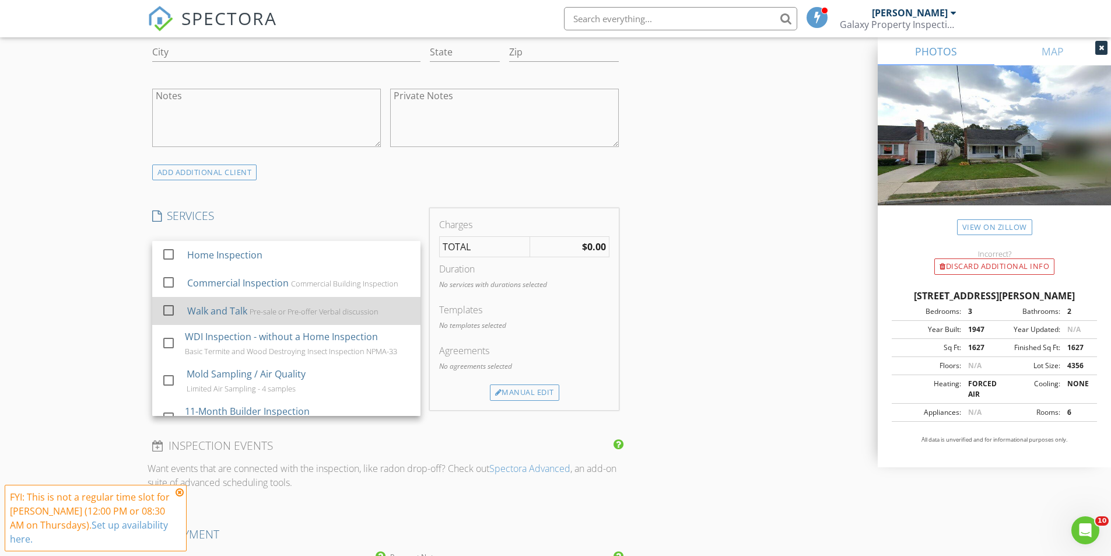
click at [167, 312] on div at bounding box center [169, 310] width 20 height 20
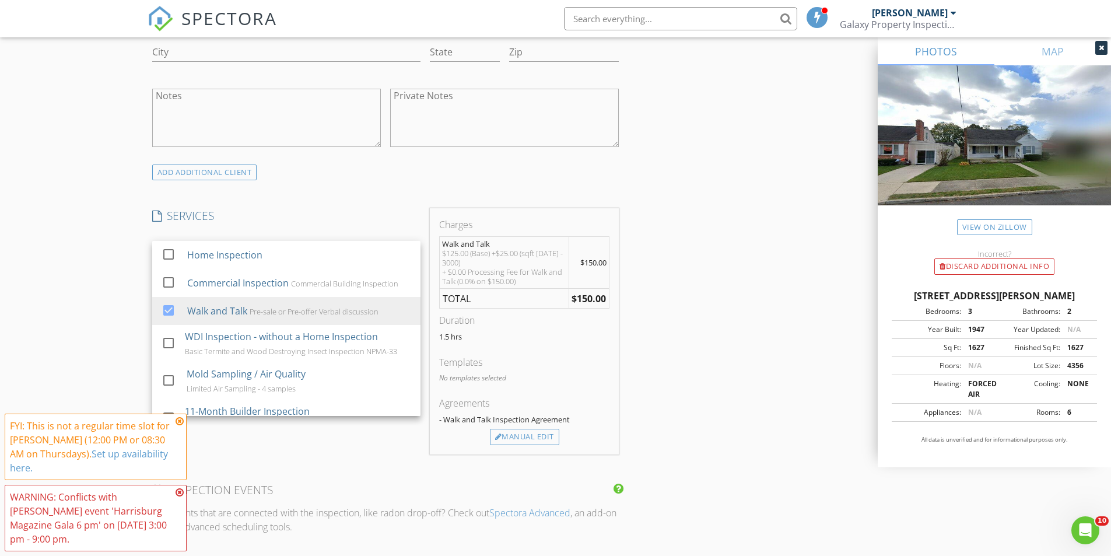
click at [351, 187] on div "INSPECTOR(S) check_box James Ruediger PRIMARY James Ruediger arrow_drop_down ch…" at bounding box center [386, 298] width 476 height 1958
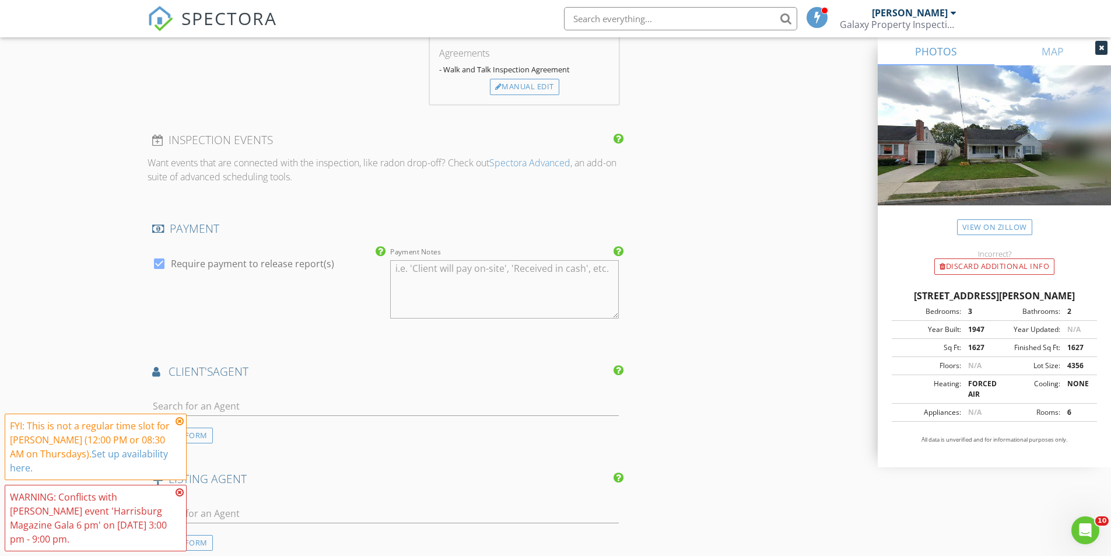
scroll to position [1400, 0]
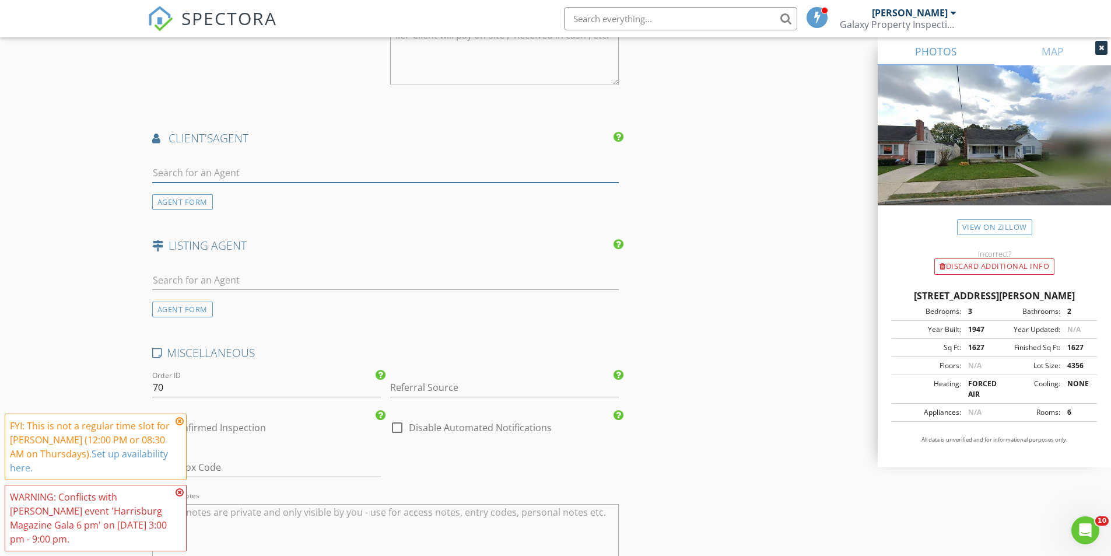
click at [239, 177] on input "text" at bounding box center [385, 172] width 467 height 19
type input "[PERSON_NAME]"
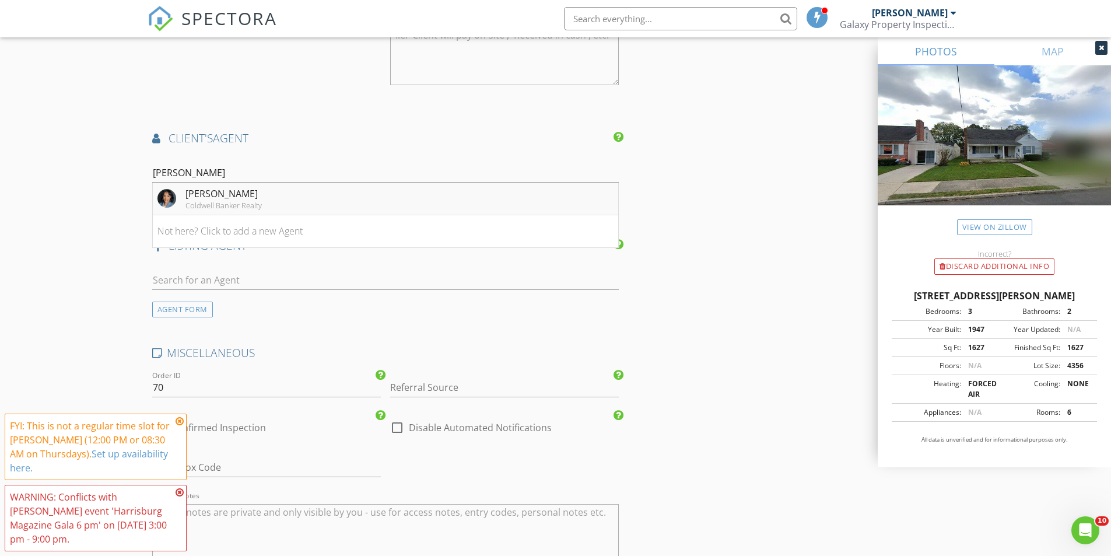
click at [226, 197] on div "[PERSON_NAME]" at bounding box center [223, 194] width 76 height 14
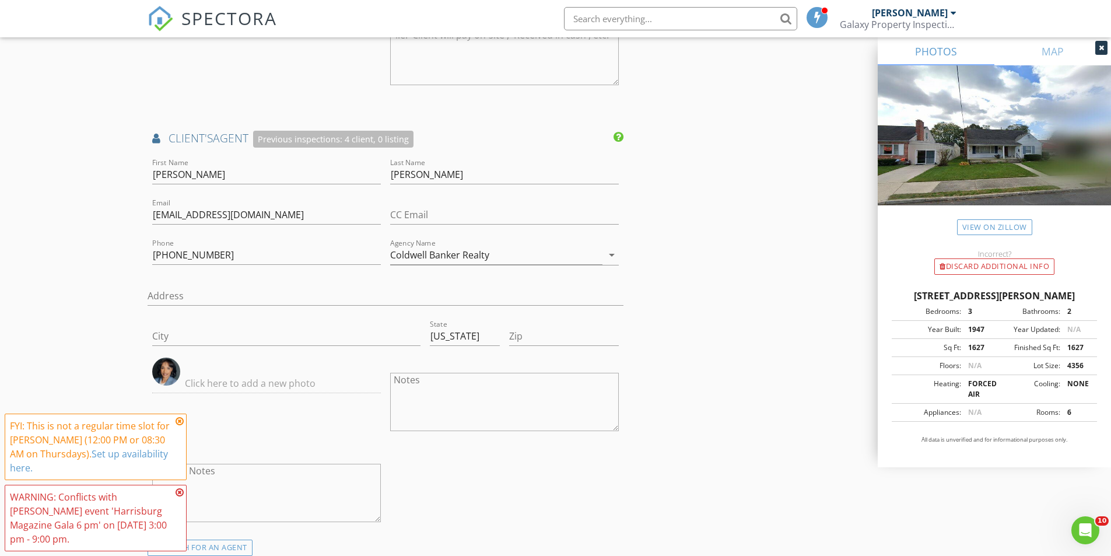
click at [181, 420] on icon at bounding box center [180, 420] width 8 height 9
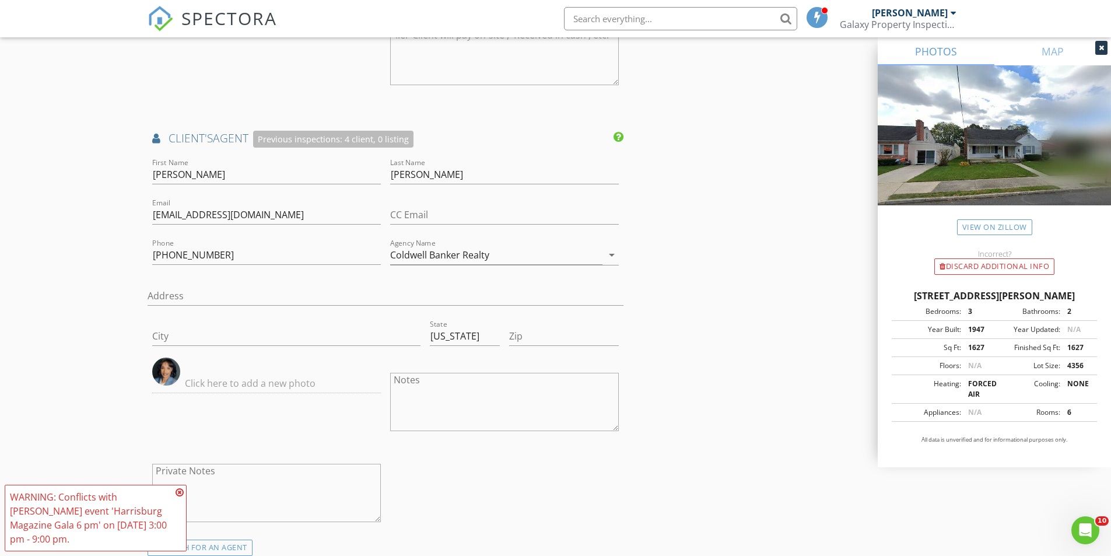
click at [180, 492] on icon at bounding box center [180, 492] width 8 height 9
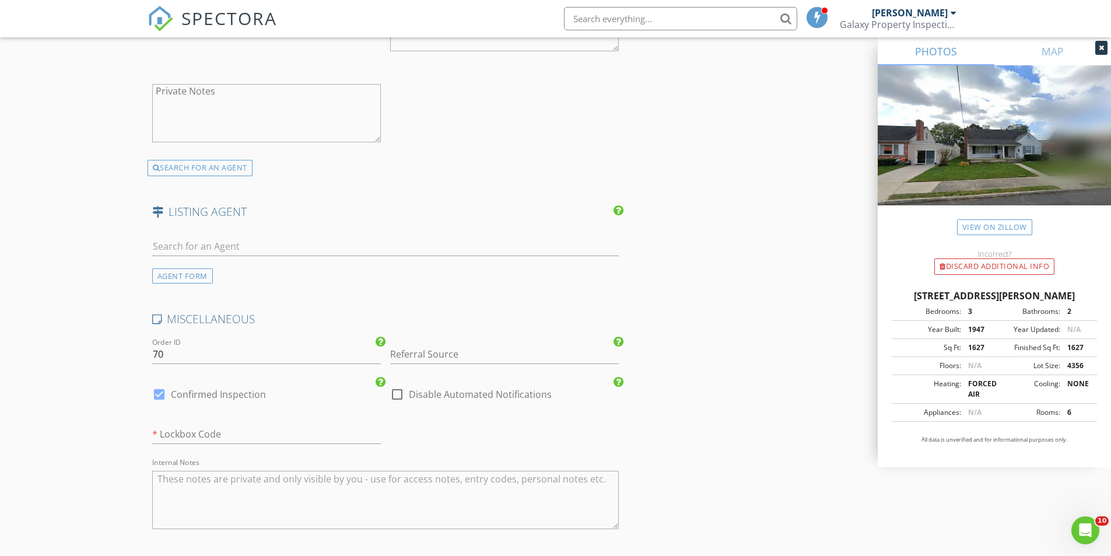
scroll to position [1924, 0]
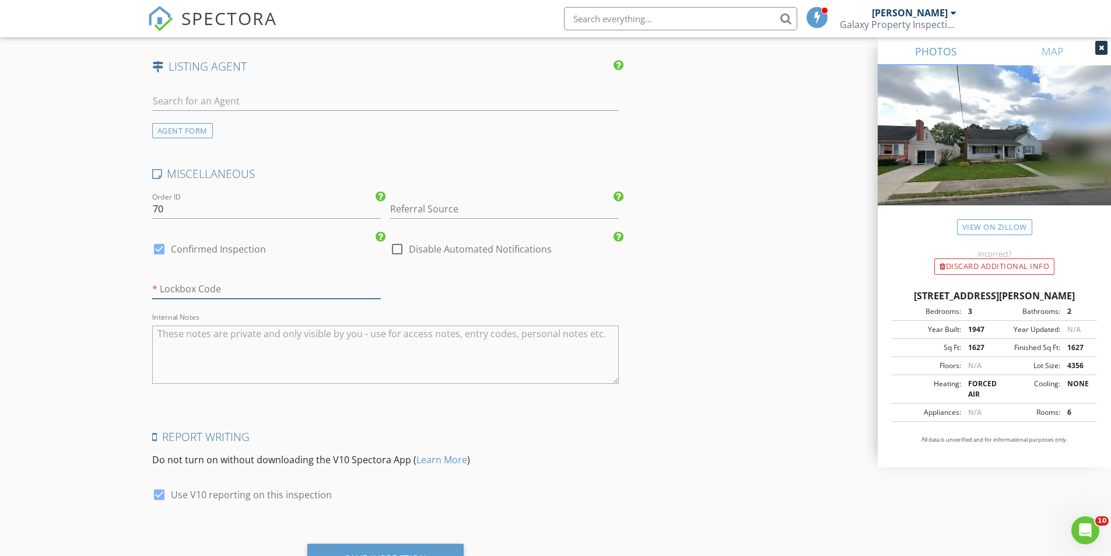
click at [232, 290] on input "text" at bounding box center [266, 288] width 229 height 19
type input "none"
click at [159, 253] on div at bounding box center [159, 249] width 20 height 20
checkbox input "false"
checkbox input "true"
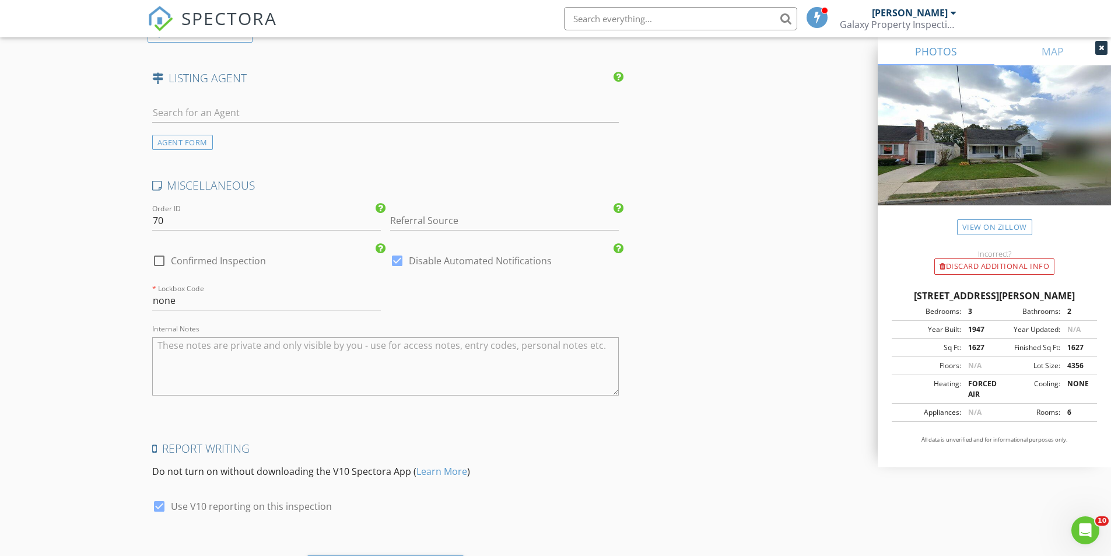
scroll to position [1980, 0]
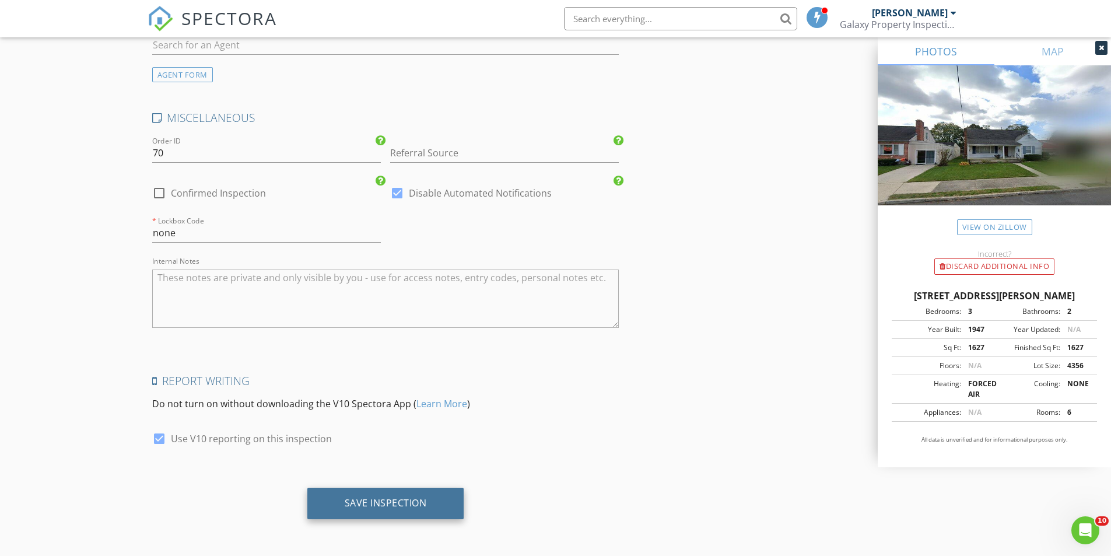
click at [409, 502] on div "Save Inspection" at bounding box center [386, 503] width 82 height 12
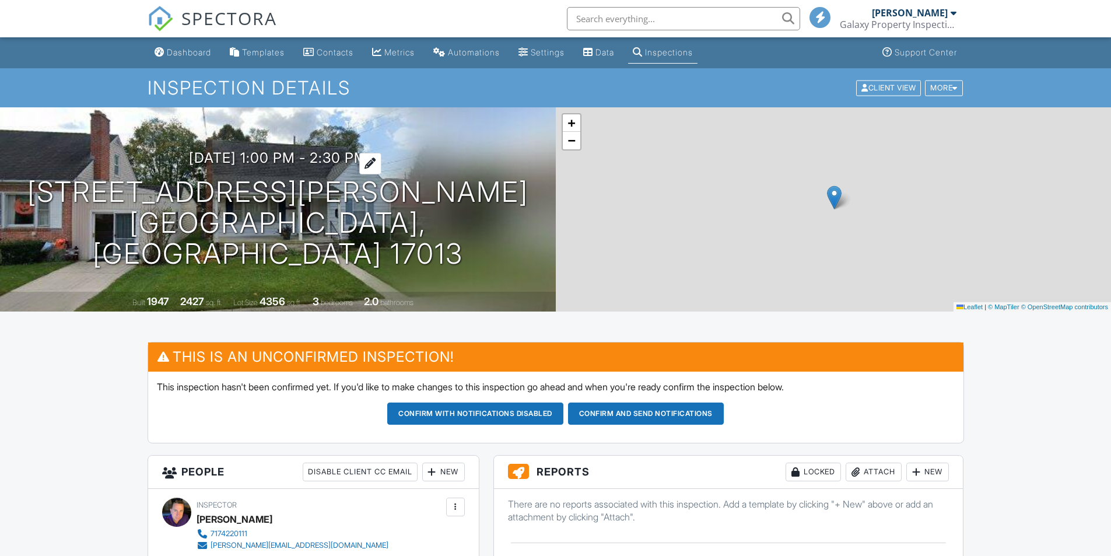
click at [381, 174] on div at bounding box center [370, 164] width 22 height 22
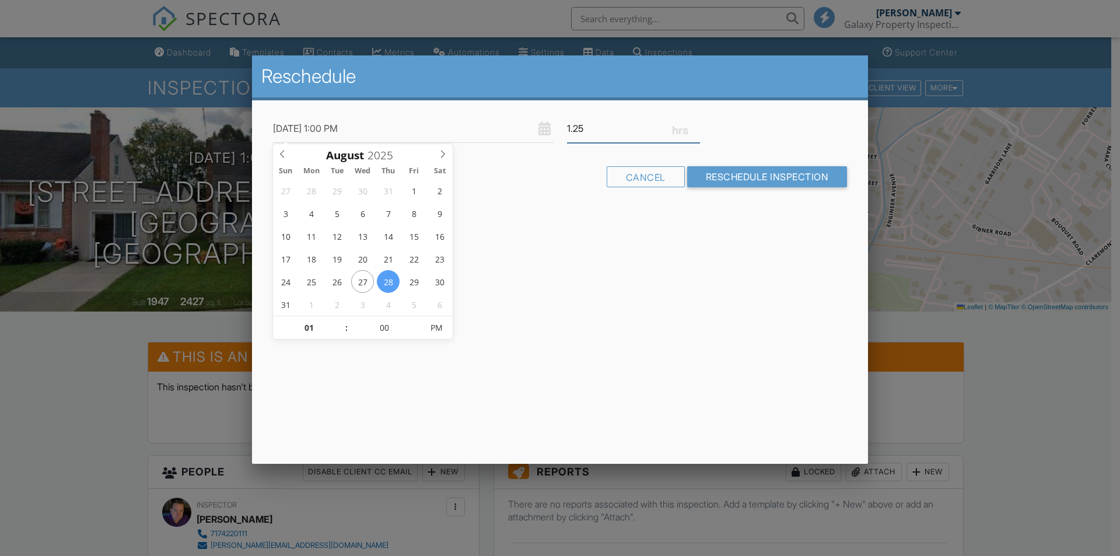
click at [694, 131] on input "1.25" at bounding box center [633, 128] width 133 height 29
click at [694, 131] on input "1" at bounding box center [633, 128] width 133 height 29
type input "0.75"
click at [694, 131] on input "0.75" at bounding box center [633, 128] width 133 height 29
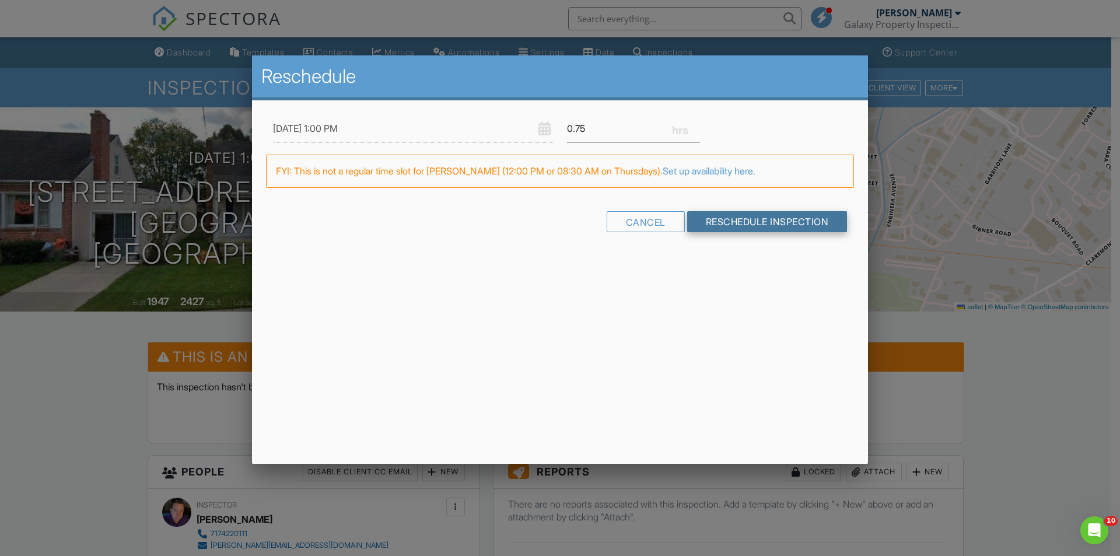
click at [749, 222] on input "Reschedule Inspection" at bounding box center [767, 221] width 160 height 21
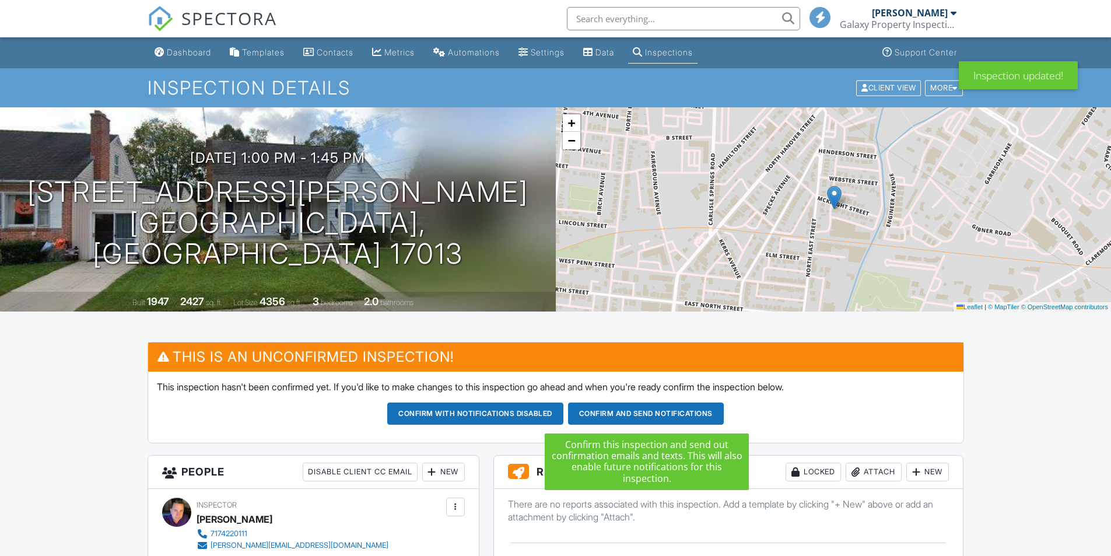
click at [563, 412] on button "Confirm and send notifications" at bounding box center [475, 413] width 176 height 22
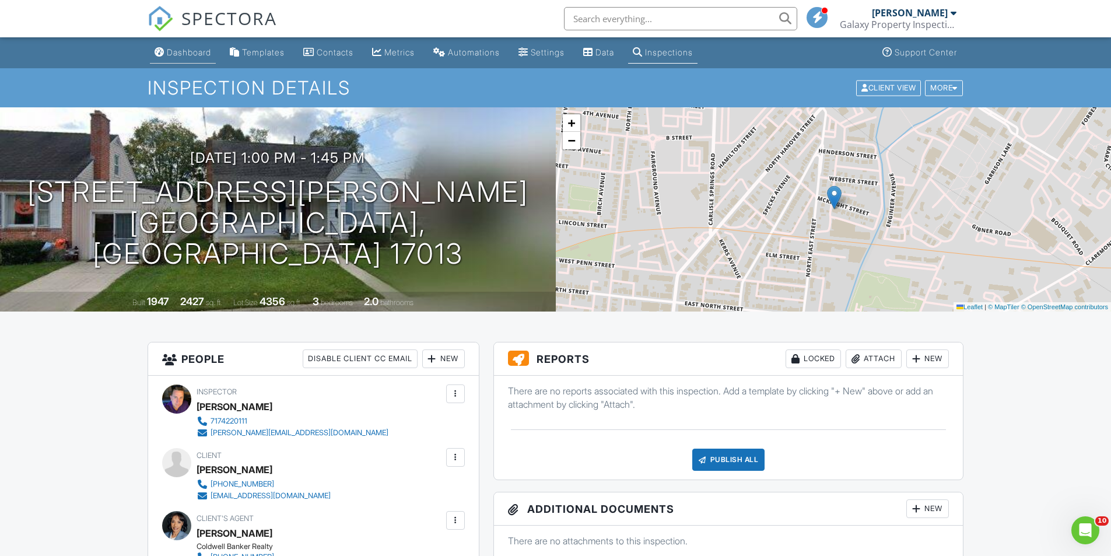
click at [197, 51] on div "Dashboard" at bounding box center [189, 52] width 44 height 10
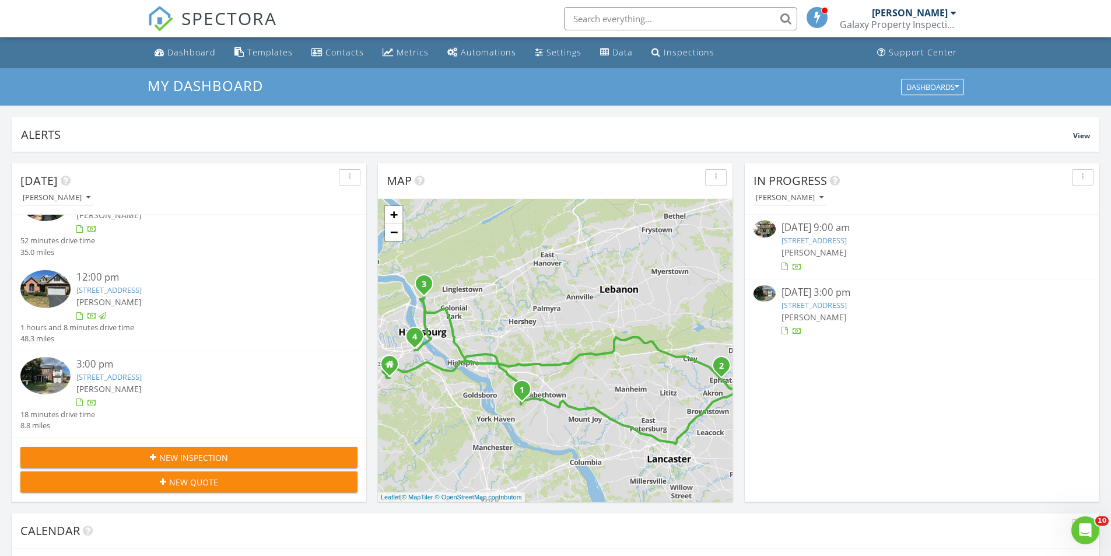
click at [815, 303] on link "[STREET_ADDRESS]" at bounding box center [813, 305] width 65 height 10
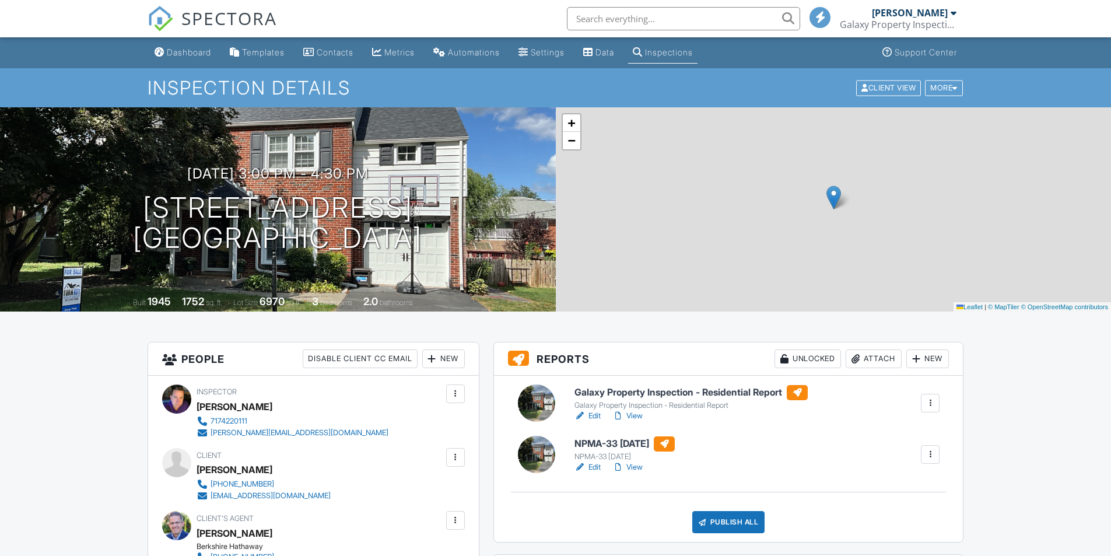
click at [640, 468] on link "View" at bounding box center [627, 467] width 30 height 12
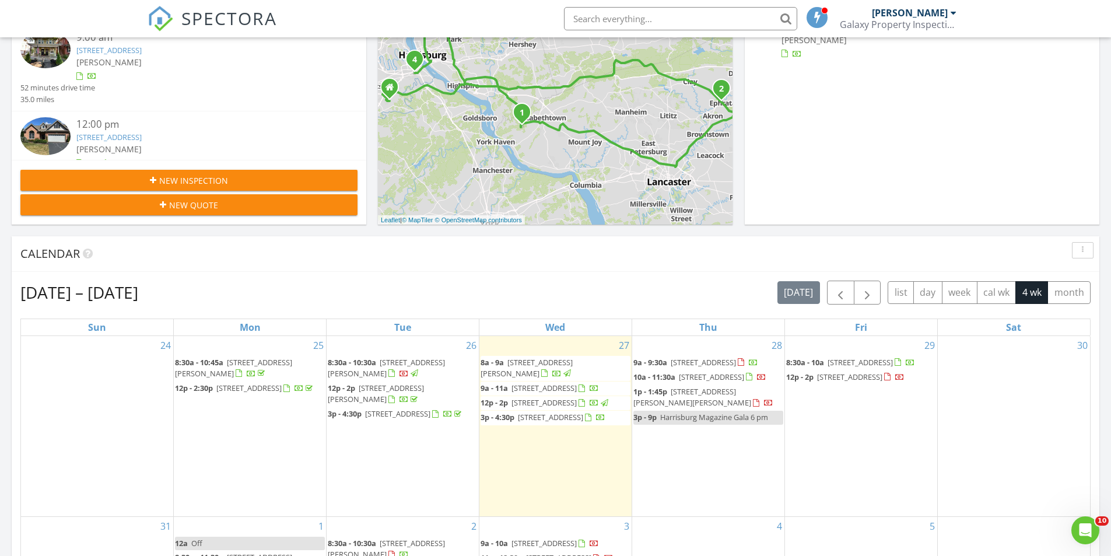
scroll to position [292, 0]
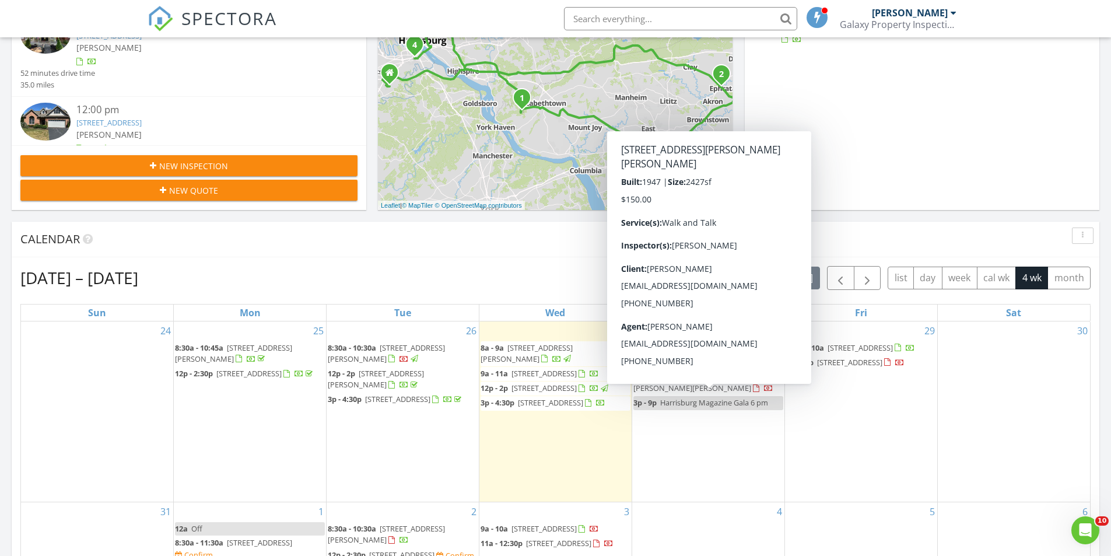
click at [681, 393] on span "[STREET_ADDRESS][PERSON_NAME][PERSON_NAME]" at bounding box center [692, 382] width 118 height 22
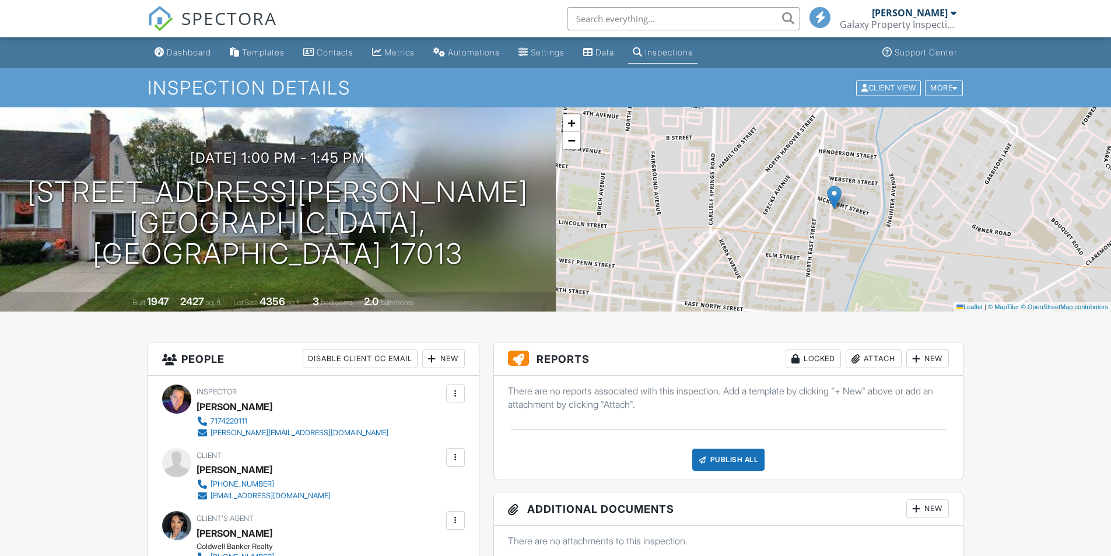
scroll to position [113, 0]
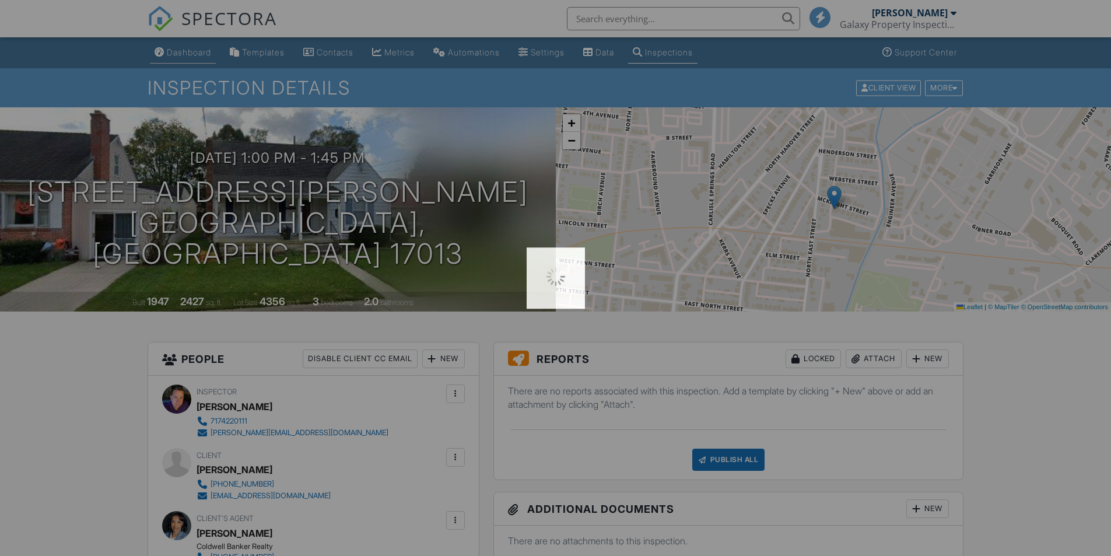
scroll to position [0, 0]
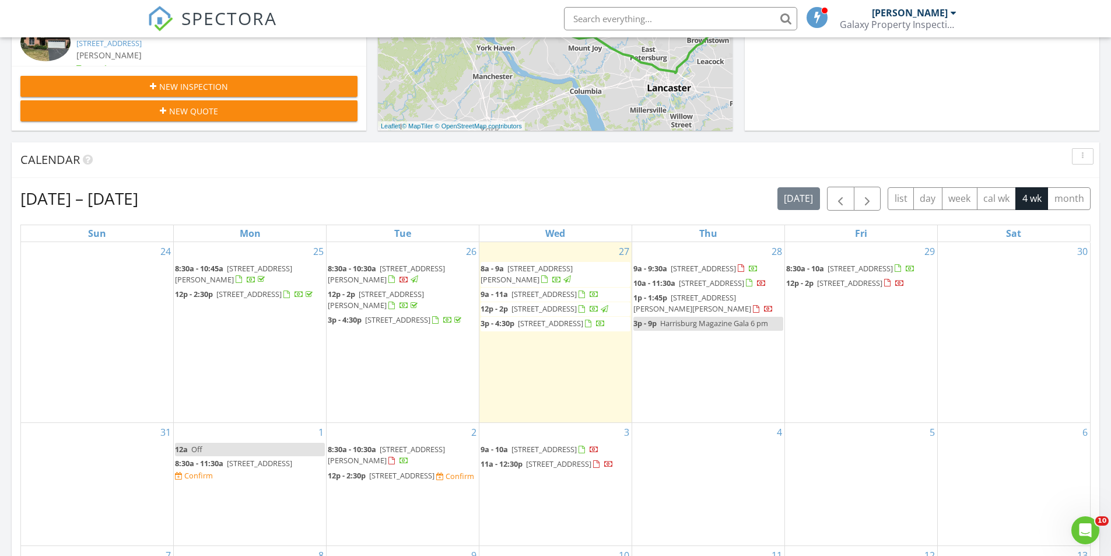
scroll to position [408, 0]
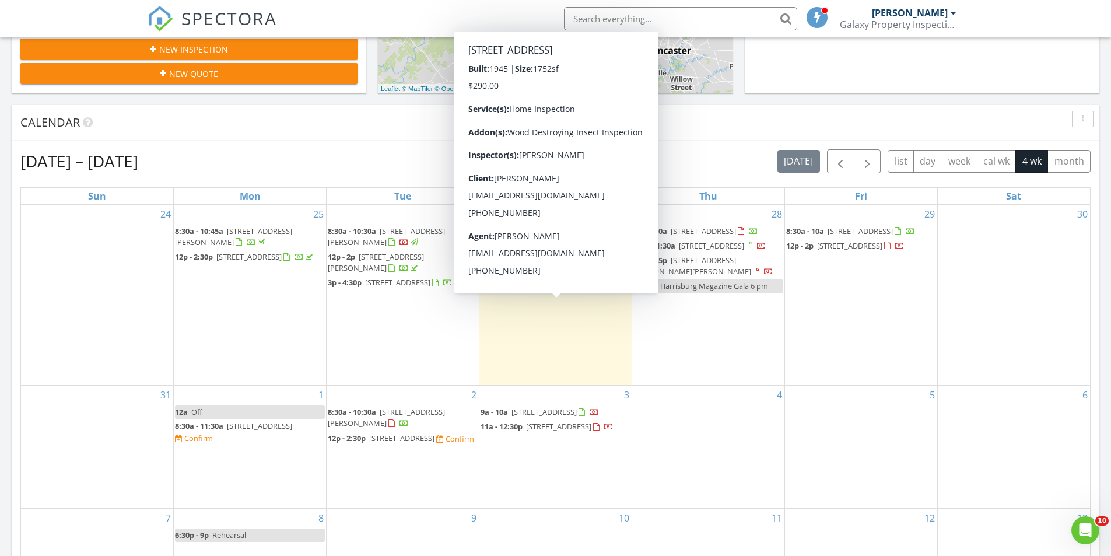
click at [552, 291] on span "1518 Chatham Rd, Camp Hill 17011" at bounding box center [550, 285] width 65 height 10
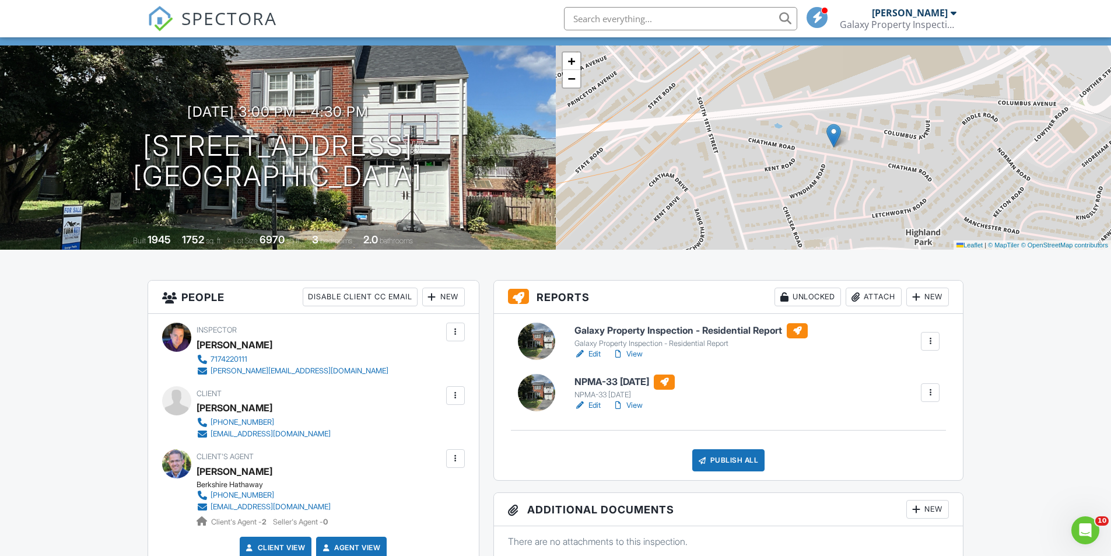
scroll to position [58, 0]
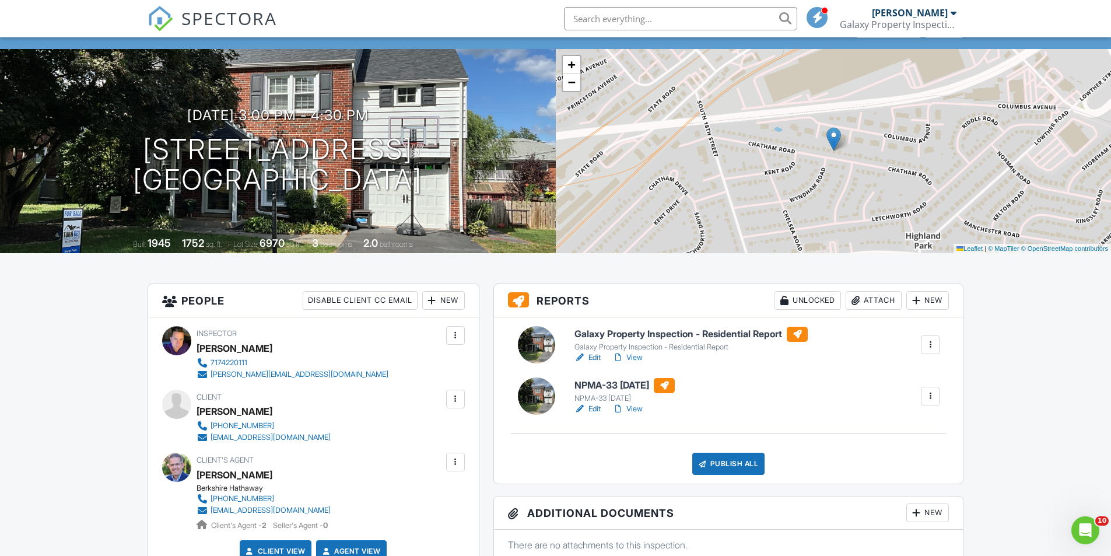
click at [657, 332] on h6 "Galaxy Property Inspection - Residential Report" at bounding box center [690, 334] width 233 height 15
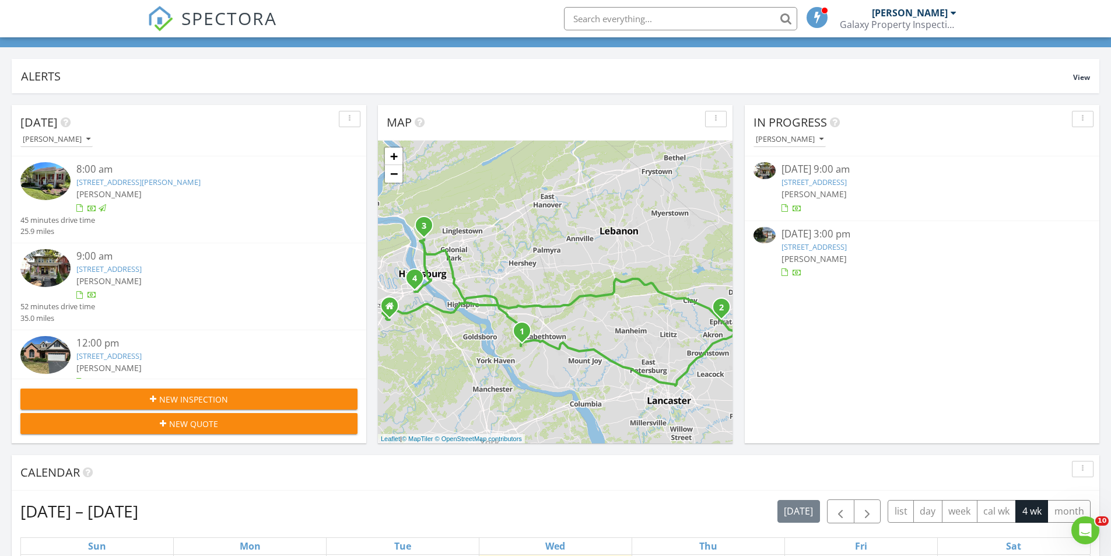
click at [830, 246] on link "1518 Chatham Rd, Camp Hill, PA 17011" at bounding box center [813, 246] width 65 height 10
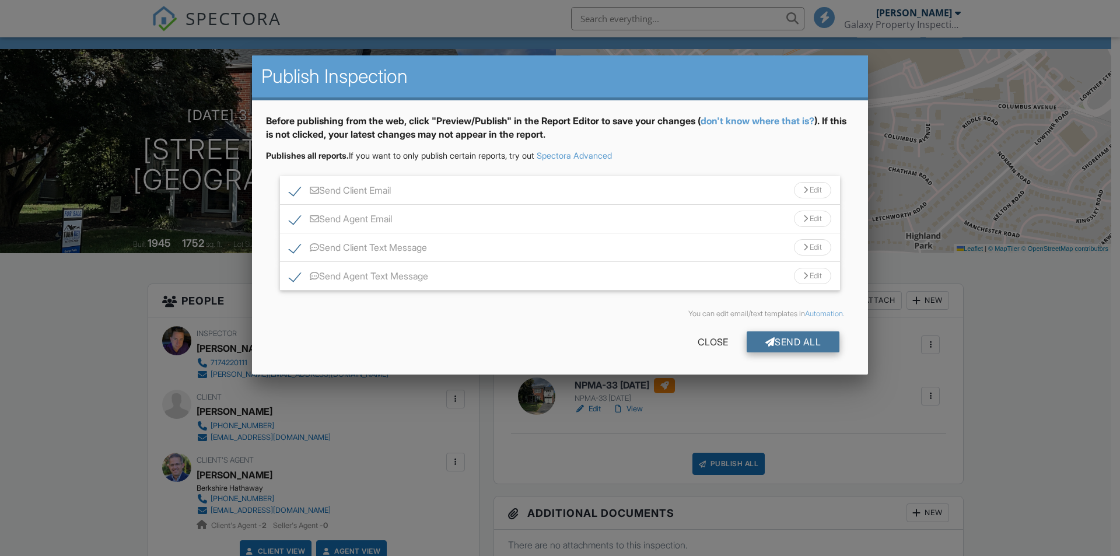
click at [787, 341] on div "Send All" at bounding box center [792, 341] width 93 height 21
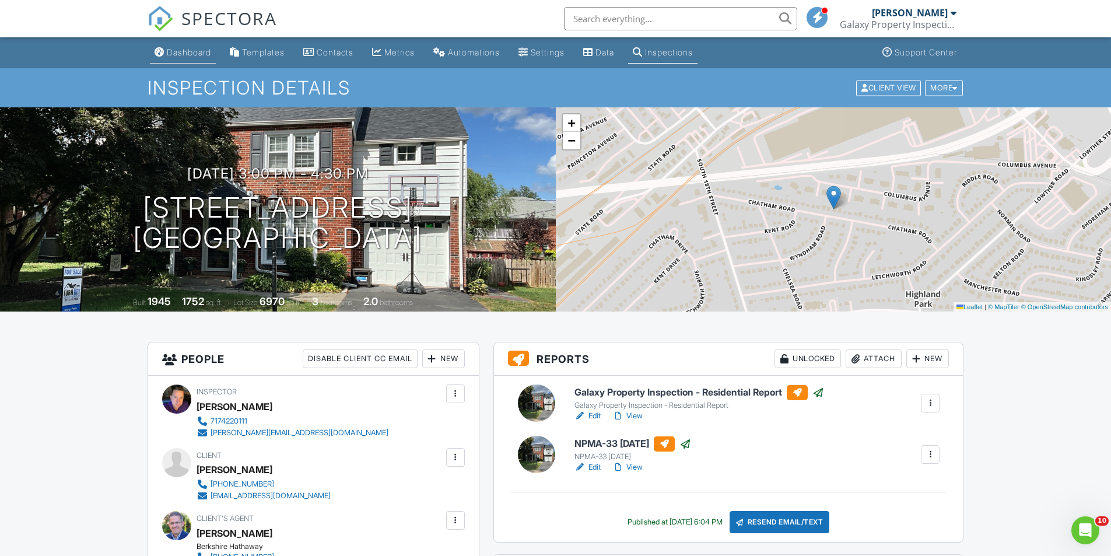
click at [183, 54] on div "Dashboard" at bounding box center [189, 52] width 44 height 10
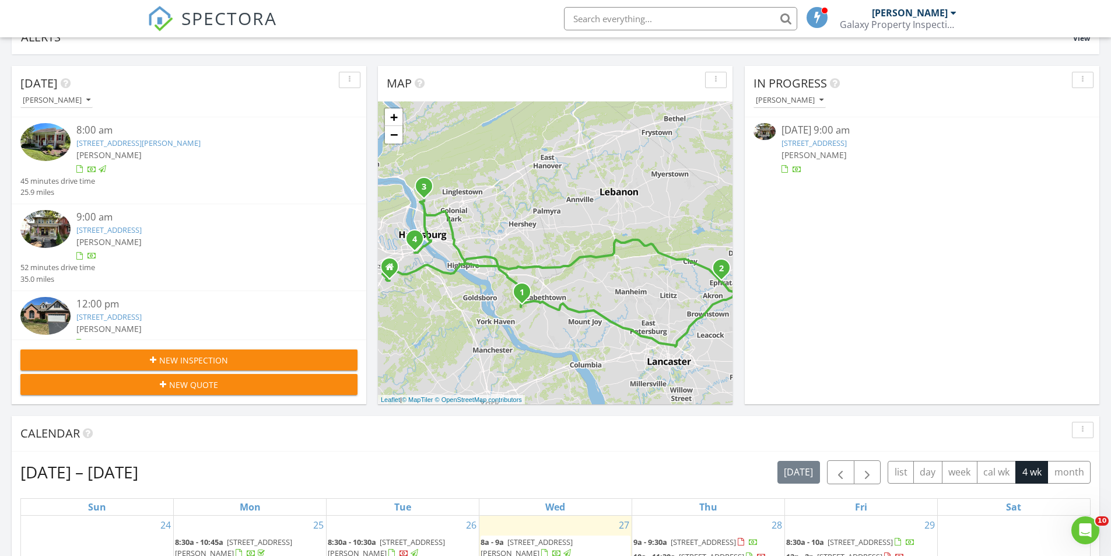
scroll to position [117, 0]
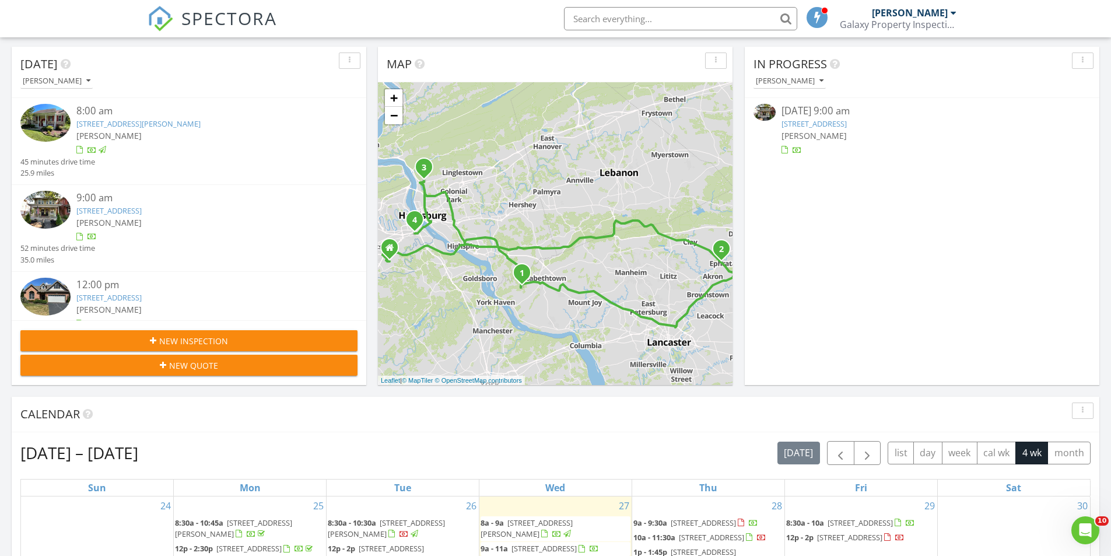
click at [818, 125] on link "327 W Main St, Ephrata, PA 17522" at bounding box center [813, 123] width 65 height 10
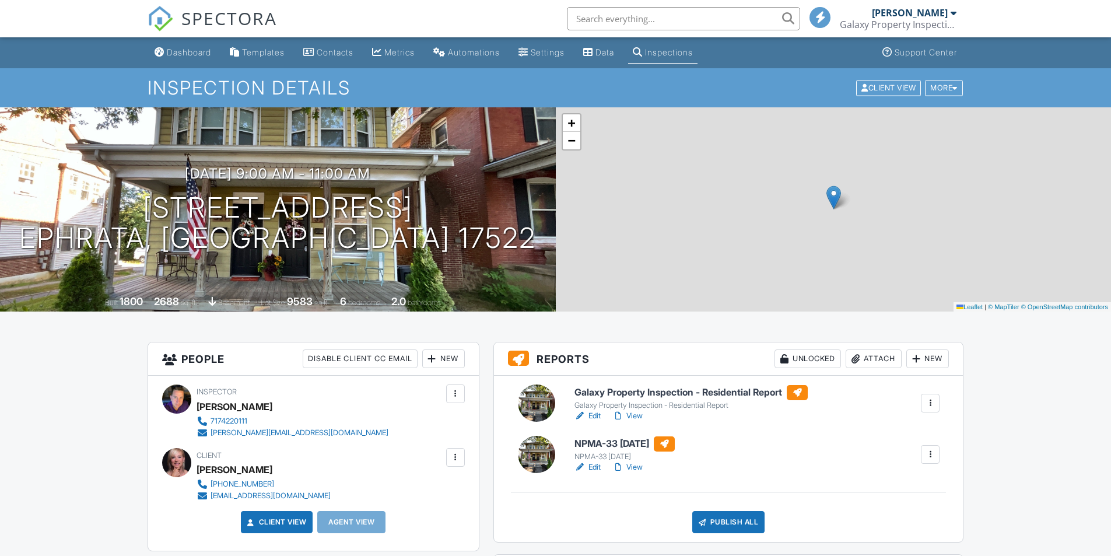
click at [634, 467] on link "View" at bounding box center [627, 467] width 30 height 12
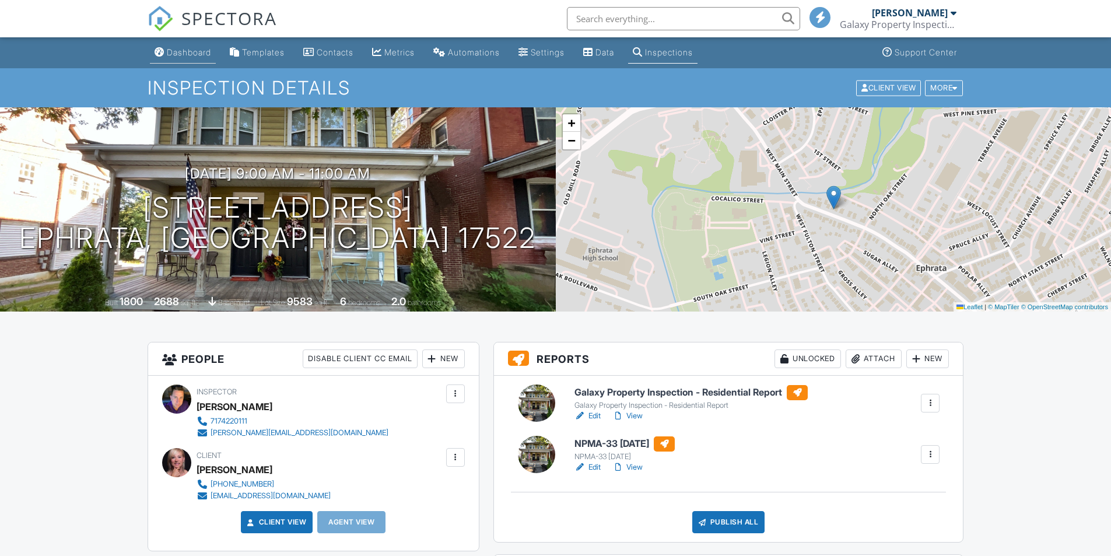
click at [194, 56] on div "Dashboard" at bounding box center [189, 52] width 44 height 10
